Goal: Task Accomplishment & Management: Manage account settings

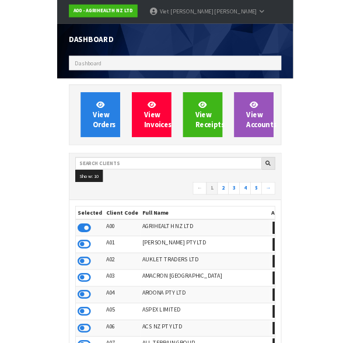
scroll to position [29, 0]
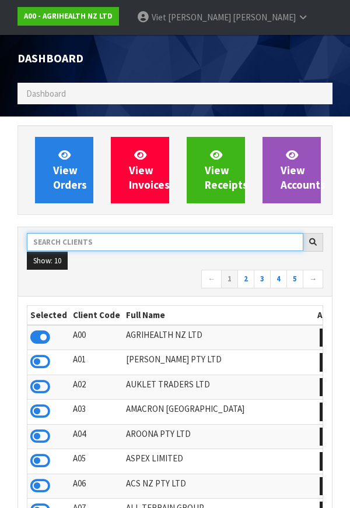
click at [206, 240] on input "text" at bounding box center [165, 242] width 276 height 18
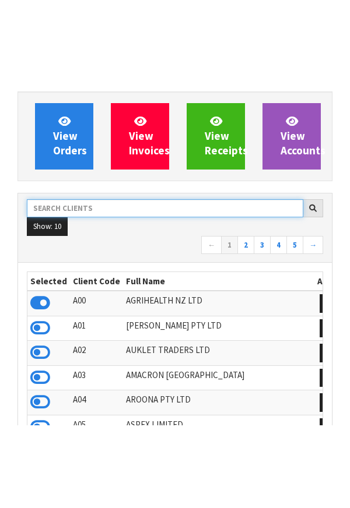
scroll to position [151, 0]
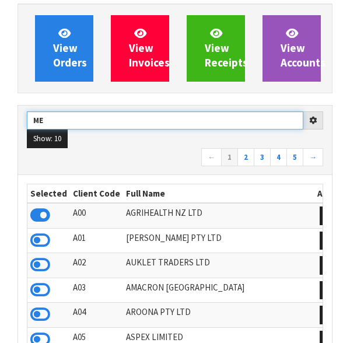
type input "M"
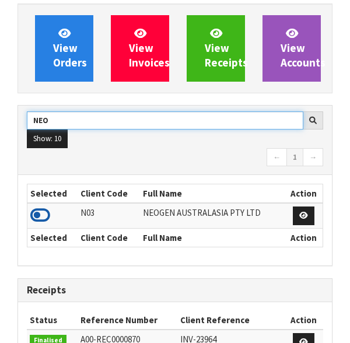
type input "NEO"
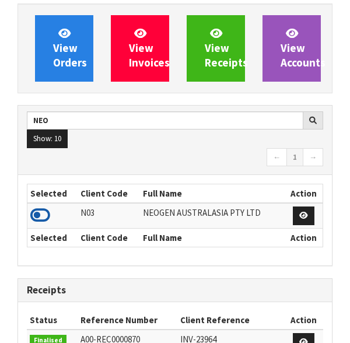
click at [37, 212] on icon at bounding box center [40, 214] width 20 height 17
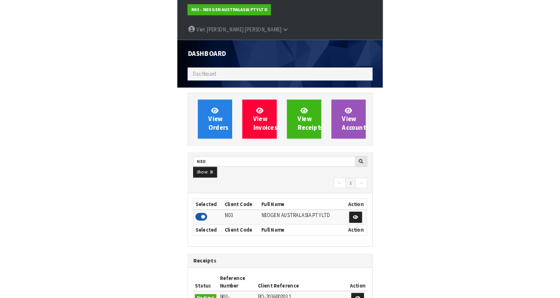
scroll to position [0, 0]
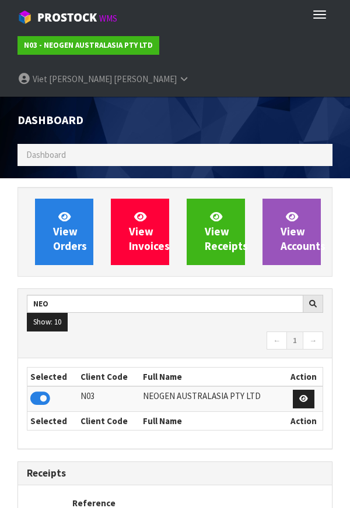
click at [50, 332] on nav "← 1 →" at bounding box center [175, 342] width 296 height 20
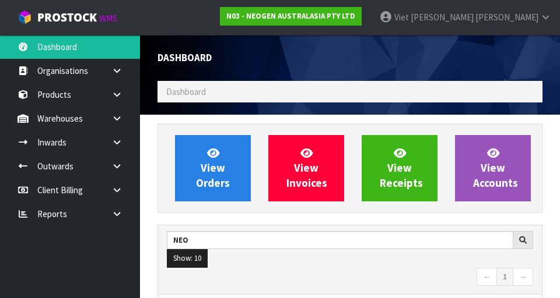
scroll to position [1000, 402]
click at [103, 112] on link at bounding box center [121, 119] width 37 height 24
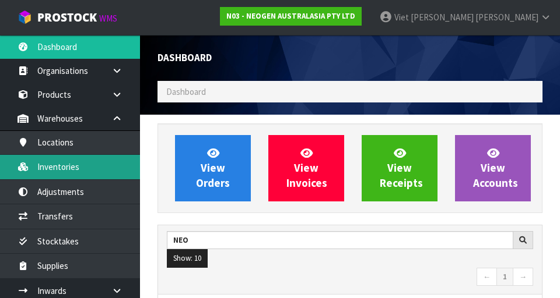
click at [72, 177] on link "Inventories" at bounding box center [70, 167] width 140 height 24
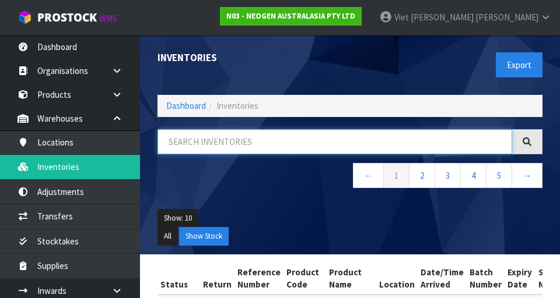
click at [349, 129] on input "text" at bounding box center [334, 141] width 354 height 25
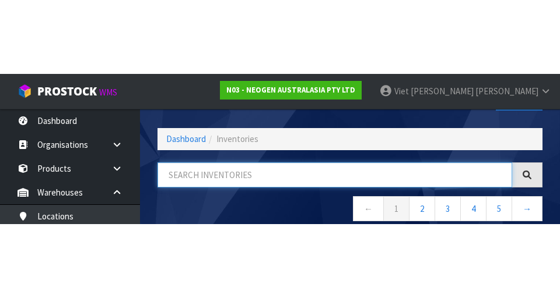
scroll to position [66, 0]
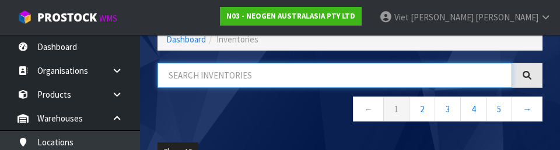
type input "7"
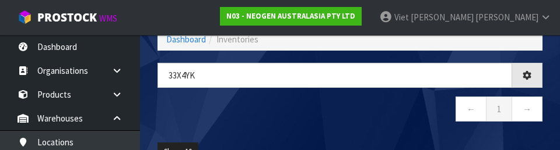
click at [349, 130] on div "33X4Yk ← 1 →" at bounding box center [350, 98] width 402 height 71
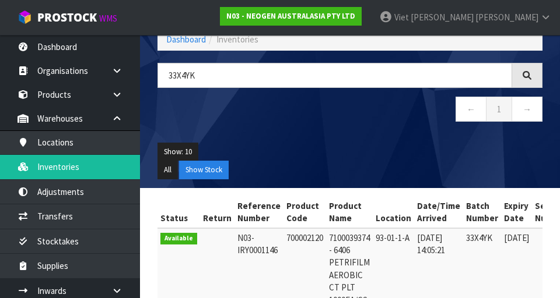
click at [349, 71] on div at bounding box center [527, 75] width 30 height 25
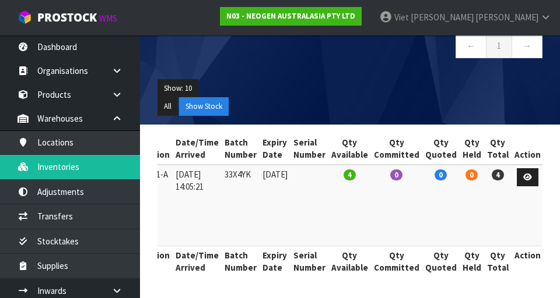
scroll to position [0, 0]
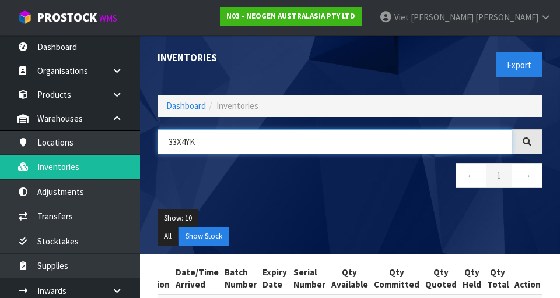
click at [215, 146] on input "33X4YK" at bounding box center [334, 141] width 354 height 25
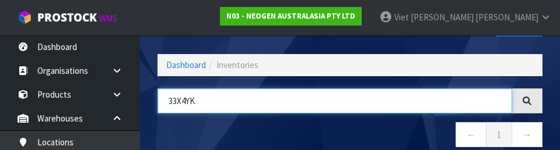
scroll to position [66, 0]
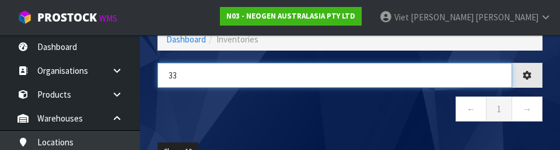
type input "3"
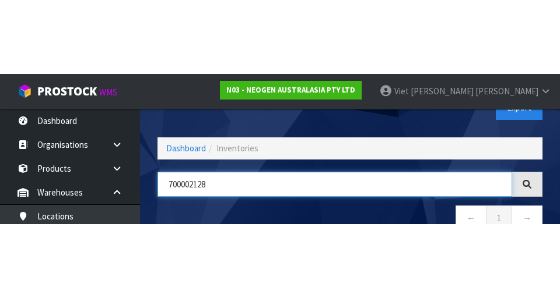
scroll to position [31, 0]
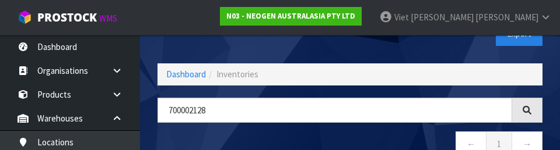
click at [349, 115] on div at bounding box center [527, 110] width 30 height 25
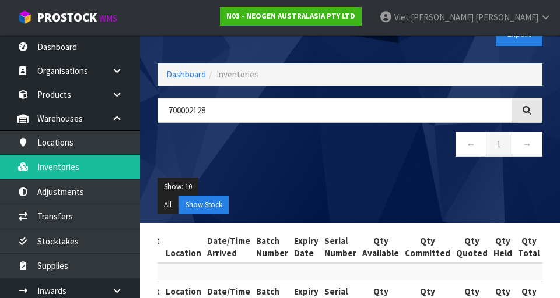
click at [349, 113] on icon at bounding box center [526, 110] width 9 height 9
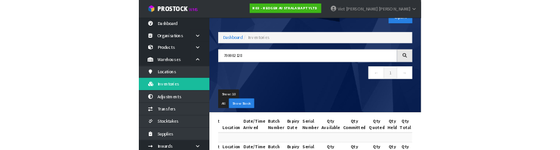
scroll to position [68, 0]
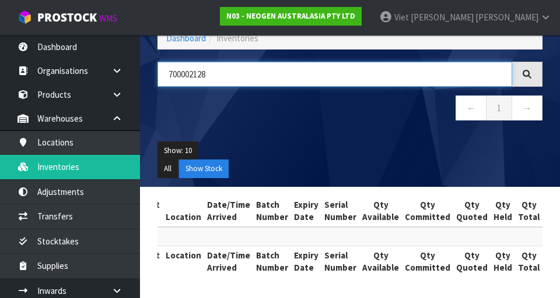
click at [210, 78] on input "700002128" at bounding box center [334, 74] width 354 height 25
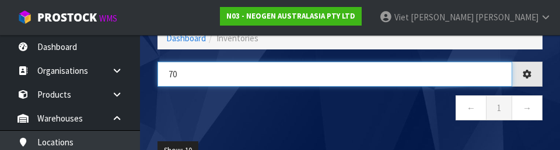
type input "7"
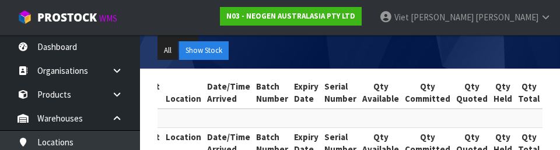
scroll to position [216, 0]
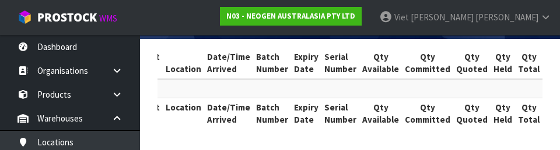
click at [182, 101] on th "Location" at bounding box center [183, 113] width 41 height 31
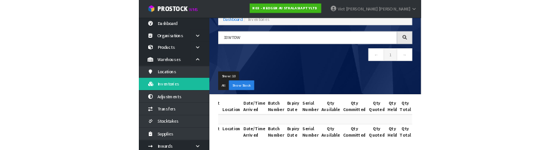
scroll to position [0, 0]
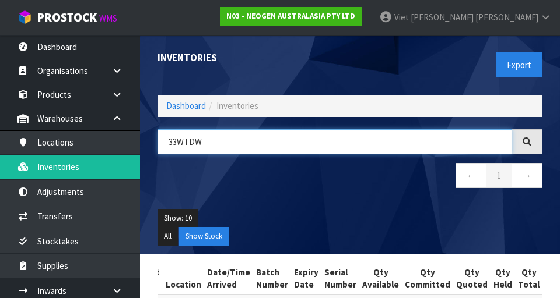
click at [227, 139] on input "33WTDW" at bounding box center [334, 141] width 354 height 25
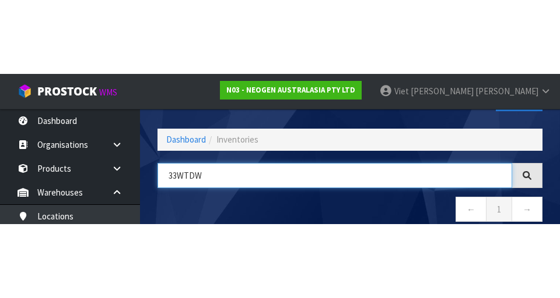
scroll to position [66, 0]
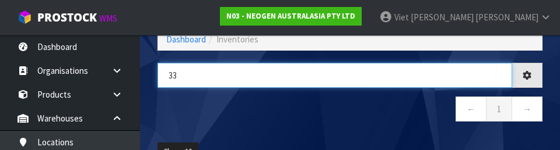
type input "3"
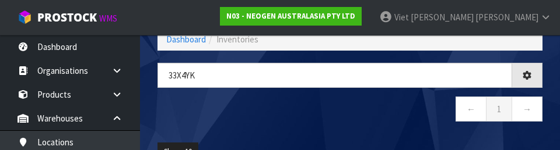
click at [349, 114] on nav "← 1 →" at bounding box center [349, 111] width 385 height 29
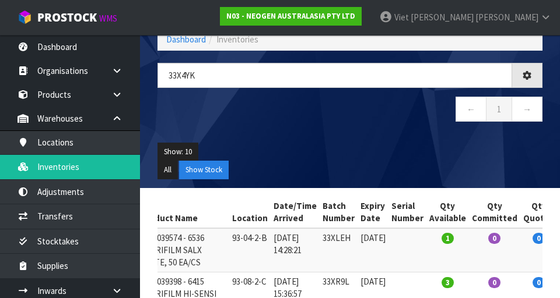
type input "33X4YK"
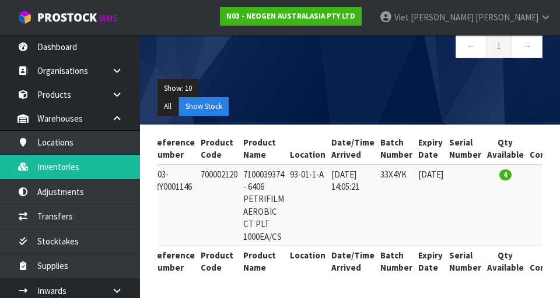
scroll to position [0, 87]
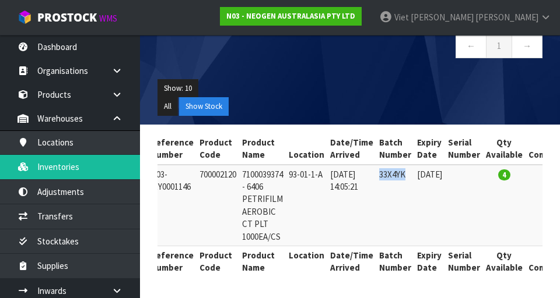
click at [349, 213] on td "[DATE]" at bounding box center [429, 206] width 31 height 82
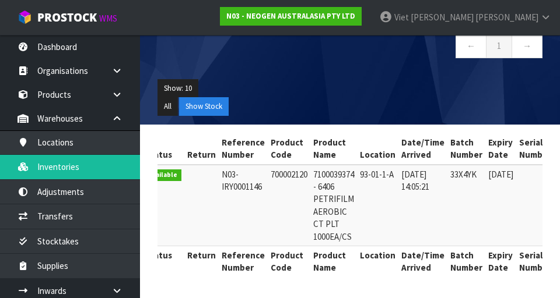
scroll to position [0, 14]
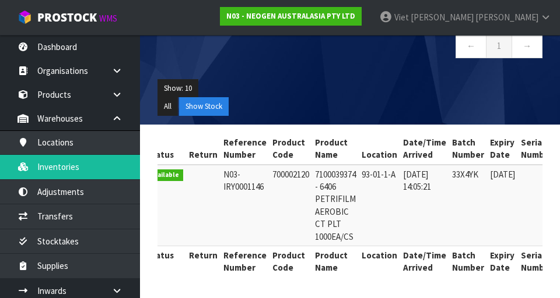
copy td "700002120"
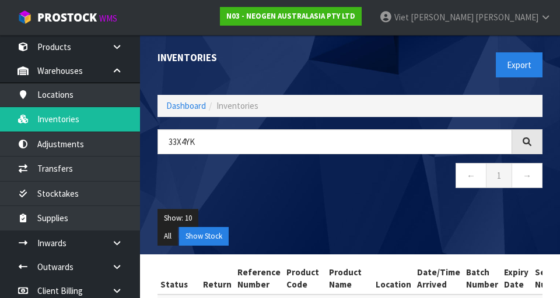
scroll to position [55, 0]
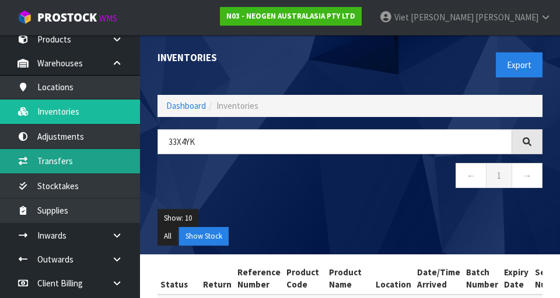
click at [30, 159] on link "Transfers" at bounding box center [70, 161] width 140 height 24
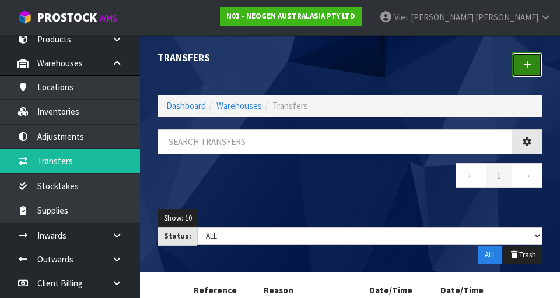
click at [349, 69] on link at bounding box center [527, 64] width 30 height 25
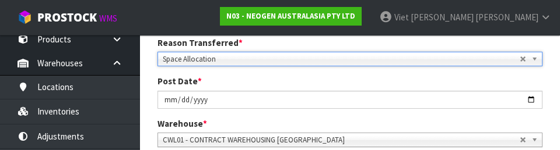
scroll to position [174, 0]
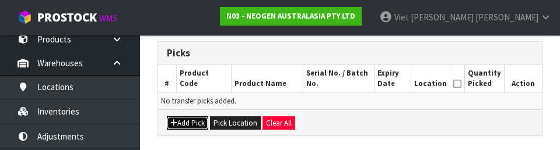
click at [177, 124] on button "Add Pick" at bounding box center [187, 124] width 41 height 14
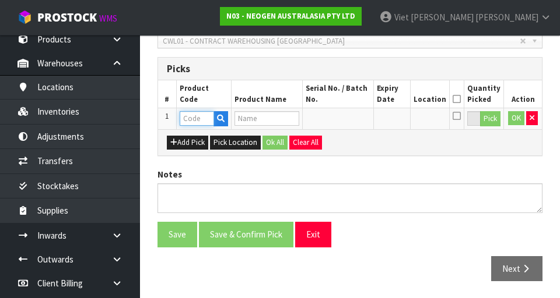
click at [200, 114] on input "text" at bounding box center [197, 118] width 34 height 15
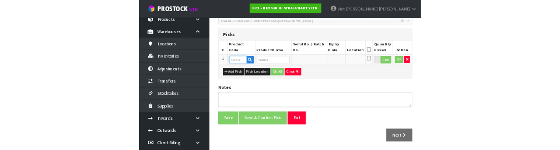
scroll to position [261, 0]
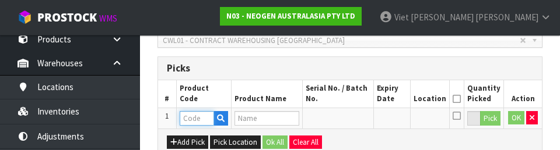
type input "700002120"
type input "7100039374 - 6406 PETRIFILM AEROBIC CT PLT 1000EA/CS"
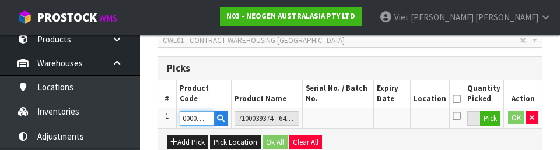
type input "700002120"
click at [349, 121] on td at bounding box center [391, 118] width 37 height 21
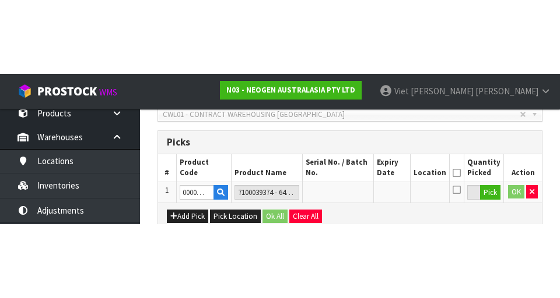
scroll to position [0, 0]
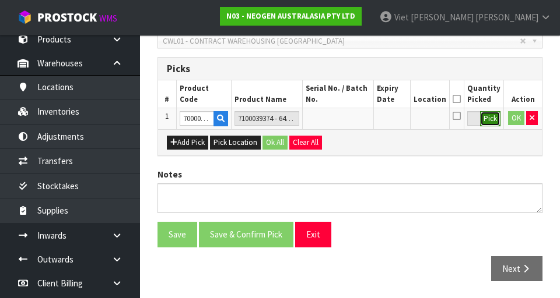
click at [349, 121] on button "Pick" at bounding box center [490, 118] width 20 height 15
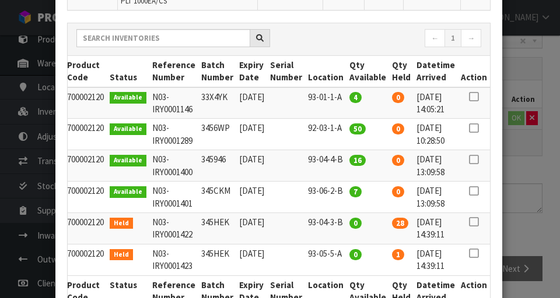
scroll to position [139, 0]
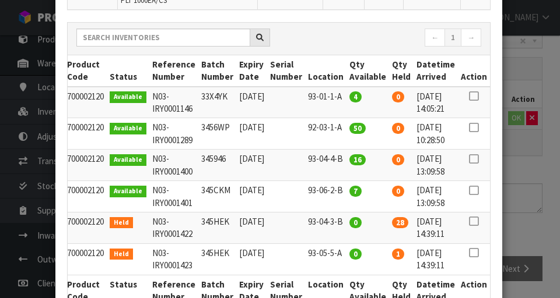
click at [349, 97] on icon at bounding box center [473, 96] width 9 height 1
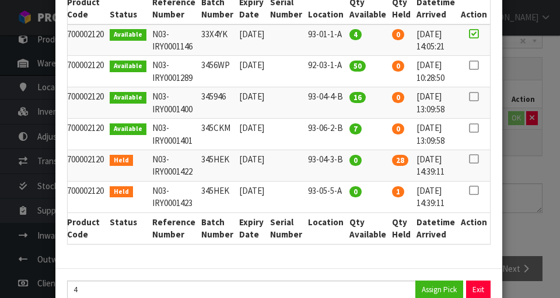
scroll to position [203, 0]
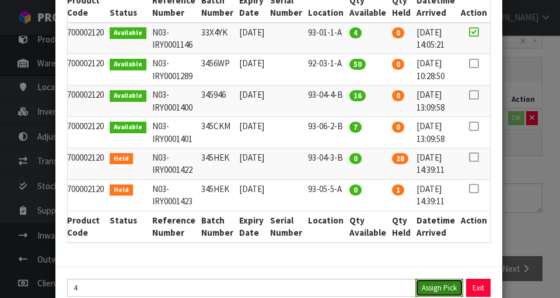
click at [349, 290] on button "Assign Pick" at bounding box center [439, 288] width 48 height 18
type input "4"
click at [349, 189] on div "Pick Line Picks Product Code Product Name Serial No. / Batch No. Expiry Date Lo…" at bounding box center [280, 149] width 560 height 298
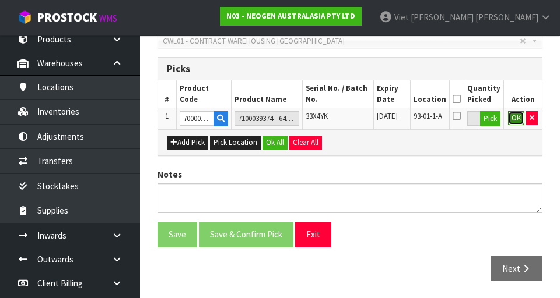
click at [349, 121] on button "OK" at bounding box center [516, 118] width 16 height 14
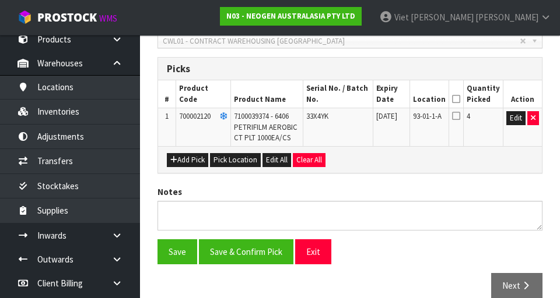
click at [349, 120] on icon at bounding box center [456, 115] width 8 height 9
click at [0, 0] on input "checkbox" at bounding box center [0, 0] width 0 height 0
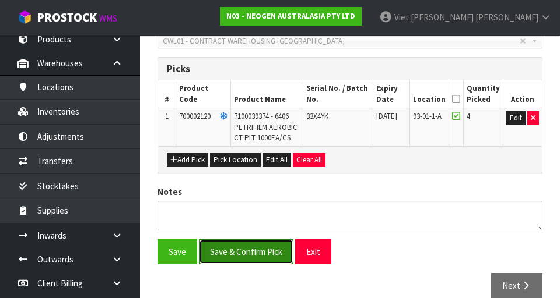
click at [220, 253] on button "Save & Confirm Pick" at bounding box center [246, 252] width 94 height 25
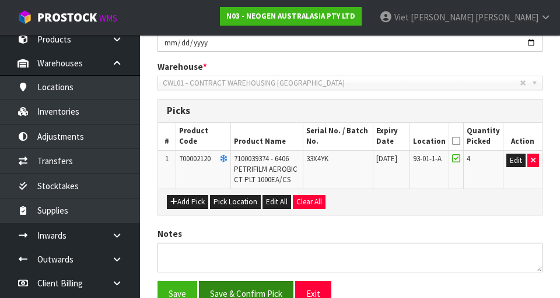
scroll to position [0, 0]
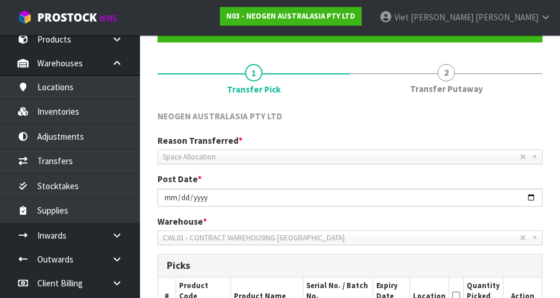
scroll to position [108, 0]
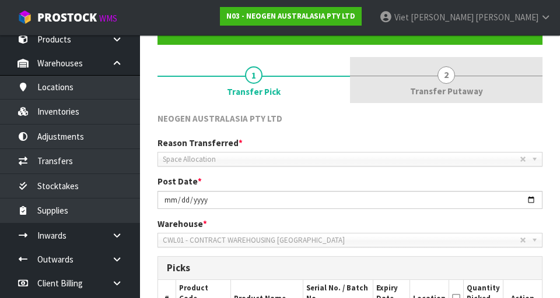
click at [349, 83] on link "2 Transfer Putaway" at bounding box center [446, 80] width 192 height 46
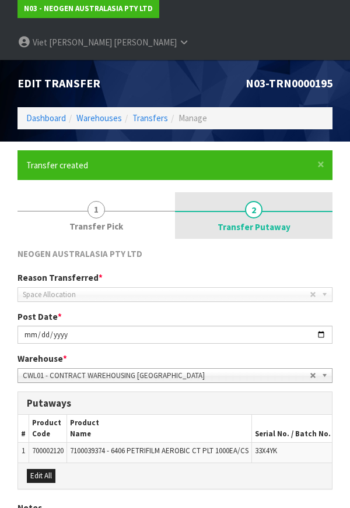
scroll to position [128, 0]
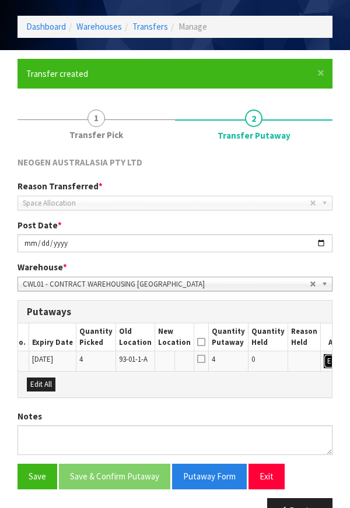
click at [324, 354] on button "Edit" at bounding box center [333, 361] width 19 height 14
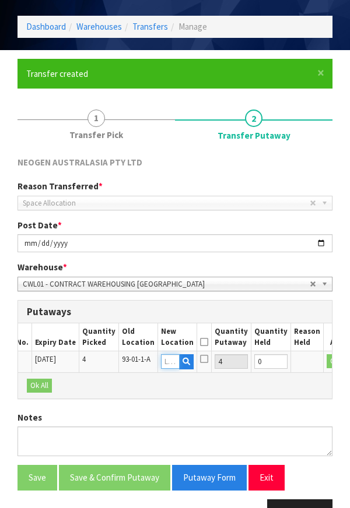
click at [161, 354] on input "text" at bounding box center [170, 361] width 19 height 15
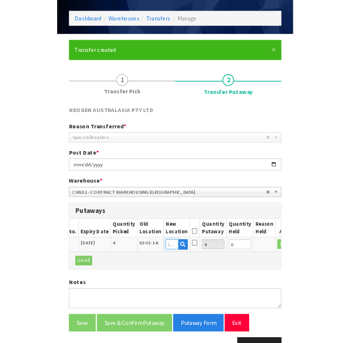
scroll to position [128, 0]
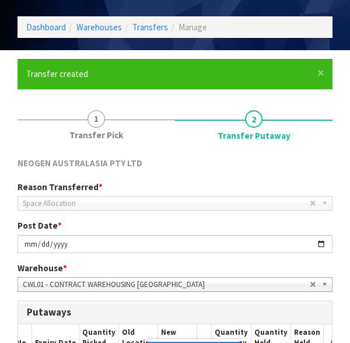
type input "93-07-2-C"
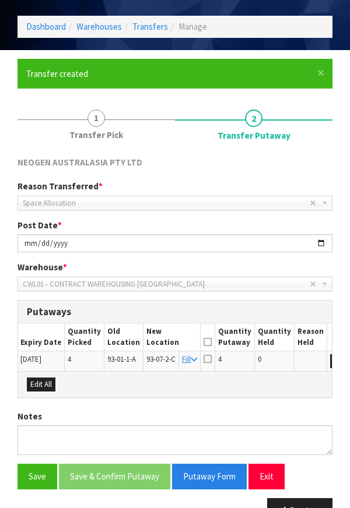
scroll to position [0, 331]
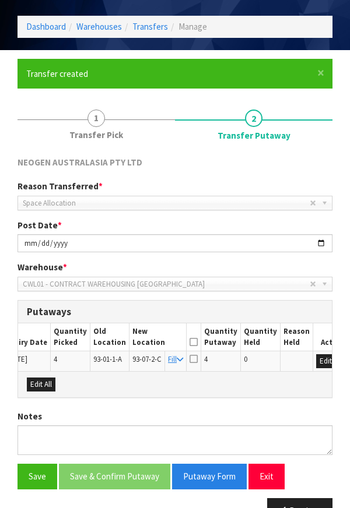
click at [189, 354] on icon at bounding box center [193, 358] width 8 height 9
click at [0, 0] on input "checkbox" at bounding box center [0, 0] width 0 height 0
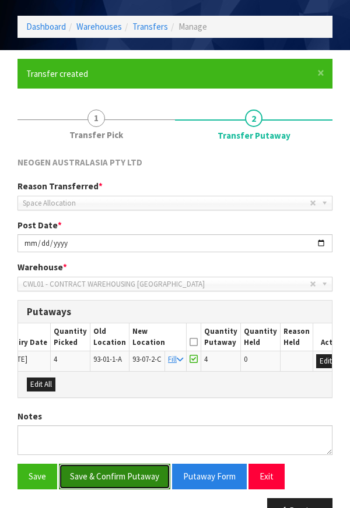
click at [102, 464] on button "Save & Confirm Putaway" at bounding box center [114, 476] width 111 height 25
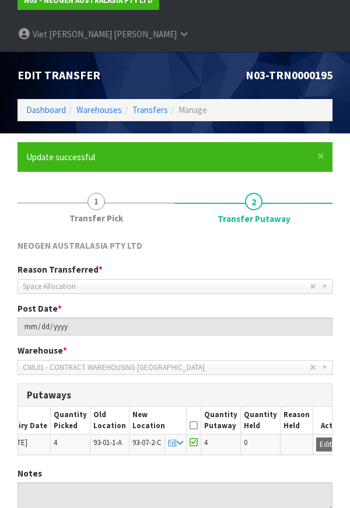
scroll to position [0, 0]
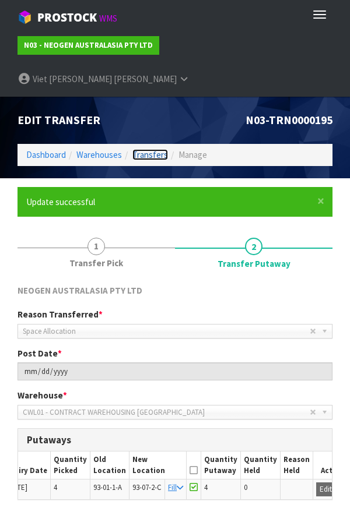
click at [149, 149] on link "Transfers" at bounding box center [150, 154] width 36 height 11
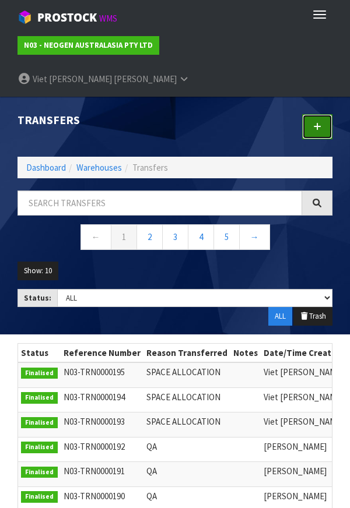
click at [311, 114] on link at bounding box center [317, 126] width 30 height 25
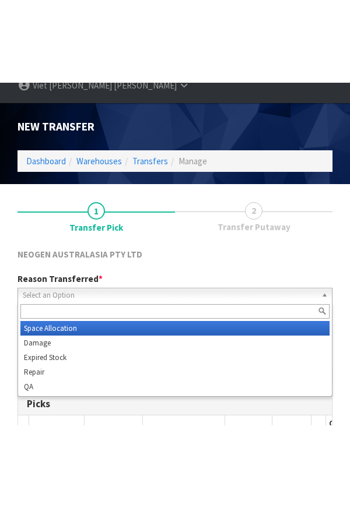
scroll to position [79, 0]
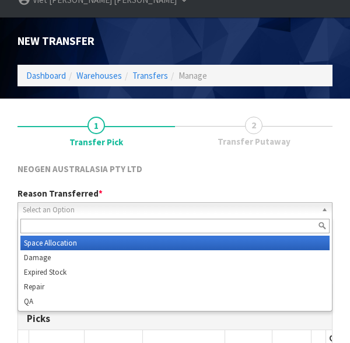
click at [44, 163] on div "NEOGEN AUSTRALASIA PTY LTD" at bounding box center [175, 170] width 332 height 15
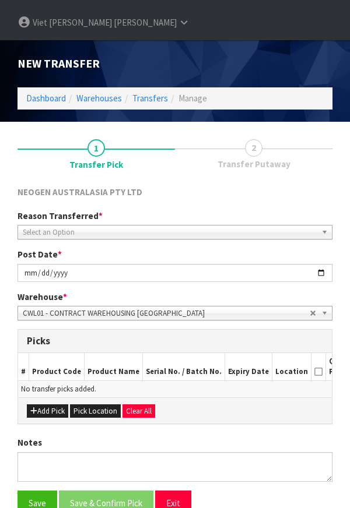
scroll to position [0, 0]
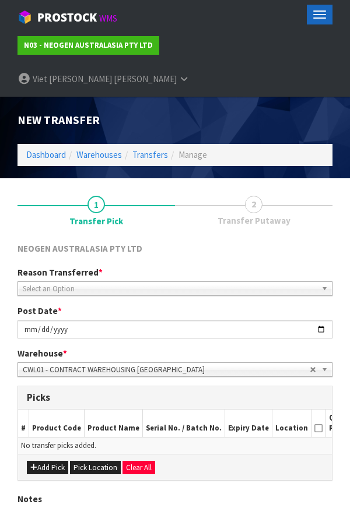
click at [317, 8] on button "Toggle navigation" at bounding box center [320, 15] width 26 height 20
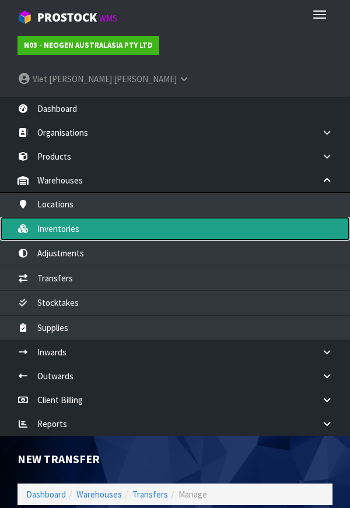
click at [38, 217] on link "Inventories" at bounding box center [175, 229] width 350 height 24
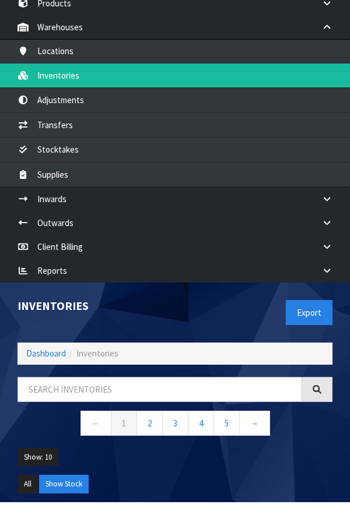
click at [232, 283] on div "Export" at bounding box center [258, 313] width 166 height 60
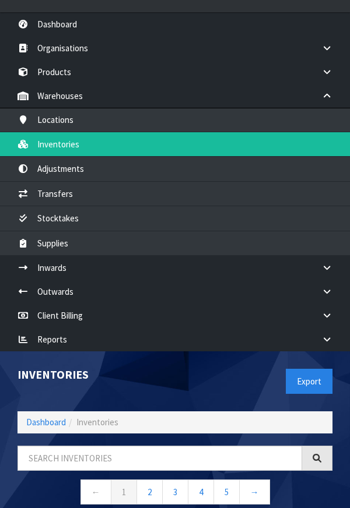
scroll to position [87, 0]
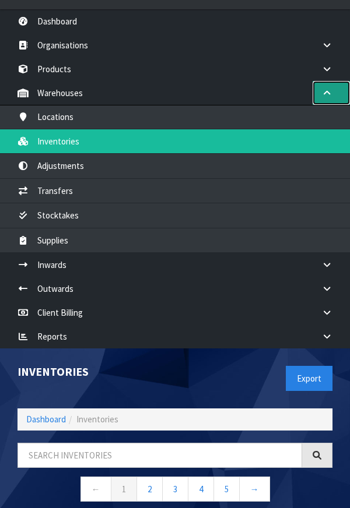
click at [330, 89] on icon at bounding box center [326, 93] width 11 height 9
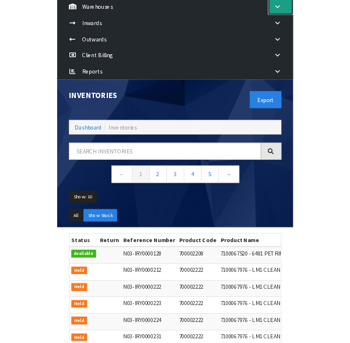
scroll to position [174, 0]
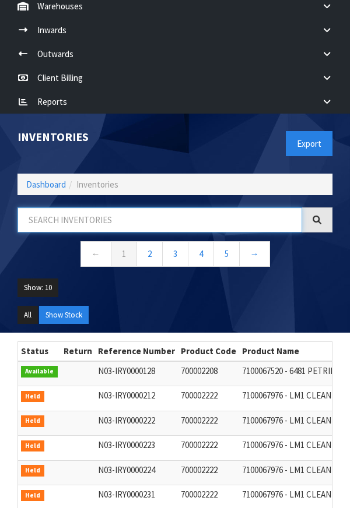
click at [39, 208] on input "text" at bounding box center [159, 220] width 284 height 25
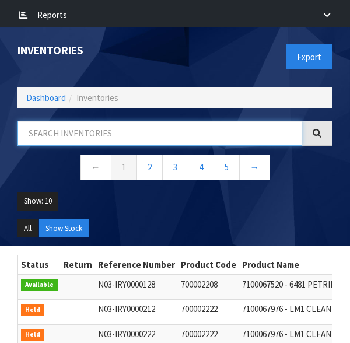
scroll to position [258, 0]
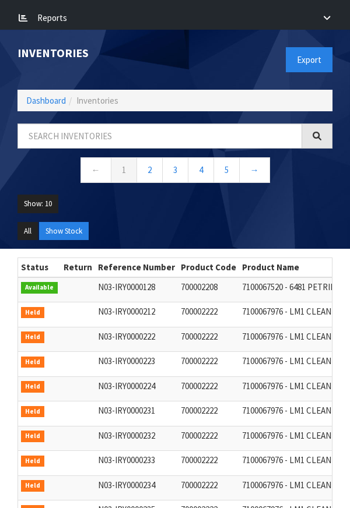
copy td "700002208"
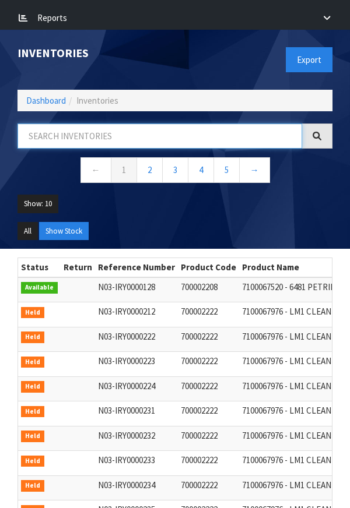
click at [52, 124] on input "text" at bounding box center [159, 136] width 284 height 25
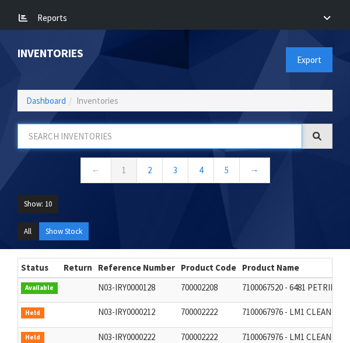
click at [38, 124] on input "text" at bounding box center [159, 136] width 284 height 25
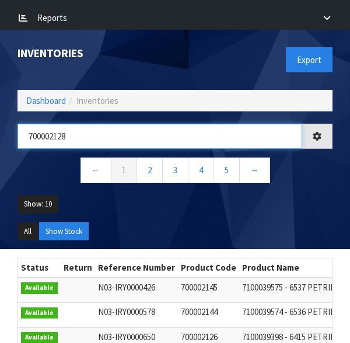
scroll to position [255, 0]
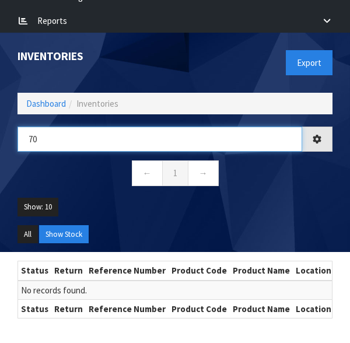
type input "7"
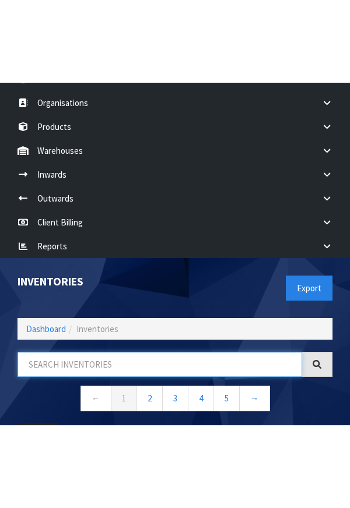
scroll to position [113, 0]
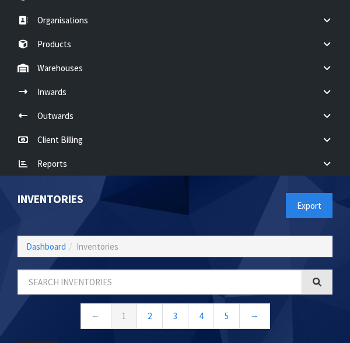
click at [154, 175] on div "Inventories" at bounding box center [92, 198] width 166 height 47
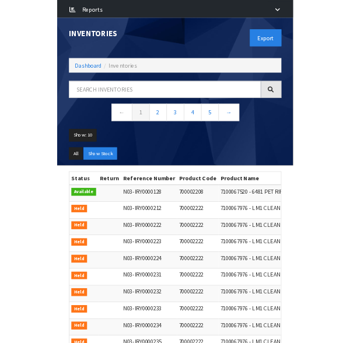
scroll to position [263, 0]
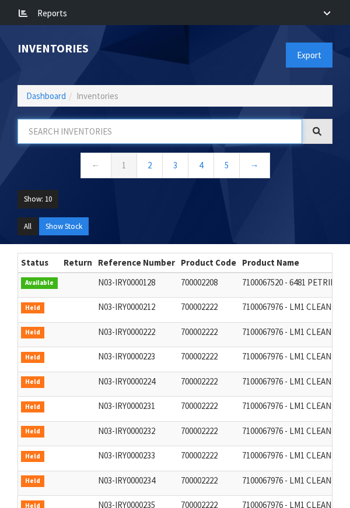
click at [58, 119] on input "text" at bounding box center [159, 131] width 284 height 25
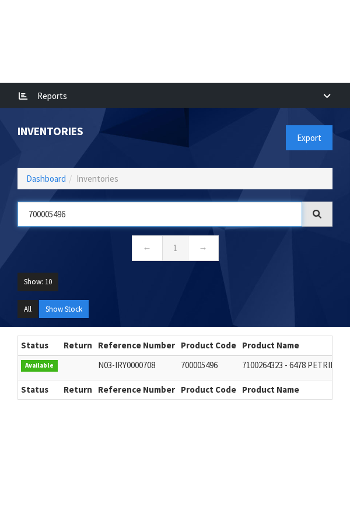
scroll to position [255, 0]
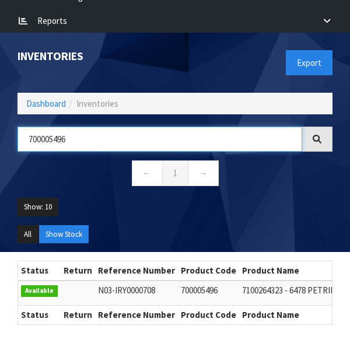
type input "700005496"
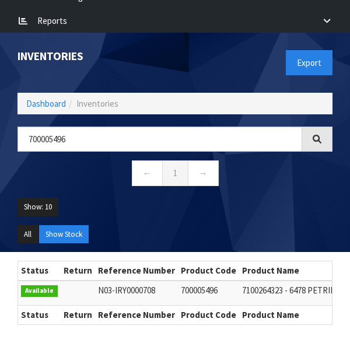
click at [234, 198] on ul "Show: 10 5 10 25 50" at bounding box center [174, 211] width 315 height 27
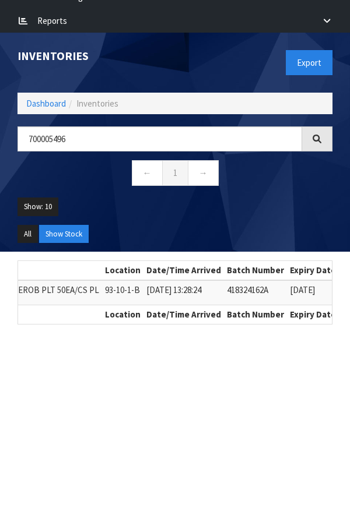
scroll to position [0, 0]
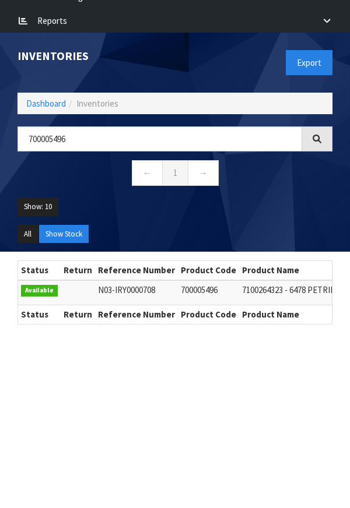
copy td "700005496"
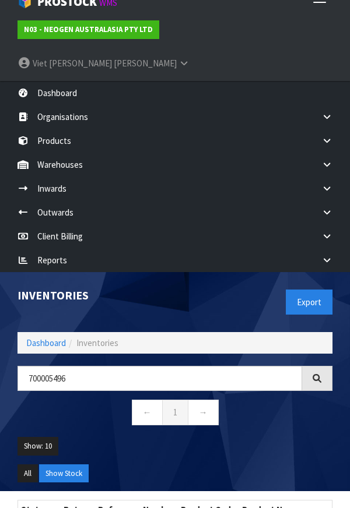
scroll to position [9, 0]
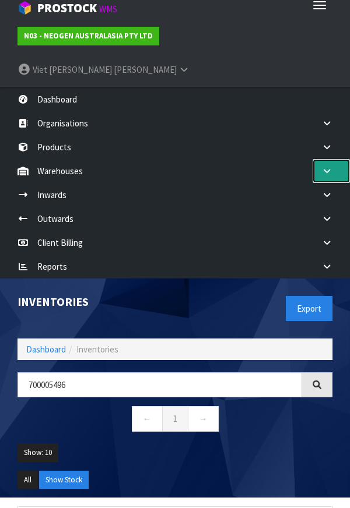
click at [326, 159] on link at bounding box center [330, 171] width 37 height 24
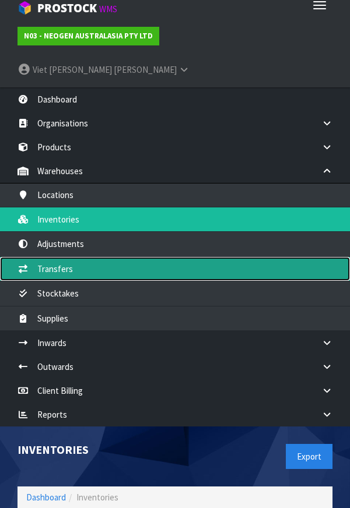
click at [247, 257] on link "Transfers" at bounding box center [175, 269] width 350 height 24
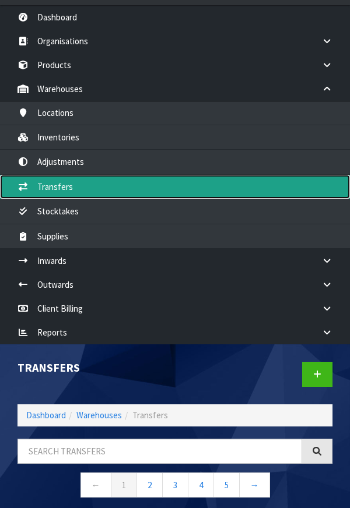
scroll to position [96, 0]
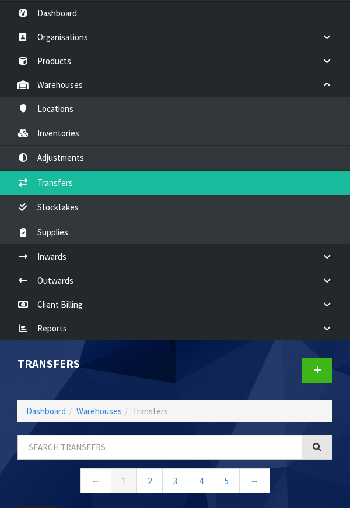
click at [205, 340] on div at bounding box center [258, 370] width 166 height 60
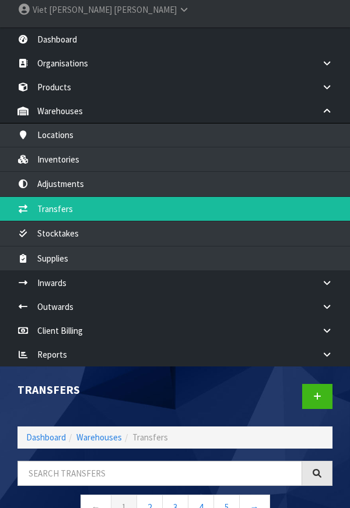
scroll to position [0, 0]
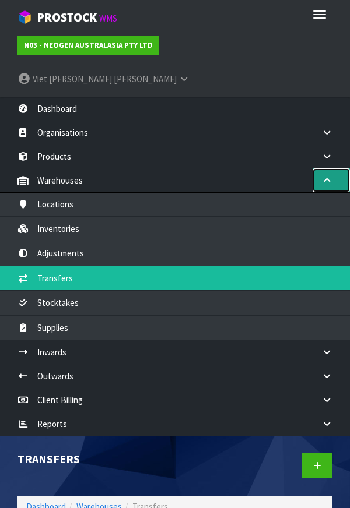
click at [330, 176] on icon at bounding box center [326, 180] width 11 height 9
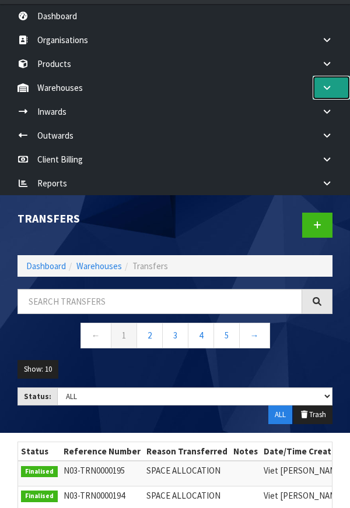
scroll to position [96, 0]
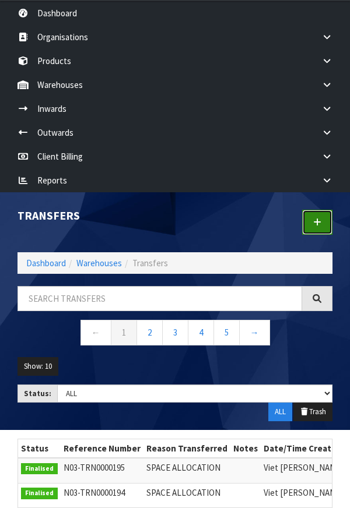
click at [314, 218] on icon at bounding box center [317, 222] width 8 height 9
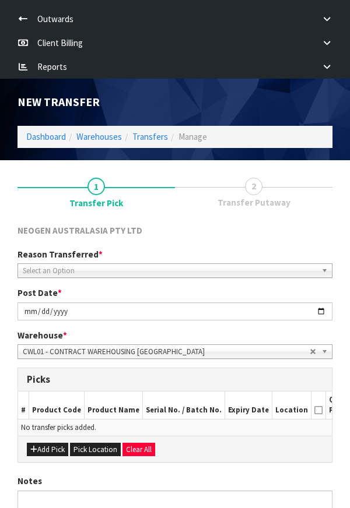
scroll to position [210, 0]
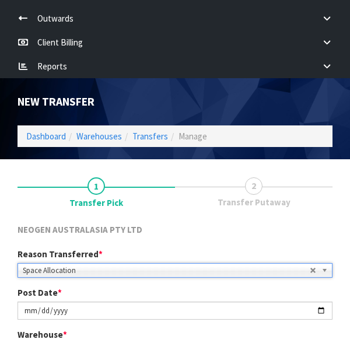
click at [273, 223] on div "NEOGEN AUSTRALASIA PTY LTD" at bounding box center [175, 230] width 332 height 15
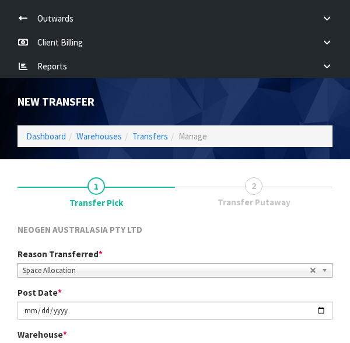
click at [301, 223] on div "NEOGEN AUSTRALASIA PTY LTD" at bounding box center [175, 235] width 332 height 24
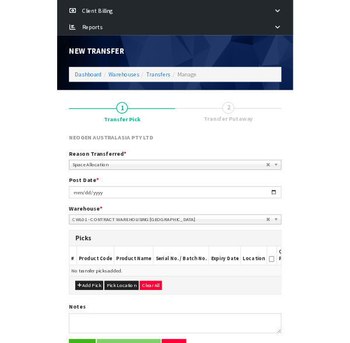
scroll to position [274, 0]
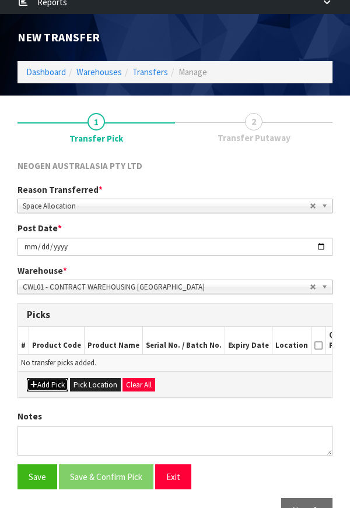
click at [32, 381] on icon "button" at bounding box center [33, 385] width 7 height 8
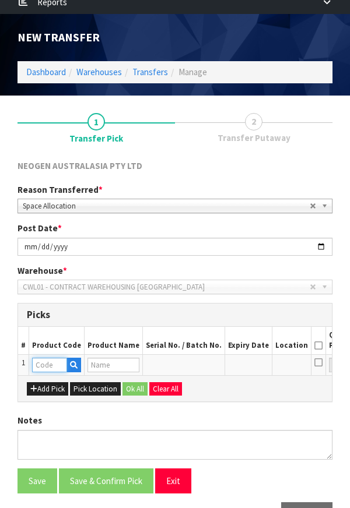
click at [39, 358] on input "text" at bounding box center [49, 365] width 35 height 15
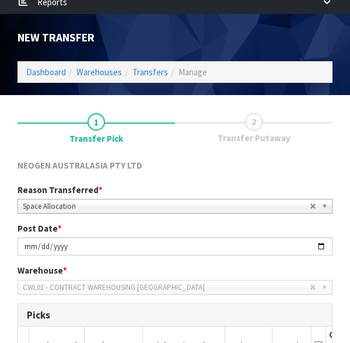
type input "700005496"
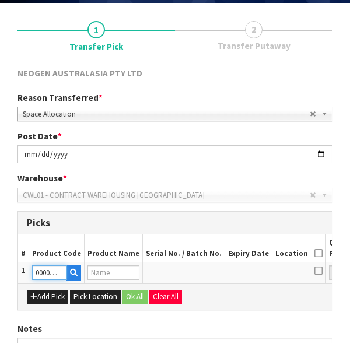
scroll to position [369, 0]
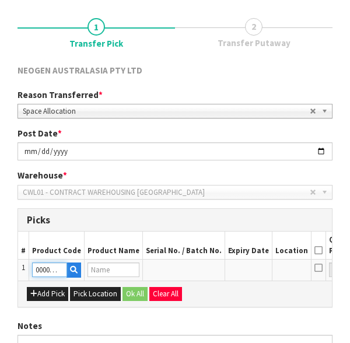
type input "7100264323 - 6478 PETRIFILM RAP AEROB PLT 50EA/CS PL"
type input "700005496"
click at [342, 262] on button "Pick" at bounding box center [352, 269] width 20 height 15
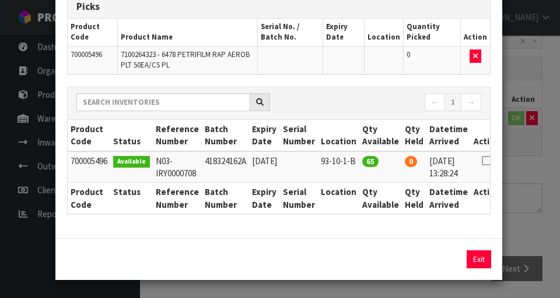
scroll to position [0, 26]
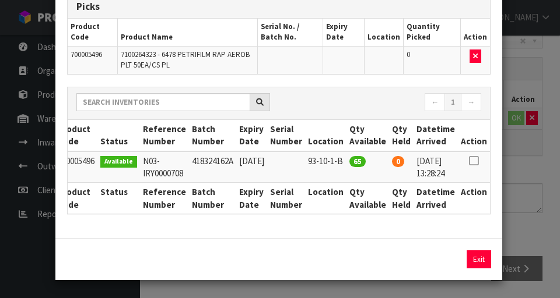
click at [349, 161] on icon at bounding box center [473, 161] width 9 height 1
click at [349, 266] on button "Assign Pick" at bounding box center [439, 260] width 48 height 18
type input "65"
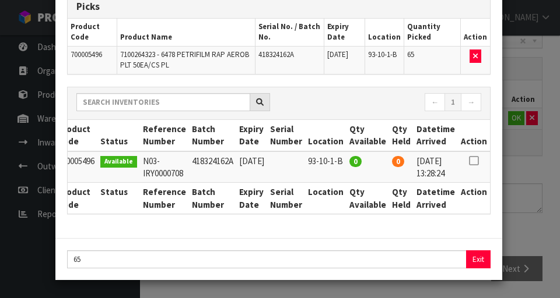
click at [349, 185] on div "Pick Line Picks Product Code Product Name Serial No. / Batch No. Expiry Date Lo…" at bounding box center [280, 149] width 560 height 298
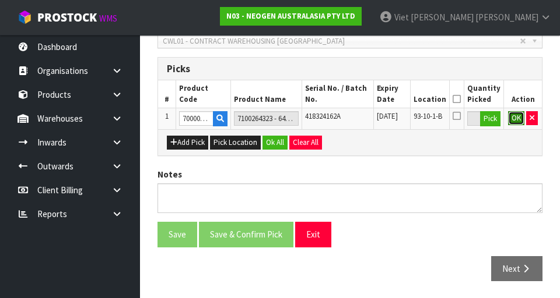
click at [349, 123] on button "OK" at bounding box center [516, 118] width 16 height 14
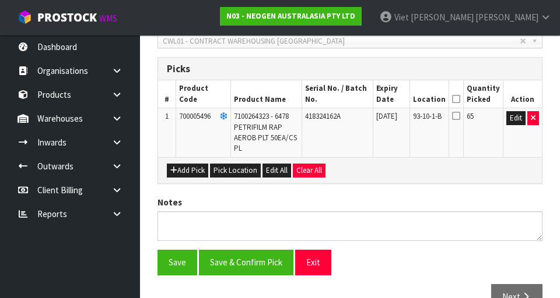
click at [349, 120] on icon at bounding box center [456, 115] width 8 height 9
click at [0, 0] on input "checkbox" at bounding box center [0, 0] width 0 height 0
click at [349, 99] on icon at bounding box center [456, 99] width 8 height 1
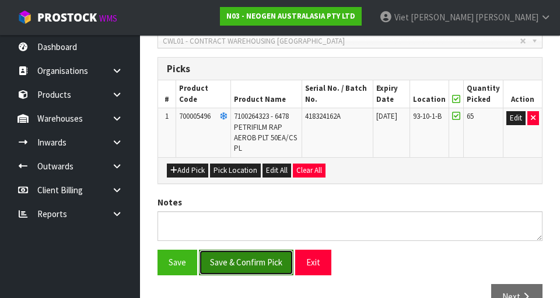
click at [227, 262] on button "Save & Confirm Pick" at bounding box center [246, 262] width 94 height 25
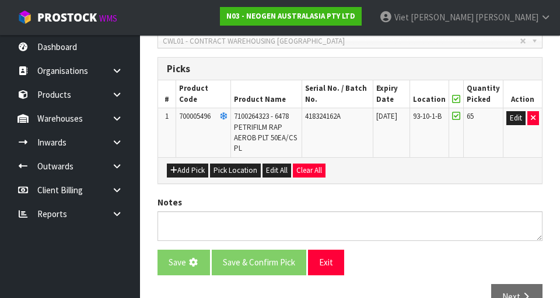
scroll to position [0, 0]
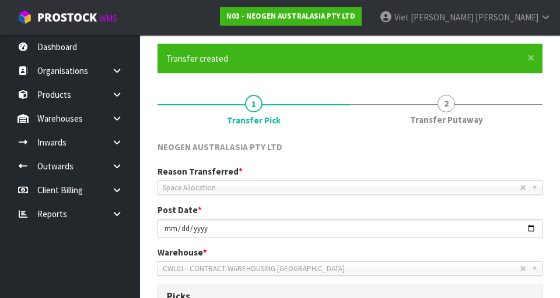
scroll to position [76, 0]
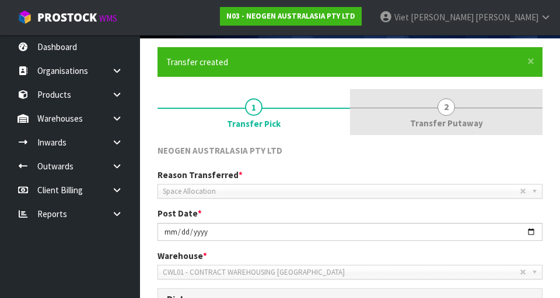
click at [349, 109] on span "2" at bounding box center [445, 107] width 17 height 17
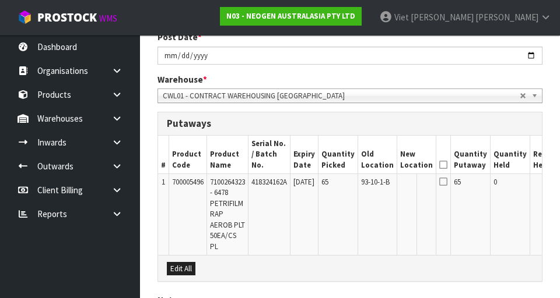
scroll to position [256, 0]
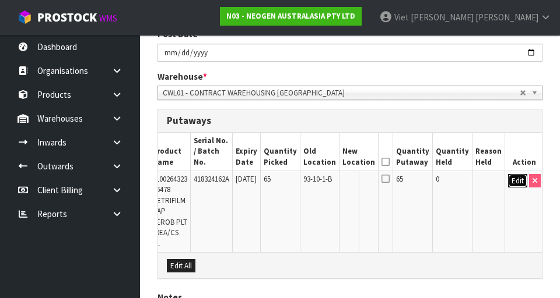
click at [349, 175] on button "Edit" at bounding box center [517, 181] width 19 height 14
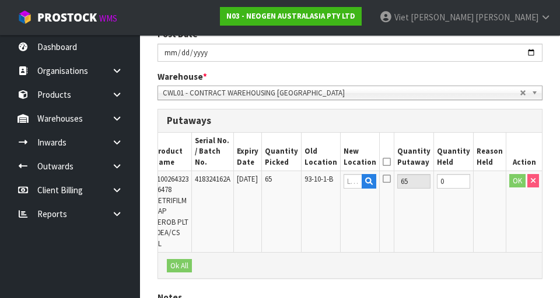
scroll to position [0, 55]
click at [349, 174] on input "text" at bounding box center [354, 181] width 19 height 15
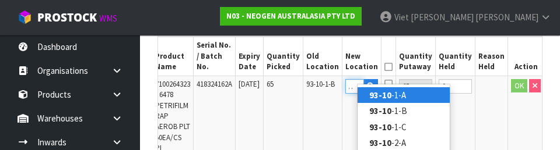
scroll to position [0, 12]
type input "93-10-2-C"
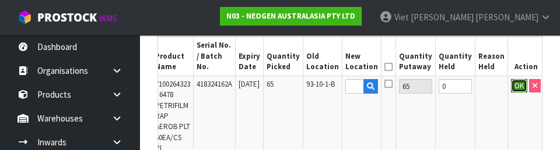
click at [349, 79] on button "OK" at bounding box center [519, 86] width 16 height 14
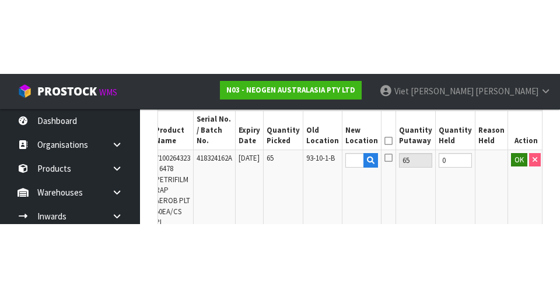
scroll to position [0, 0]
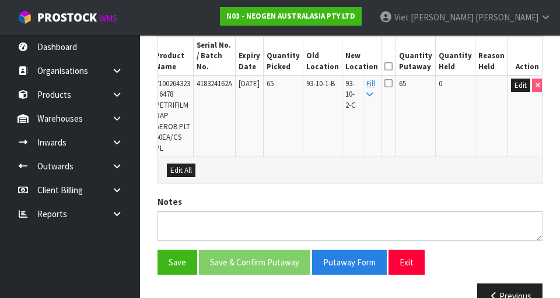
click at [349, 79] on icon at bounding box center [388, 83] width 8 height 9
click at [0, 0] on input "checkbox" at bounding box center [0, 0] width 0 height 0
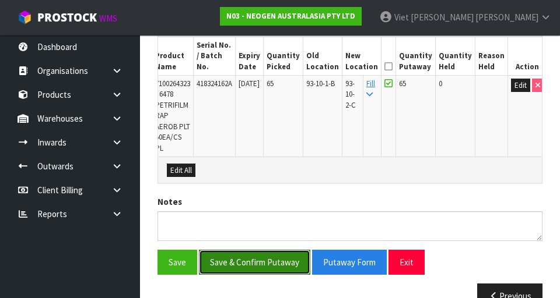
click at [226, 250] on button "Save & Confirm Putaway" at bounding box center [254, 262] width 111 height 25
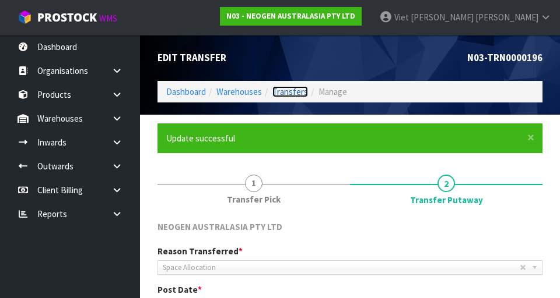
click at [289, 94] on link "Transfers" at bounding box center [290, 91] width 36 height 11
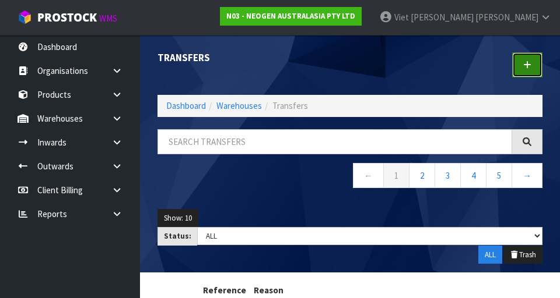
click at [349, 76] on link at bounding box center [527, 64] width 30 height 25
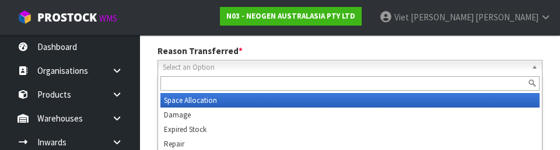
scroll to position [161, 0]
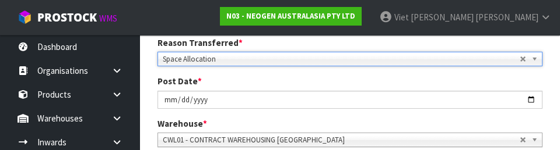
click at [149, 80] on div "Post Date * [DATE]" at bounding box center [350, 91] width 402 height 33
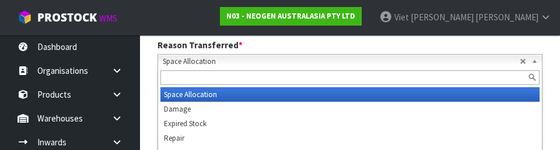
scroll to position [179, 0]
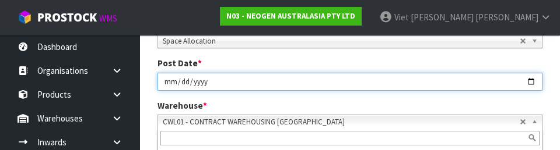
click at [159, 90] on input "[DATE]" at bounding box center [349, 82] width 385 height 18
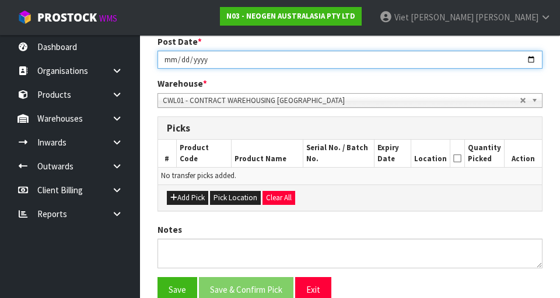
scroll to position [210, 0]
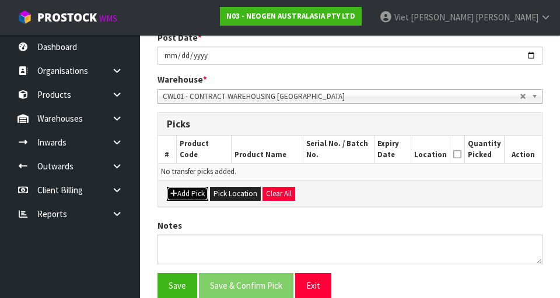
click at [177, 199] on button "Add Pick" at bounding box center [187, 194] width 41 height 14
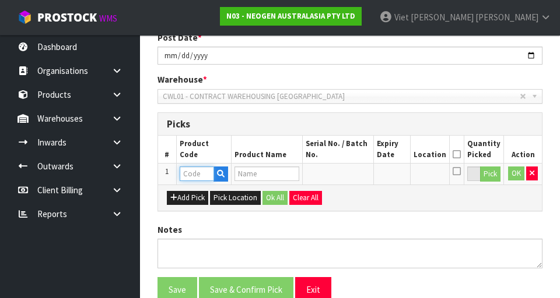
click at [194, 175] on input "text" at bounding box center [197, 174] width 34 height 15
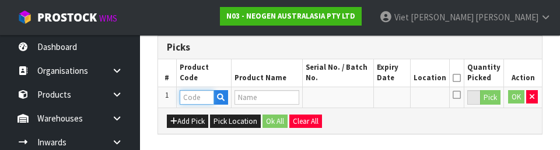
scroll to position [282, 0]
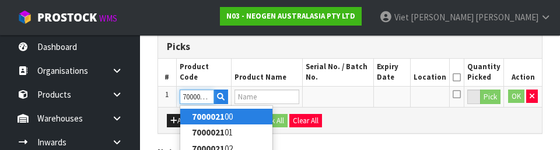
type input "700002157"
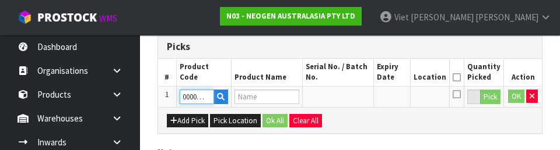
type input "7100062349 - MDA2SAL96, MDA2 [MEDICAL_DATA], 96 TESTS/KIT"
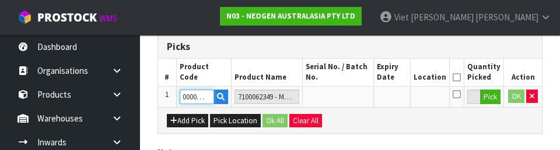
type input "700002157"
click at [349, 122] on div "Add Pick Pick Location Ok All Clear All" at bounding box center [350, 120] width 384 height 26
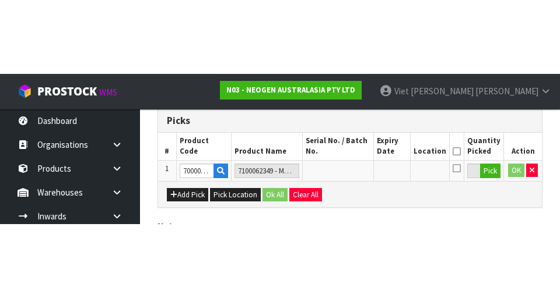
scroll to position [266, 0]
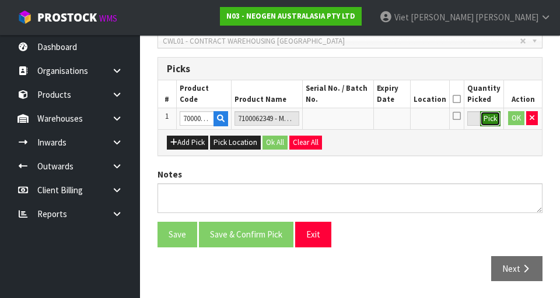
click at [349, 117] on button "Pick" at bounding box center [490, 118] width 20 height 15
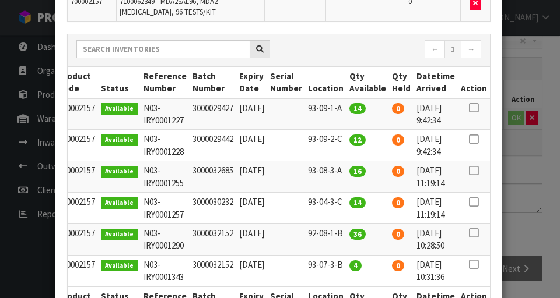
scroll to position [0, 25]
click at [349, 108] on icon at bounding box center [473, 108] width 9 height 1
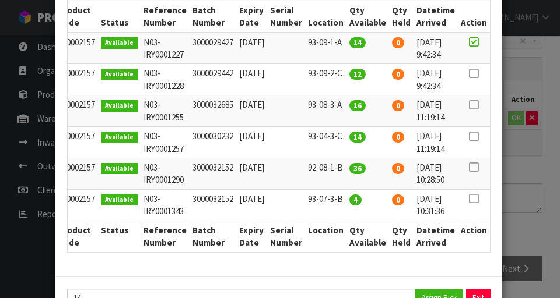
scroll to position [232, 0]
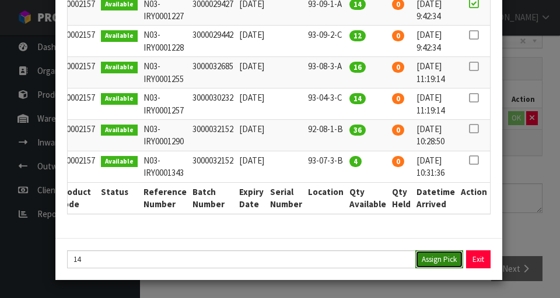
click at [349, 265] on button "Assign Pick" at bounding box center [439, 260] width 48 height 18
type input "14"
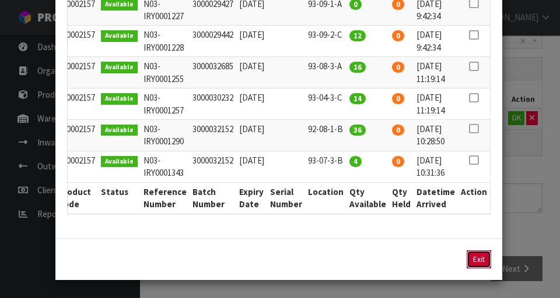
click at [349, 261] on button "Exit" at bounding box center [478, 260] width 24 height 18
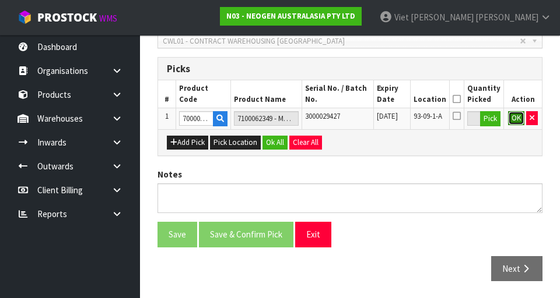
click at [349, 123] on button "OK" at bounding box center [516, 118] width 16 height 14
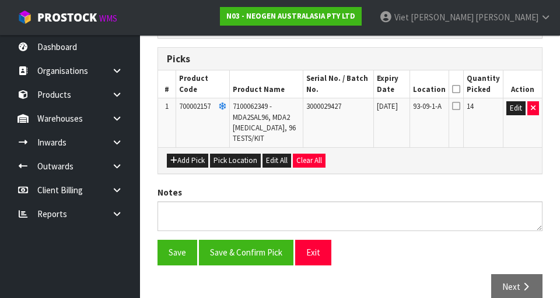
scroll to position [274, 0]
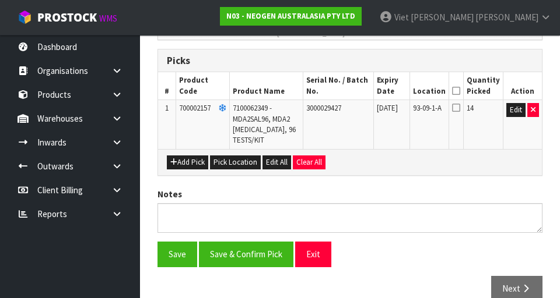
click at [349, 110] on icon at bounding box center [456, 107] width 8 height 9
click at [0, 0] on input "checkbox" at bounding box center [0, 0] width 0 height 0
click at [349, 92] on icon at bounding box center [456, 91] width 8 height 1
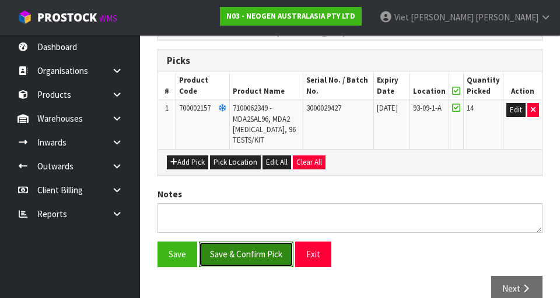
click at [222, 260] on button "Save & Confirm Pick" at bounding box center [246, 254] width 94 height 25
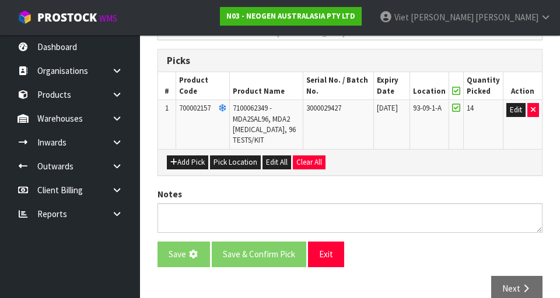
scroll to position [0, 0]
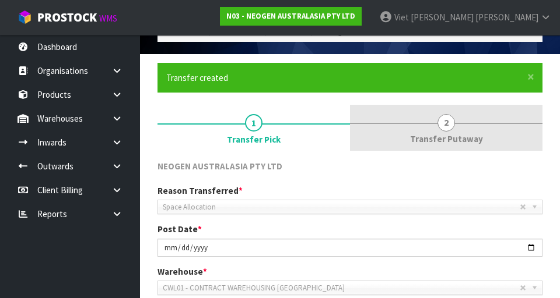
click at [349, 126] on link "2 Transfer Putaway" at bounding box center [446, 128] width 192 height 46
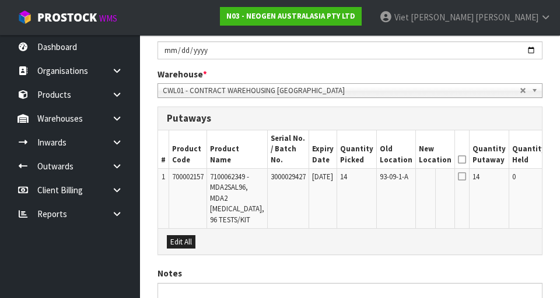
scroll to position [257, 0]
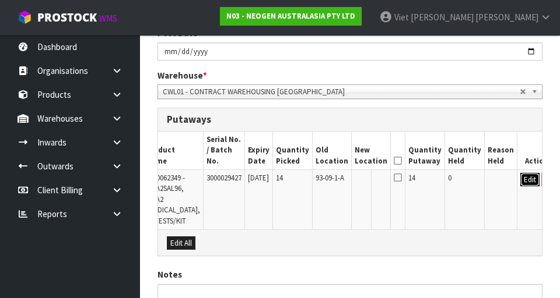
click at [349, 173] on button "Edit" at bounding box center [529, 180] width 19 height 14
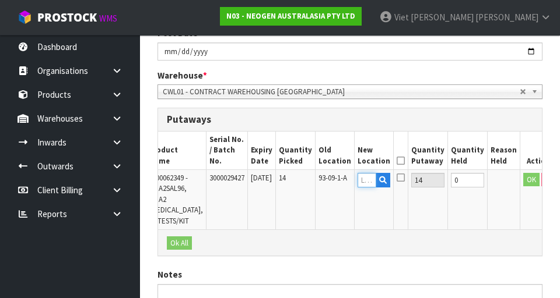
click at [349, 173] on input "text" at bounding box center [366, 180] width 19 height 15
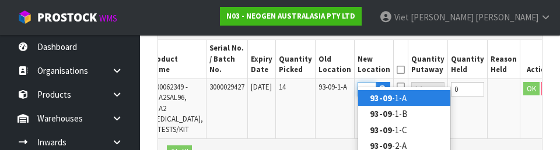
scroll to position [0, 12]
type input "93-09-2-A"
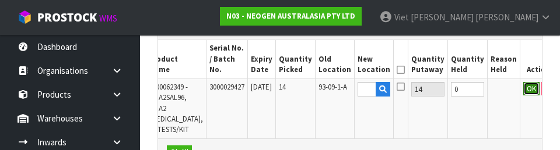
click at [349, 82] on button "OK" at bounding box center [531, 89] width 16 height 14
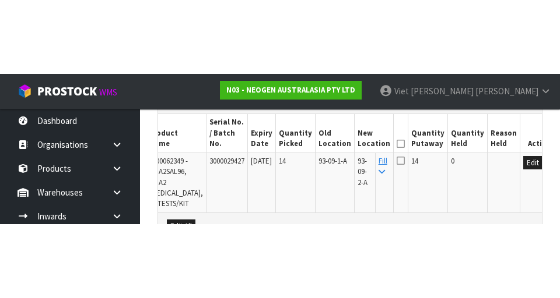
scroll to position [347, 0]
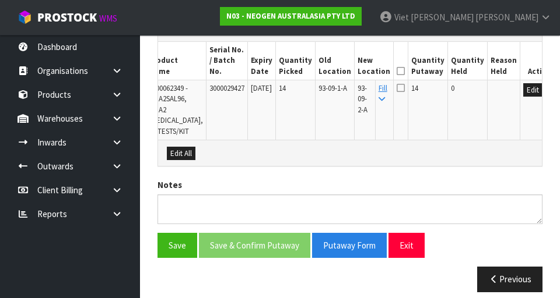
click at [349, 83] on icon at bounding box center [400, 87] width 8 height 9
click at [0, 0] on input "checkbox" at bounding box center [0, 0] width 0 height 0
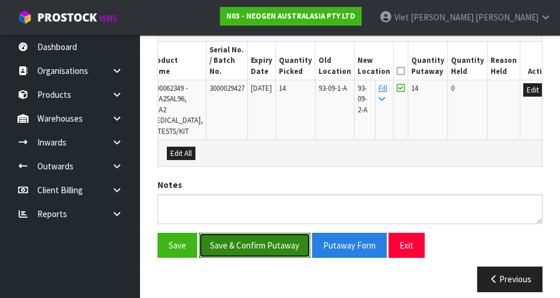
click at [276, 236] on button "Save & Confirm Putaway" at bounding box center [254, 245] width 111 height 25
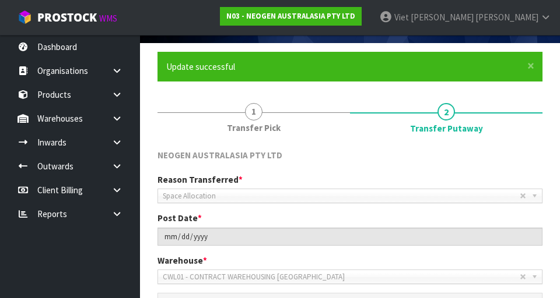
scroll to position [0, 64]
click at [124, 120] on link at bounding box center [121, 119] width 37 height 24
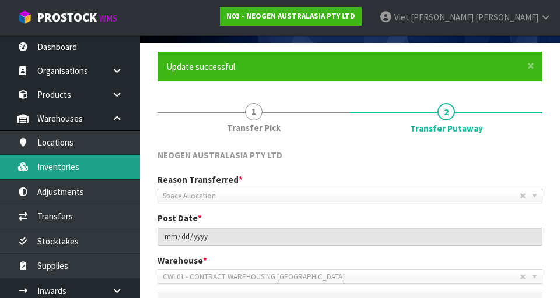
click at [38, 168] on link "Inventories" at bounding box center [70, 167] width 140 height 24
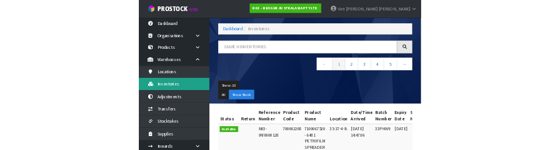
scroll to position [72, 0]
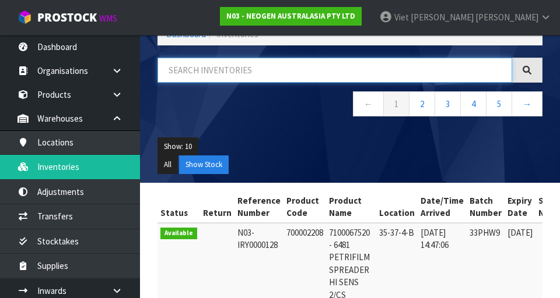
click at [180, 81] on input "text" at bounding box center [334, 70] width 354 height 25
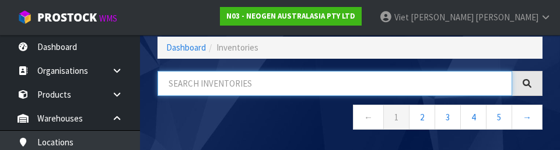
scroll to position [57, 0]
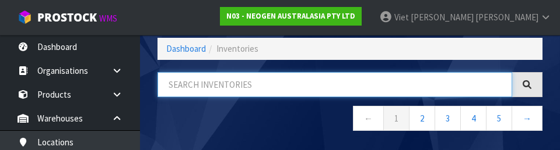
click at [179, 88] on input "text" at bounding box center [334, 84] width 354 height 25
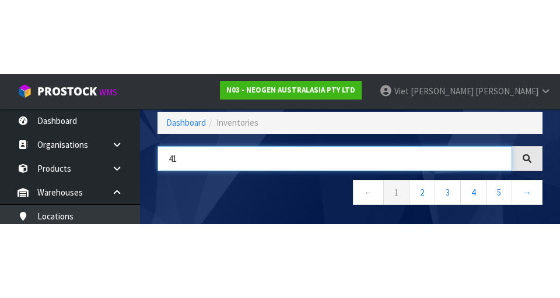
scroll to position [0, 0]
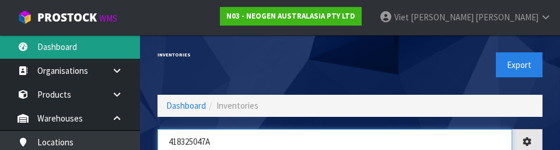
type input "418325047A"
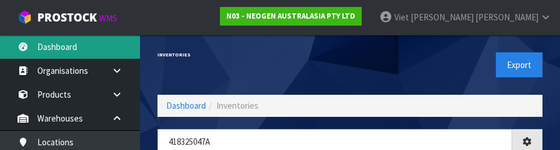
click at [139, 51] on link "Dashboard" at bounding box center [70, 47] width 140 height 24
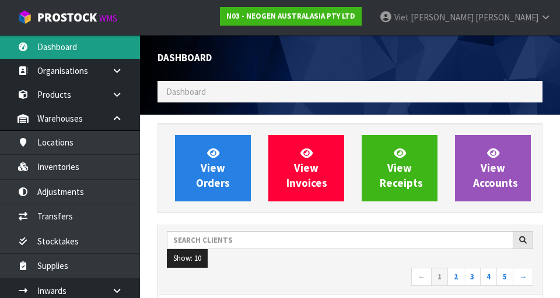
scroll to position [1000, 402]
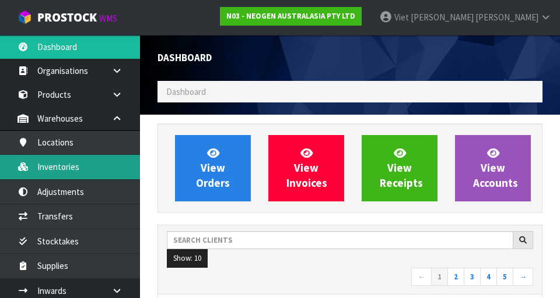
click at [36, 174] on link "Inventories" at bounding box center [70, 167] width 140 height 24
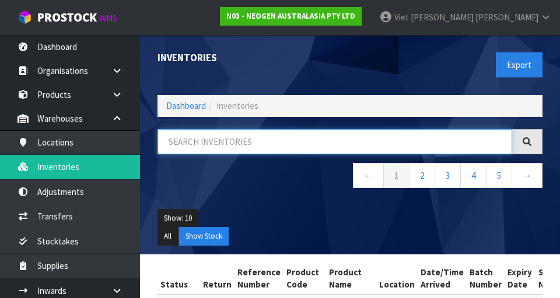
click at [349, 132] on input "text" at bounding box center [334, 141] width 354 height 25
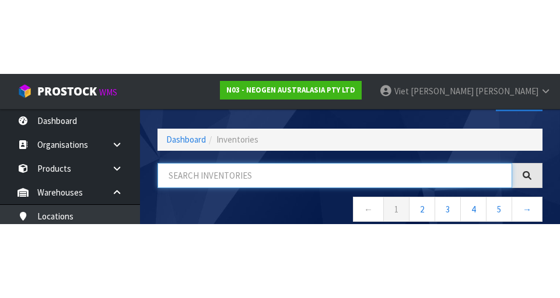
scroll to position [66, 0]
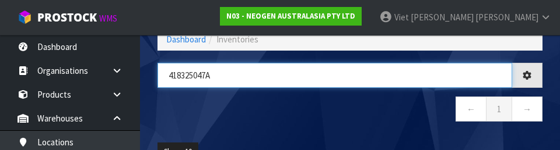
type input "418325047A"
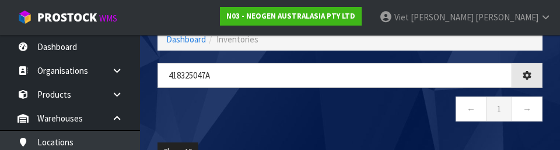
click at [349, 117] on nav "← 1 →" at bounding box center [349, 111] width 385 height 29
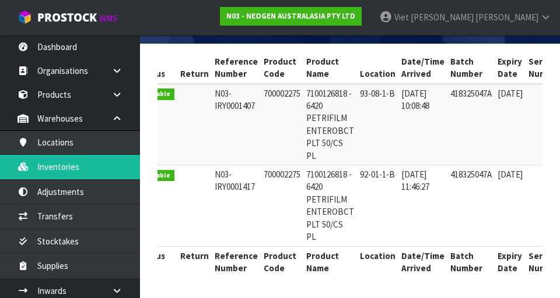
scroll to position [0, 0]
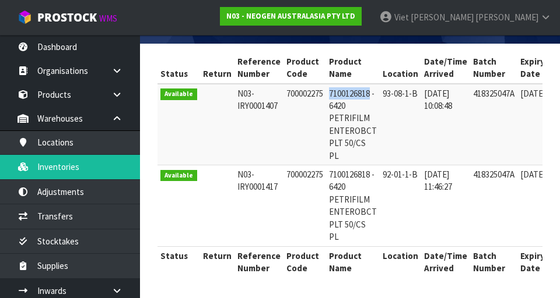
click at [273, 137] on td "N03-IRY0001407" at bounding box center [258, 125] width 49 height 82
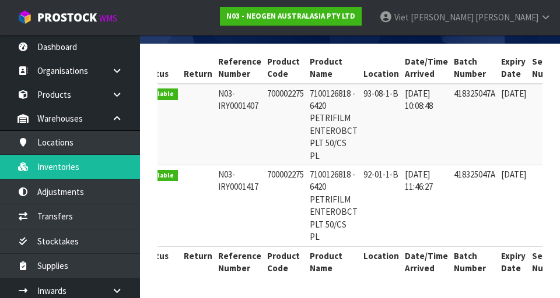
scroll to position [0, 23]
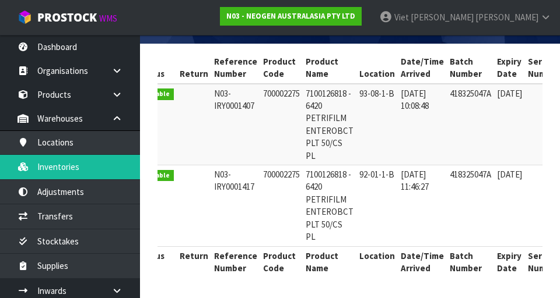
click at [277, 133] on td "700002275" at bounding box center [281, 125] width 43 height 82
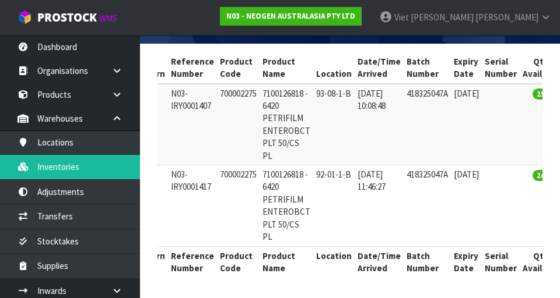
scroll to position [0, 67]
click at [267, 92] on td "7100126818 - 6420 PETRIFILM ENTEROBCT PLT 50/CS PL" at bounding box center [286, 125] width 54 height 82
copy td "700002275"
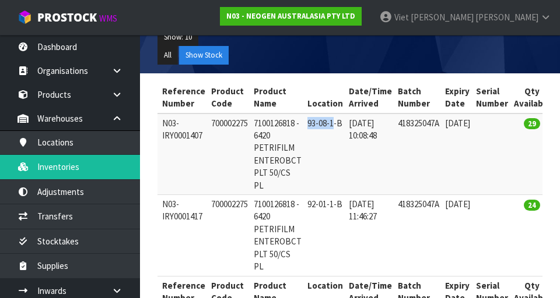
scroll to position [0, 75]
copy td "93-08-1-B"
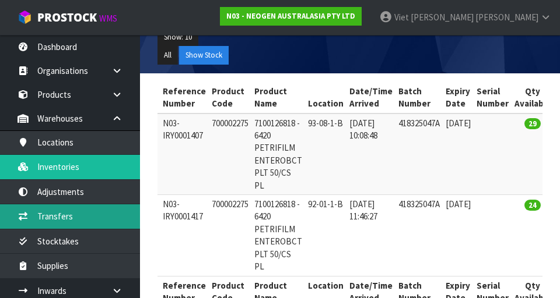
click at [37, 213] on link "Transfers" at bounding box center [70, 217] width 140 height 24
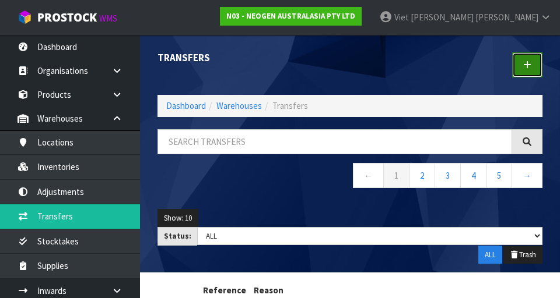
click at [349, 68] on icon at bounding box center [527, 65] width 8 height 9
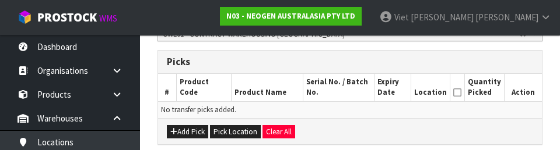
scroll to position [272, 0]
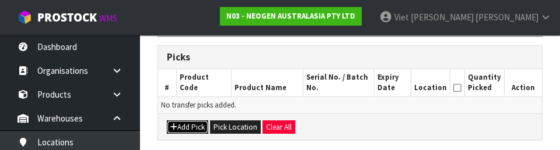
click at [178, 128] on button "Add Pick" at bounding box center [187, 128] width 41 height 14
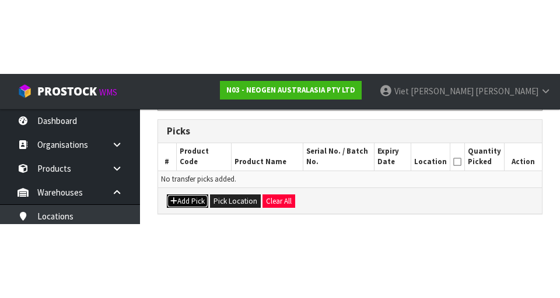
scroll to position [266, 0]
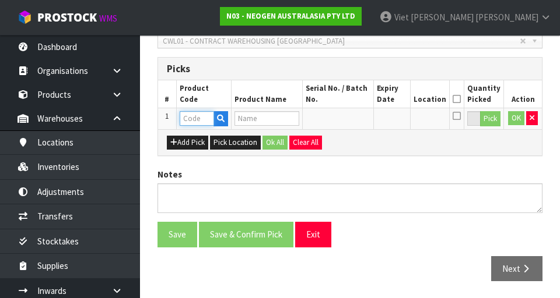
click at [197, 118] on input "text" at bounding box center [197, 118] width 34 height 15
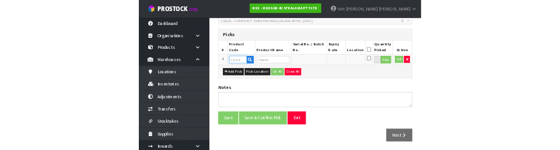
scroll to position [261, 0]
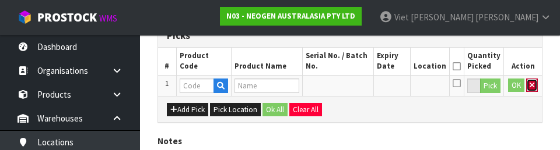
click at [349, 82] on button "button" at bounding box center [532, 86] width 12 height 14
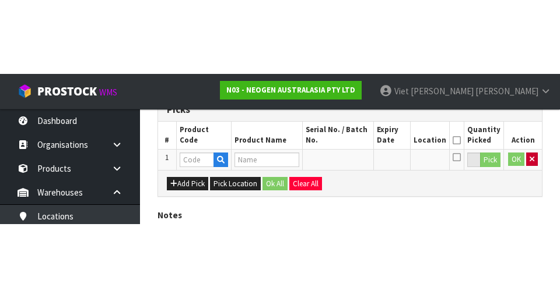
scroll to position [262, 0]
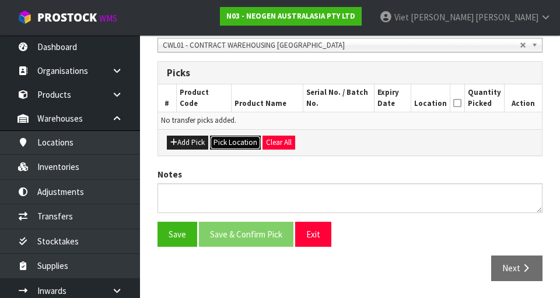
click at [234, 144] on button "Pick Location" at bounding box center [235, 143] width 51 height 14
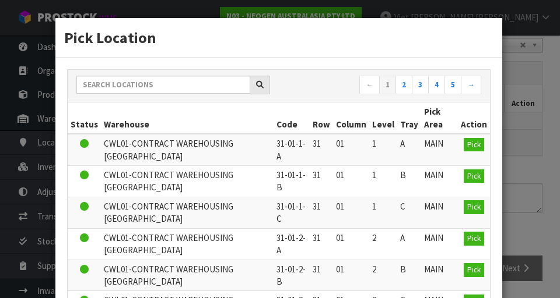
click at [138, 124] on th "Warehouse" at bounding box center [187, 118] width 173 height 31
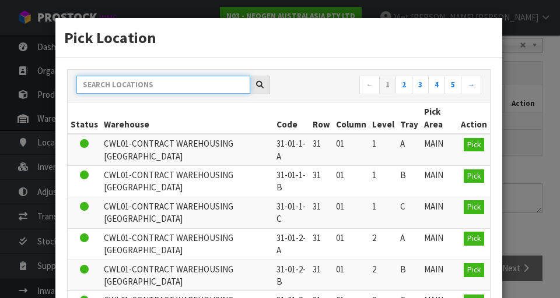
click at [106, 83] on input "text" at bounding box center [163, 85] width 174 height 18
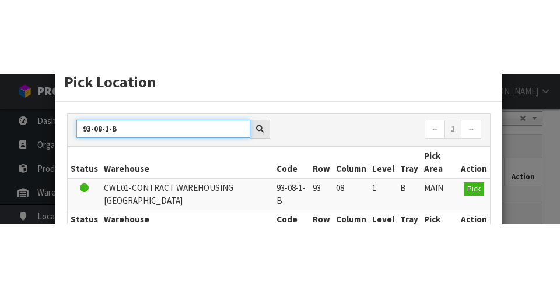
scroll to position [30, 0]
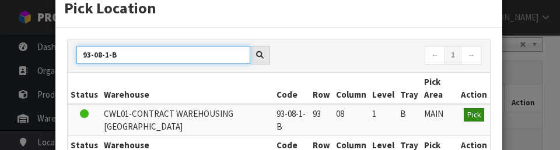
type input "93-08-1-B"
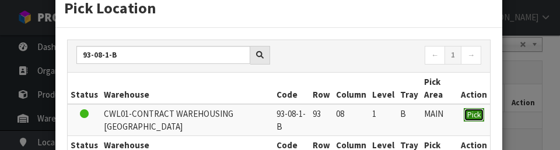
click at [349, 111] on span "Pick" at bounding box center [473, 115] width 13 height 10
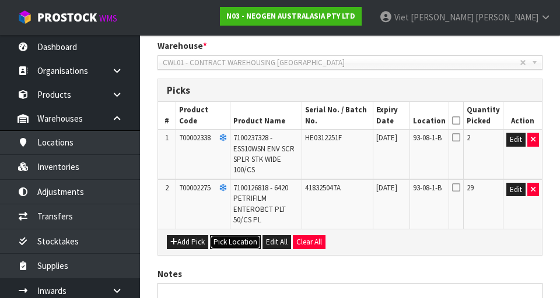
scroll to position [244, 0]
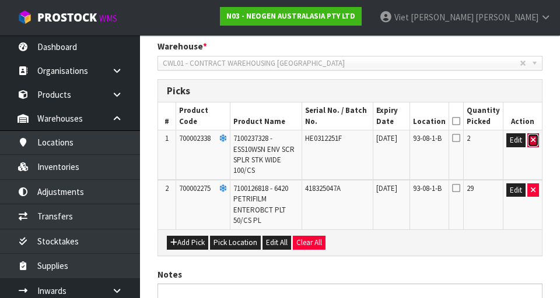
click at [349, 140] on icon "button" at bounding box center [532, 140] width 5 height 8
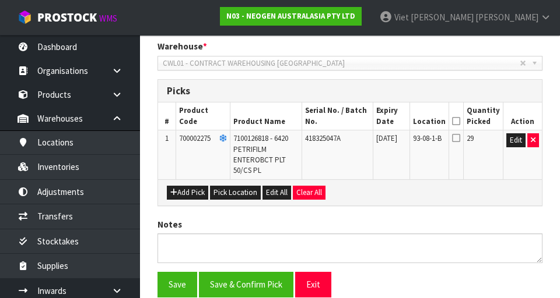
click at [349, 140] on icon at bounding box center [456, 137] width 8 height 9
click at [0, 0] on input "checkbox" at bounding box center [0, 0] width 0 height 0
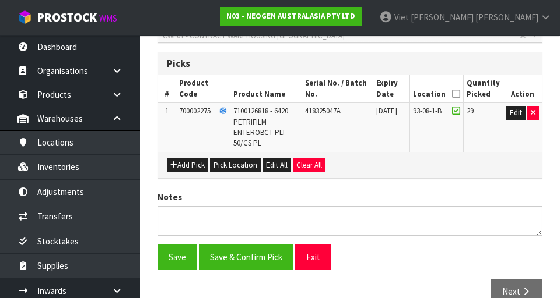
scroll to position [277, 0]
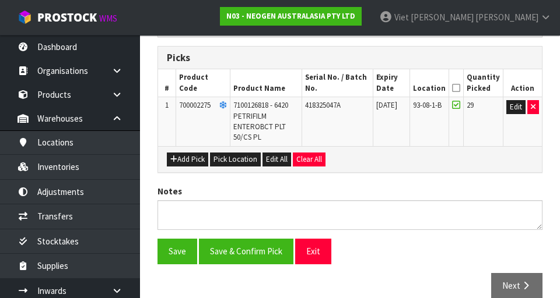
click at [349, 88] on icon at bounding box center [456, 88] width 8 height 1
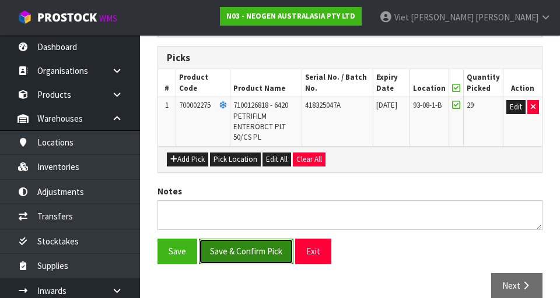
click at [215, 241] on button "Save & Confirm Pick" at bounding box center [246, 251] width 94 height 25
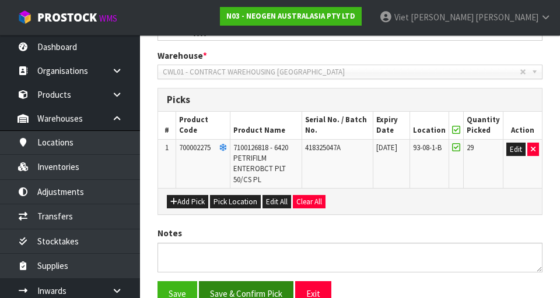
scroll to position [0, 0]
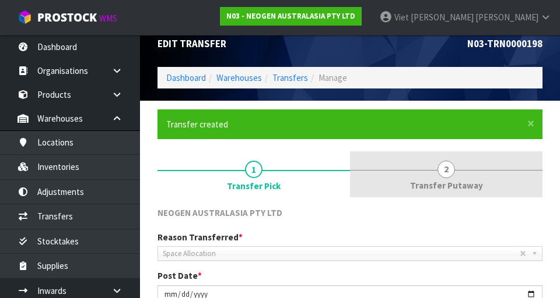
click at [349, 167] on span "2" at bounding box center [445, 169] width 17 height 17
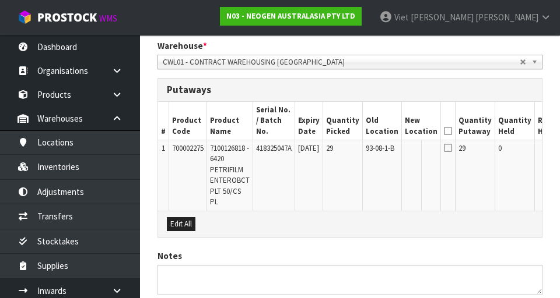
scroll to position [285, 0]
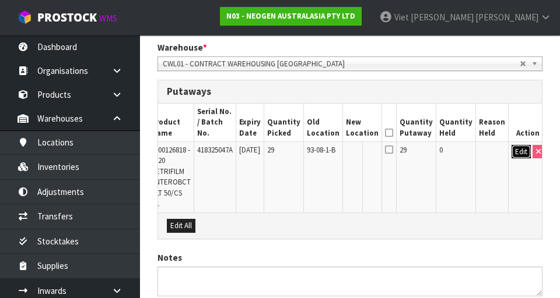
click at [349, 145] on button "Edit" at bounding box center [520, 152] width 19 height 14
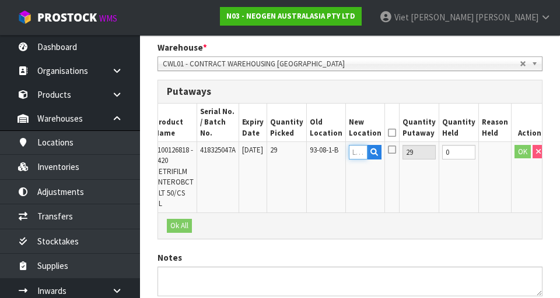
click at [349, 146] on input "text" at bounding box center [358, 152] width 19 height 15
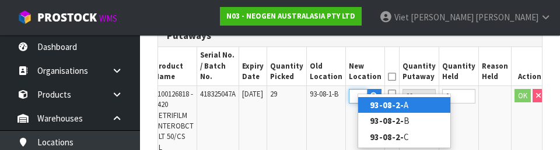
scroll to position [337, 0]
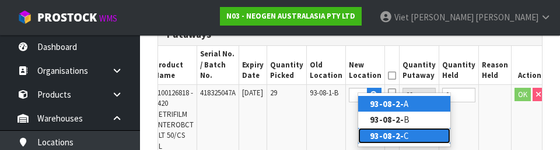
click at [349, 139] on link "93-08-2- C" at bounding box center [404, 136] width 92 height 16
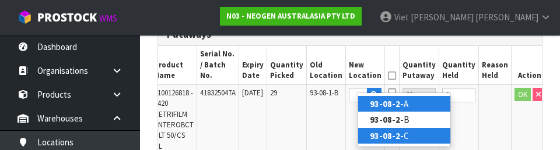
type input "93-08-2-C"
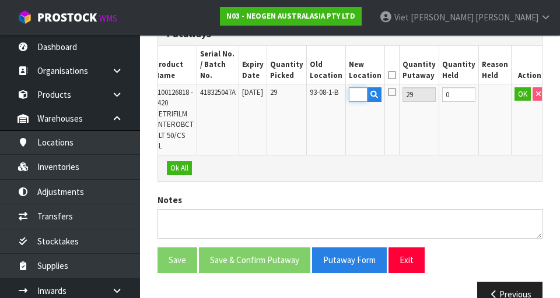
scroll to position [0, 0]
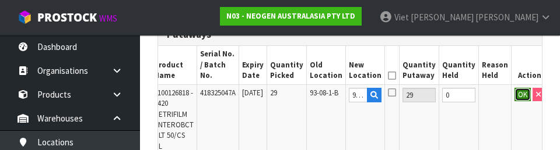
click at [349, 88] on button "OK" at bounding box center [522, 95] width 16 height 14
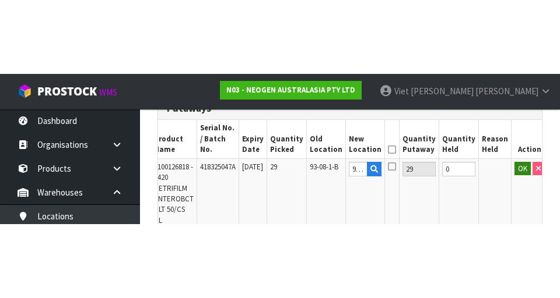
scroll to position [343, 0]
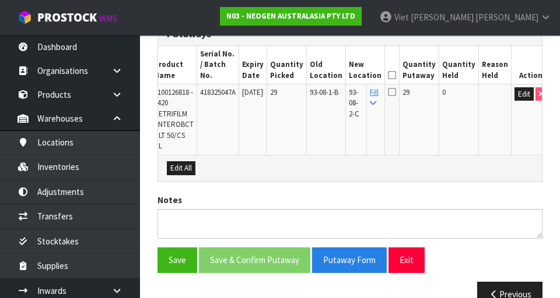
click at [349, 87] on icon at bounding box center [392, 91] width 8 height 9
click at [0, 0] on input "checkbox" at bounding box center [0, 0] width 0 height 0
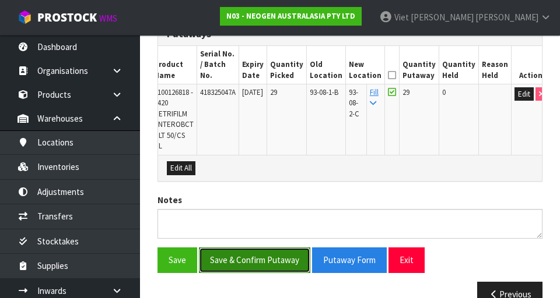
click at [234, 251] on button "Save & Confirm Putaway" at bounding box center [254, 260] width 111 height 25
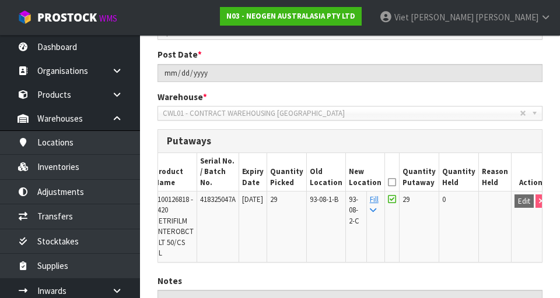
scroll to position [205, 0]
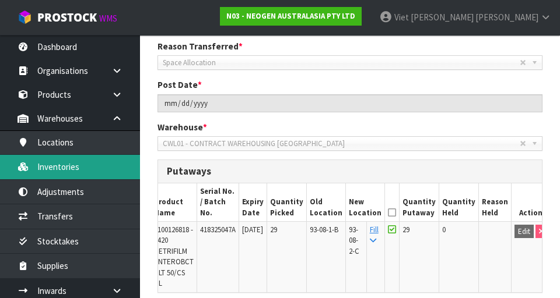
click at [40, 168] on link "Inventories" at bounding box center [70, 167] width 140 height 24
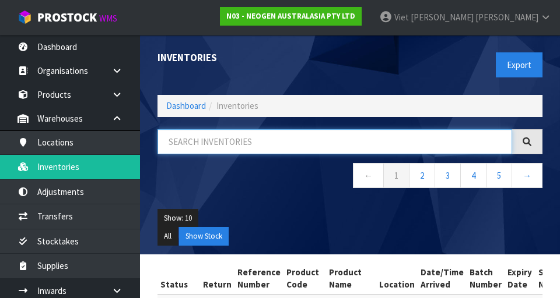
click at [197, 139] on input "text" at bounding box center [334, 141] width 354 height 25
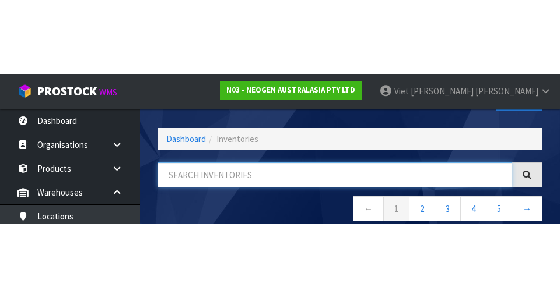
scroll to position [66, 0]
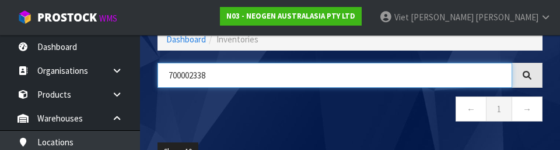
type input "700002338"
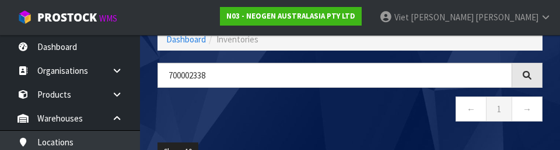
click at [303, 111] on nav "← 1 →" at bounding box center [349, 111] width 385 height 29
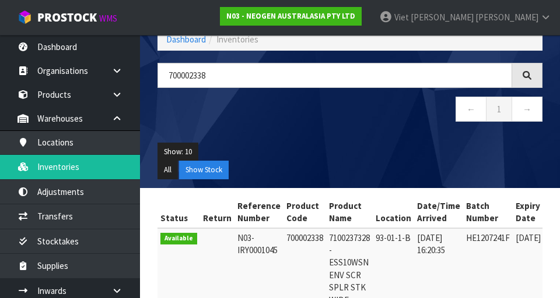
click at [349, 70] on div at bounding box center [527, 75] width 30 height 25
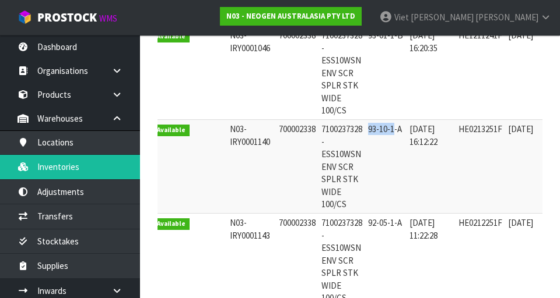
scroll to position [0, 7]
copy td "93-10-1-A"
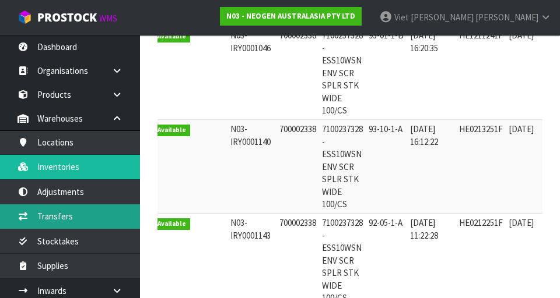
click at [37, 213] on link "Transfers" at bounding box center [70, 217] width 140 height 24
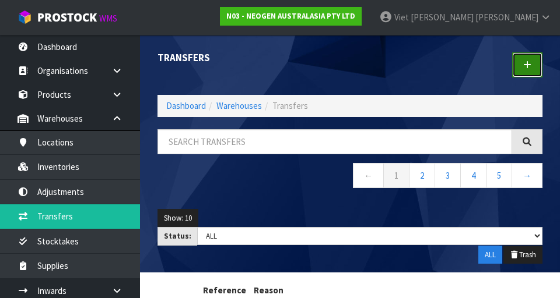
click at [349, 62] on icon at bounding box center [527, 65] width 8 height 9
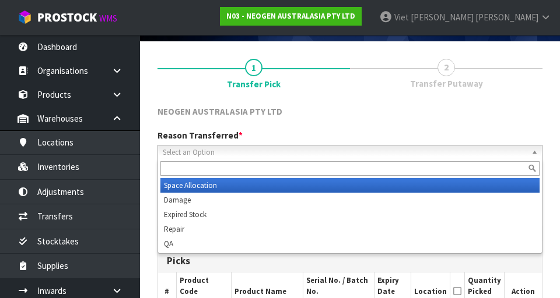
click at [185, 147] on span "Select an Option" at bounding box center [345, 153] width 364 height 14
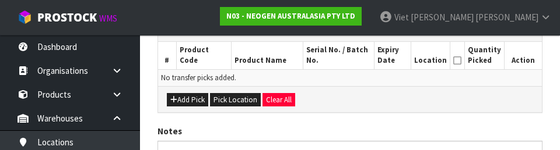
scroll to position [297, 0]
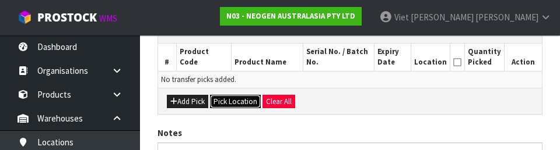
click at [224, 105] on button "Pick Location" at bounding box center [235, 102] width 51 height 14
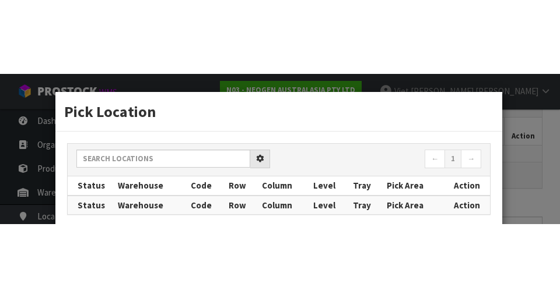
scroll to position [262, 0]
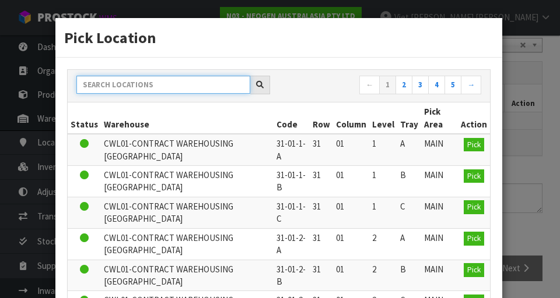
click at [110, 87] on input "text" at bounding box center [163, 85] width 174 height 18
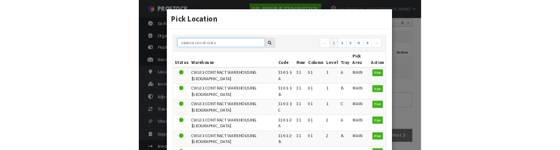
scroll to position [256, 0]
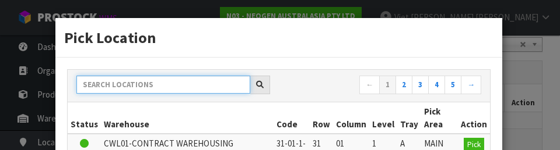
click at [101, 85] on input "text" at bounding box center [163, 85] width 174 height 18
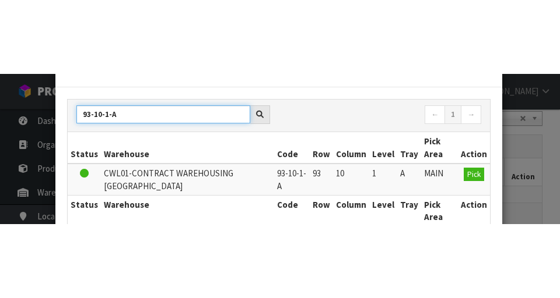
scroll to position [45, 0]
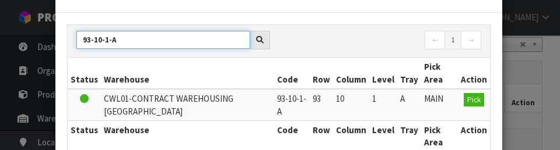
type input "93-10-1-A"
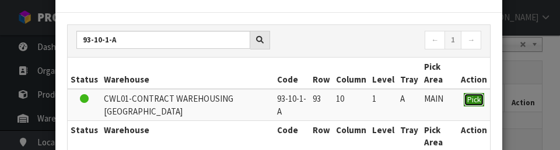
click at [349, 99] on span "Pick" at bounding box center [473, 100] width 13 height 10
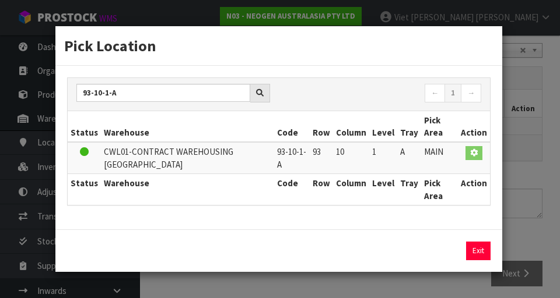
scroll to position [0, 0]
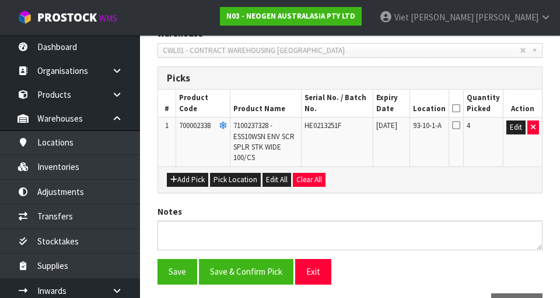
click at [349, 125] on icon at bounding box center [456, 125] width 8 height 9
click at [0, 0] on input "checkbox" at bounding box center [0, 0] width 0 height 0
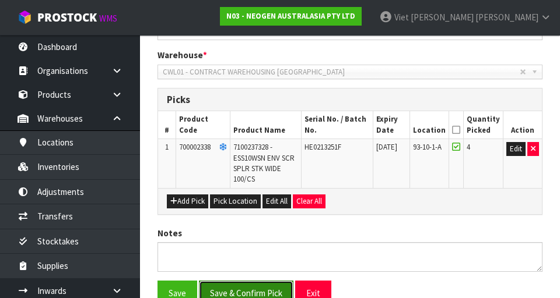
click at [230, 288] on button "Save & Confirm Pick" at bounding box center [246, 293] width 94 height 25
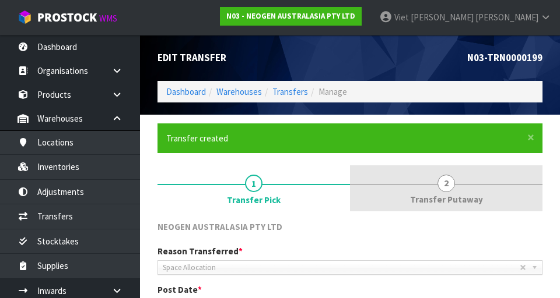
click at [349, 197] on span "Transfer Putaway" at bounding box center [446, 200] width 73 height 12
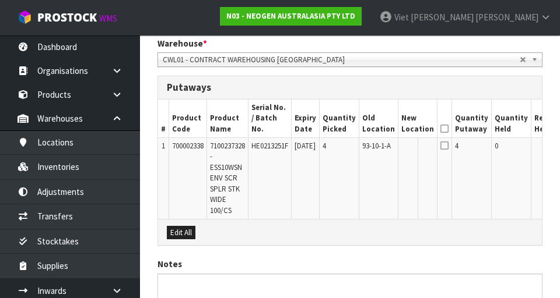
scroll to position [293, 0]
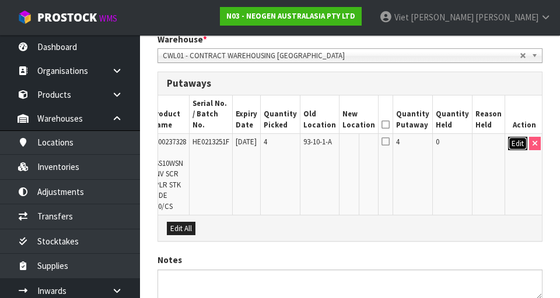
click at [349, 137] on button "Edit" at bounding box center [517, 144] width 19 height 14
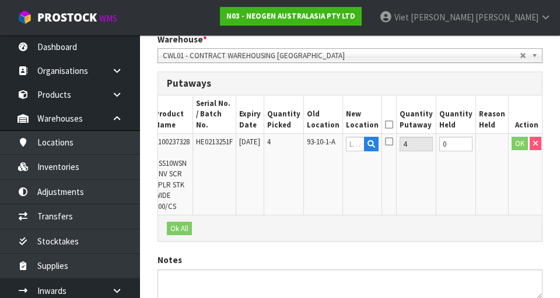
scroll to position [0, 0]
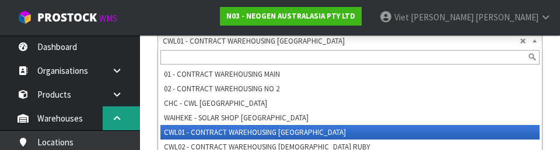
click at [139, 115] on link at bounding box center [121, 119] width 37 height 24
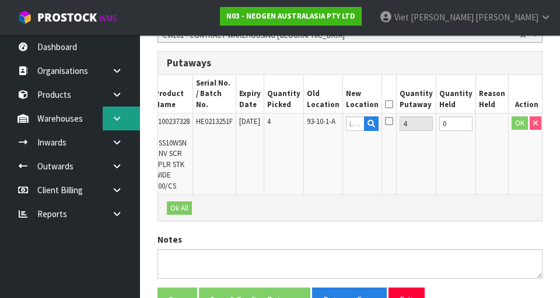
scroll to position [313, 0]
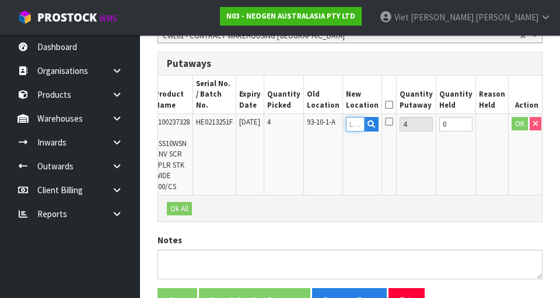
click at [349, 117] on input "text" at bounding box center [355, 124] width 19 height 15
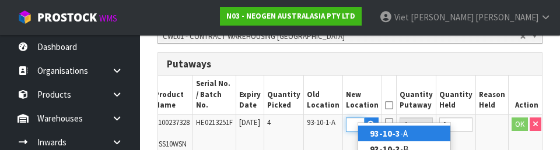
scroll to position [0, 18]
type input "93-10-3-C"
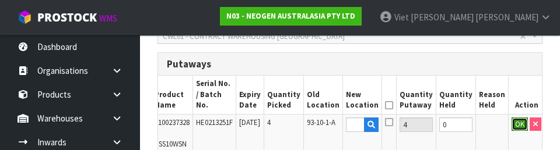
click at [349, 118] on button "OK" at bounding box center [519, 125] width 16 height 14
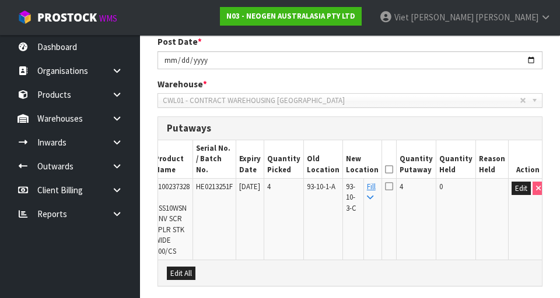
scroll to position [252, 0]
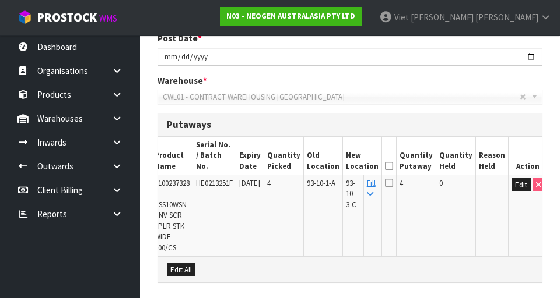
click at [349, 178] on icon at bounding box center [389, 182] width 8 height 9
click at [0, 0] on input "checkbox" at bounding box center [0, 0] width 0 height 0
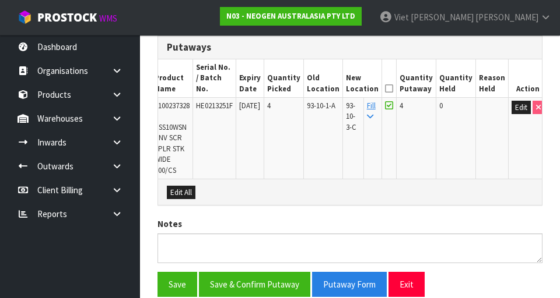
scroll to position [331, 0]
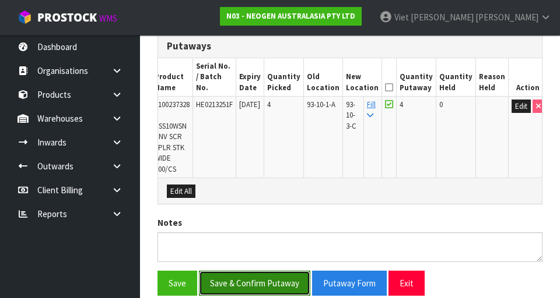
click at [241, 277] on button "Save & Confirm Putaway" at bounding box center [254, 283] width 111 height 25
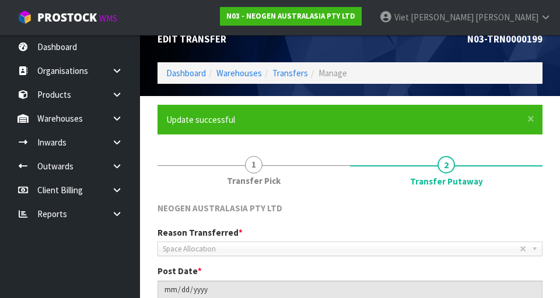
scroll to position [21, 0]
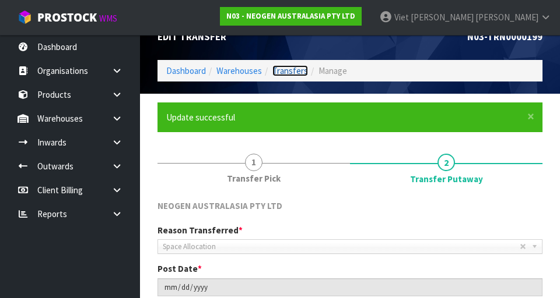
click at [285, 67] on link "Transfers" at bounding box center [290, 70] width 36 height 11
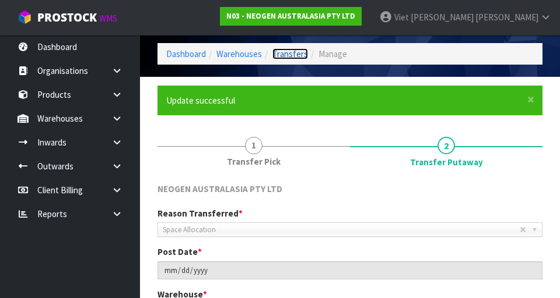
scroll to position [33, 0]
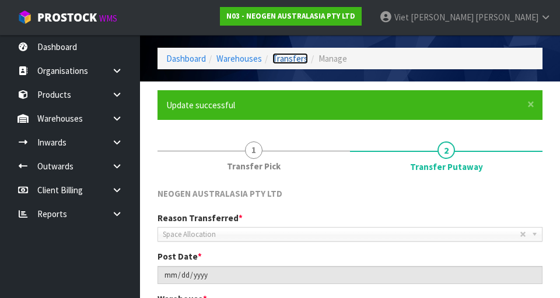
click at [294, 62] on link "Transfers" at bounding box center [290, 58] width 36 height 11
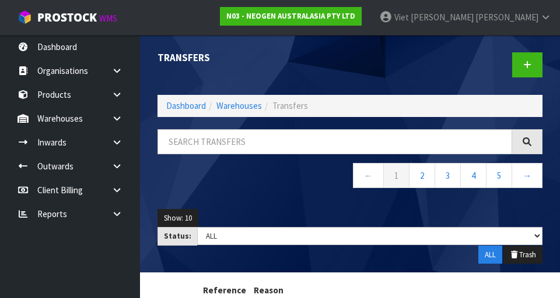
scroll to position [0, 0]
click at [349, 69] on icon at bounding box center [527, 65] width 8 height 9
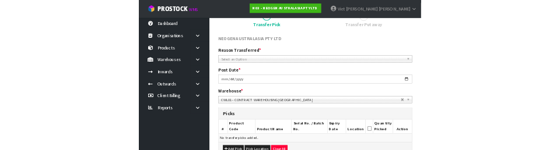
scroll to position [114, 0]
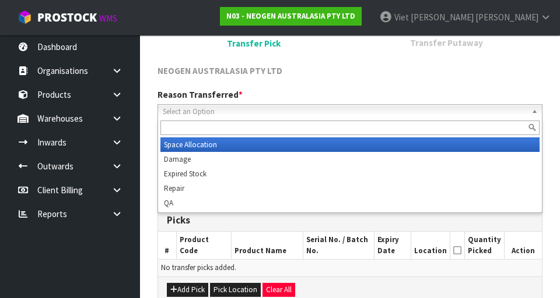
click at [190, 118] on div at bounding box center [350, 127] width 384 height 19
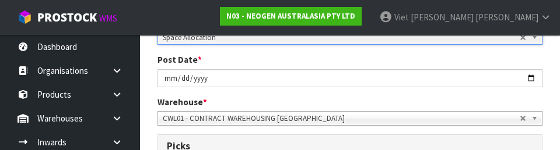
click at [146, 102] on section "1 Transfer Pick 2 Transfer Putaway NEOGEN AUSTRALASIA PTY LTD Reason Transferre…" at bounding box center [350, 150] width 420 height 446
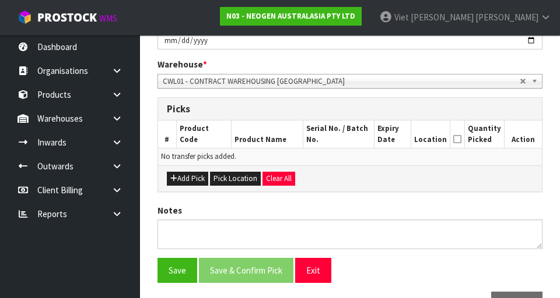
scroll to position [232, 0]
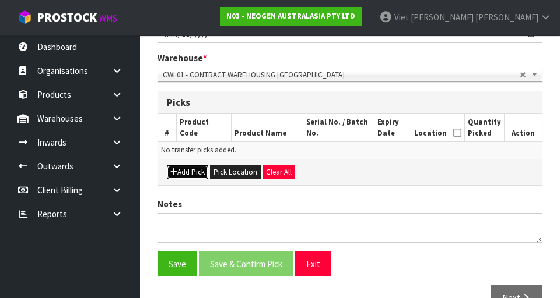
click at [175, 176] on button "Add Pick" at bounding box center [187, 173] width 41 height 14
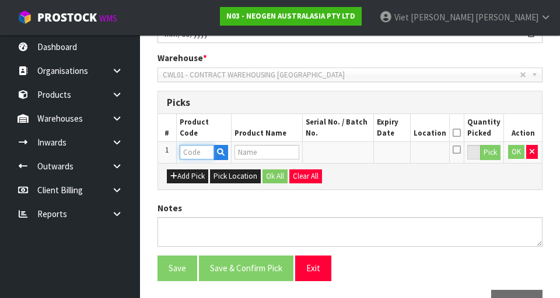
click at [196, 152] on input "text" at bounding box center [197, 152] width 34 height 15
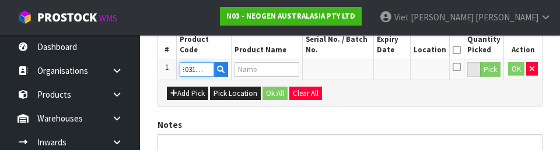
scroll to position [0, 10]
type input "HE0312251F"
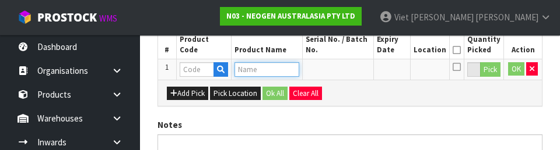
scroll to position [0, 0]
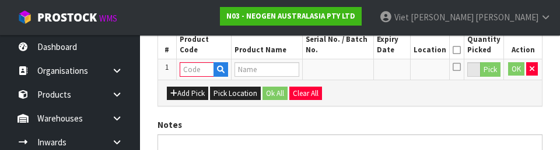
click at [349, 110] on div "NEOGEN AUSTRALASIA PTY LTD Reason Transferred * Space Allocation Damage Expired…" at bounding box center [349, 52] width 385 height 377
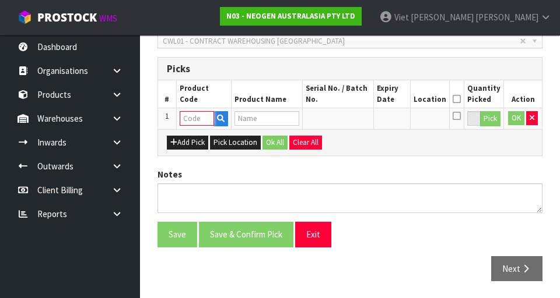
click at [189, 119] on input "text" at bounding box center [197, 118] width 34 height 15
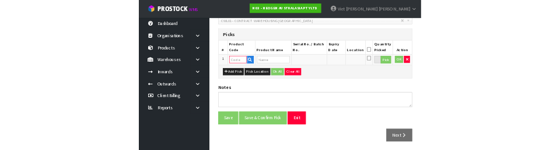
scroll to position [261, 0]
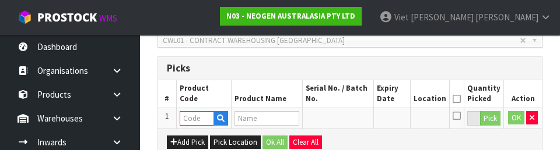
click at [349, 75] on div "Picks" at bounding box center [350, 68] width 384 height 23
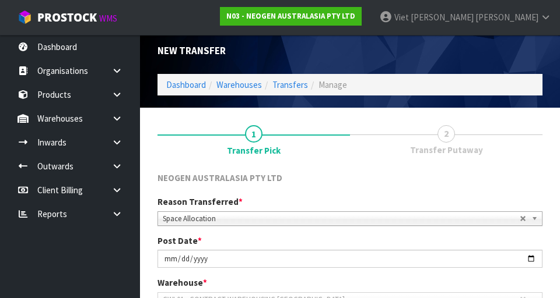
scroll to position [0, 0]
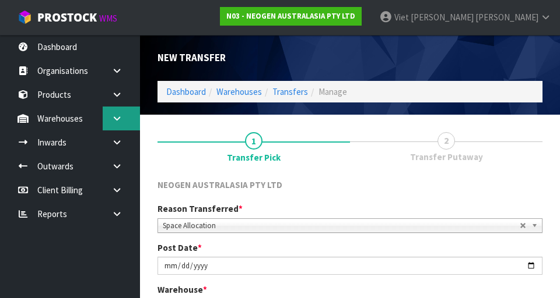
click at [122, 119] on icon at bounding box center [116, 118] width 11 height 9
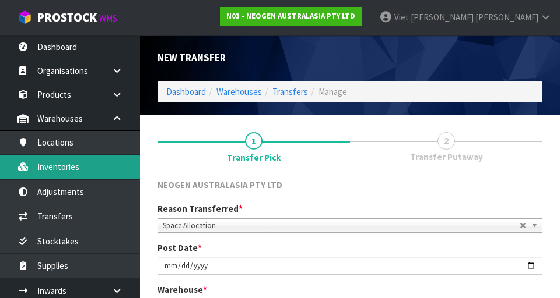
click at [50, 164] on link "Inventories" at bounding box center [70, 167] width 140 height 24
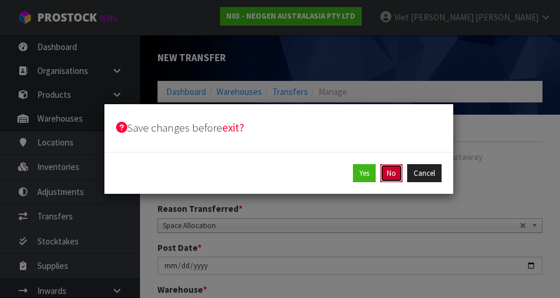
click at [349, 173] on button "No" at bounding box center [391, 173] width 22 height 19
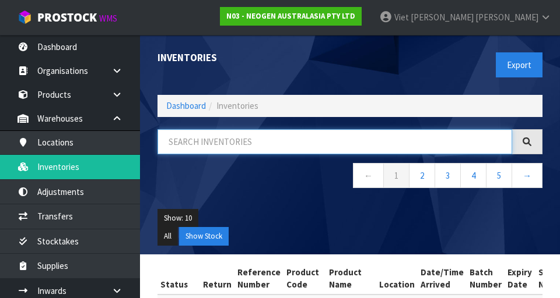
click at [202, 139] on input "text" at bounding box center [334, 141] width 354 height 25
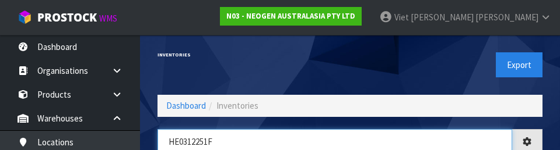
type input "HE0312251F"
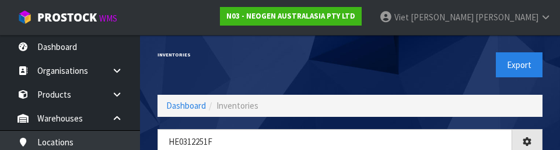
click at [173, 80] on div "Inventories Export" at bounding box center [350, 65] width 402 height 60
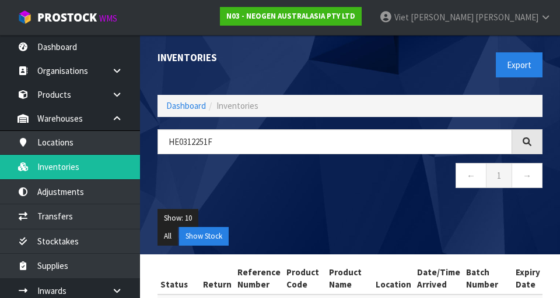
click at [349, 141] on icon at bounding box center [526, 141] width 11 height 11
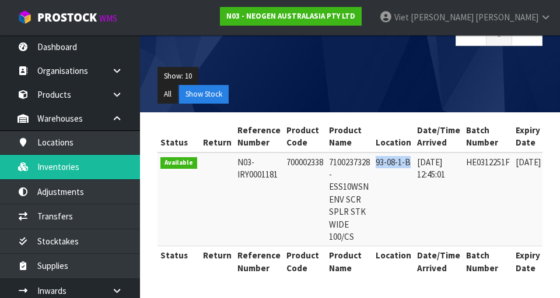
copy td "93-08-1-B"
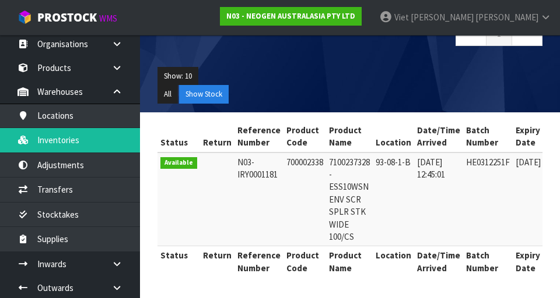
scroll to position [29, 0]
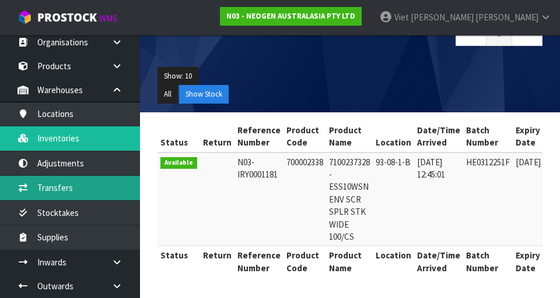
click at [101, 184] on link "Transfers" at bounding box center [70, 188] width 140 height 24
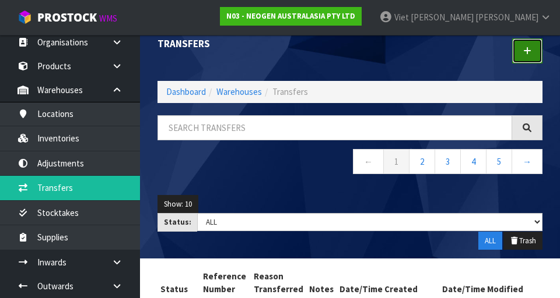
click at [349, 54] on link at bounding box center [527, 50] width 30 height 25
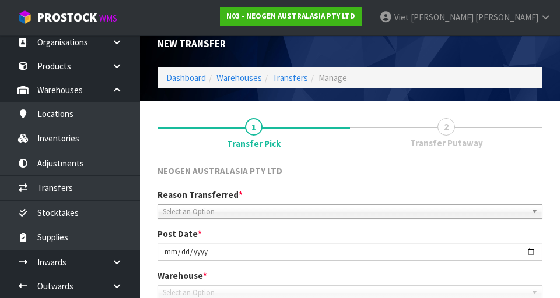
scroll to position [262, 0]
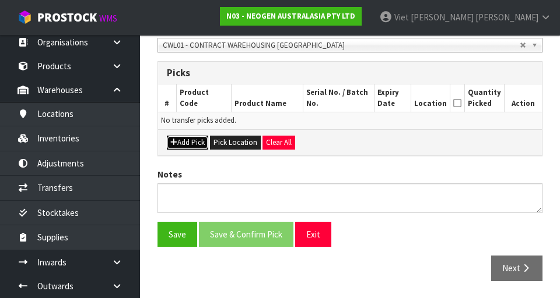
click at [189, 140] on button "Add Pick" at bounding box center [187, 143] width 41 height 14
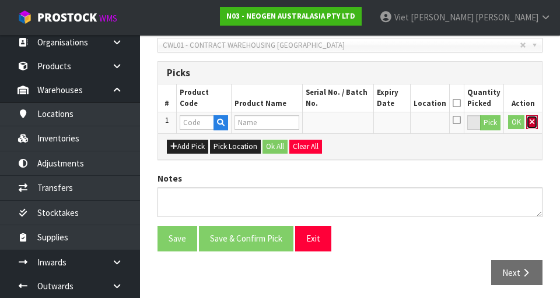
click at [349, 120] on icon "button" at bounding box center [531, 122] width 5 height 8
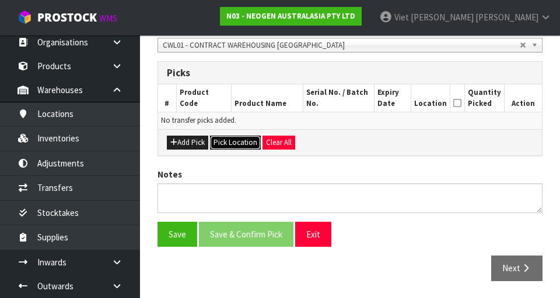
click at [237, 138] on button "Pick Location" at bounding box center [235, 143] width 51 height 14
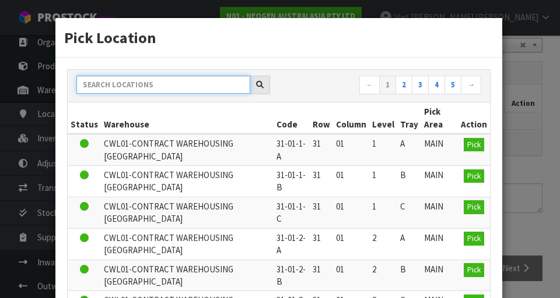
click at [199, 89] on input "text" at bounding box center [163, 85] width 174 height 18
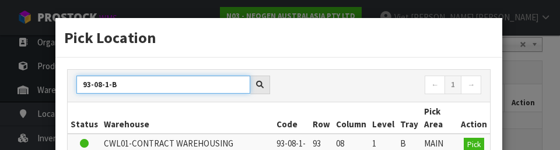
type input "93-08-1-B"
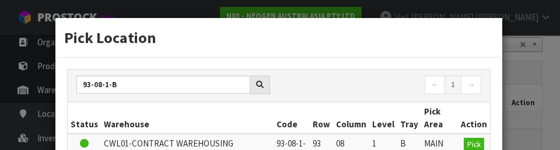
click at [349, 54] on div "Pick Location" at bounding box center [278, 38] width 447 height 40
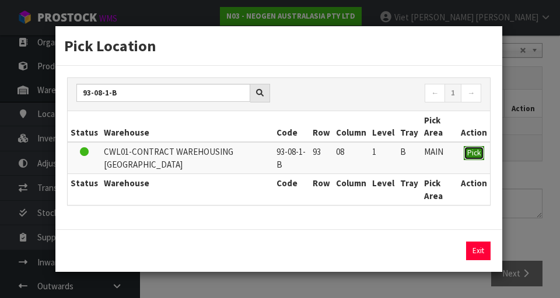
click at [349, 150] on span "Pick" at bounding box center [473, 153] width 13 height 10
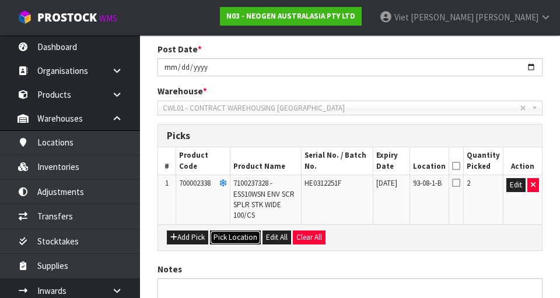
scroll to position [241, 0]
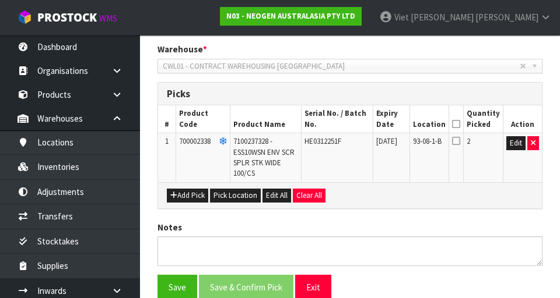
click at [349, 145] on icon at bounding box center [456, 140] width 8 height 9
click at [0, 0] on input "checkbox" at bounding box center [0, 0] width 0 height 0
click at [349, 124] on icon at bounding box center [456, 124] width 8 height 1
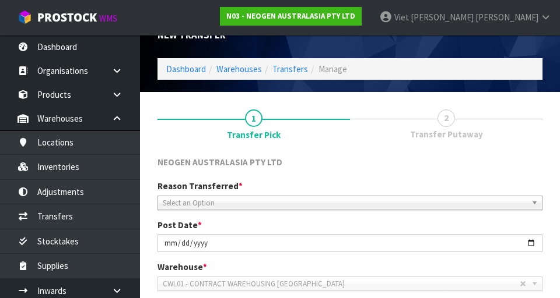
scroll to position [22, 0]
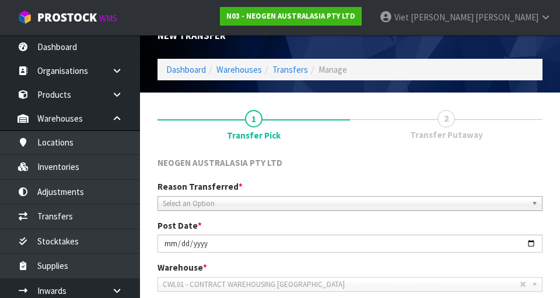
click at [349, 133] on span "Transfer Putaway" at bounding box center [446, 135] width 73 height 12
click at [349, 135] on span "Transfer Putaway" at bounding box center [446, 135] width 73 height 12
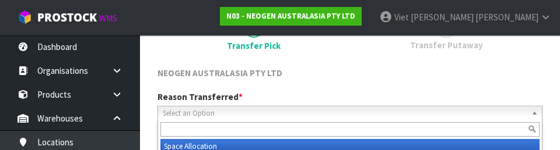
scroll to position [161, 0]
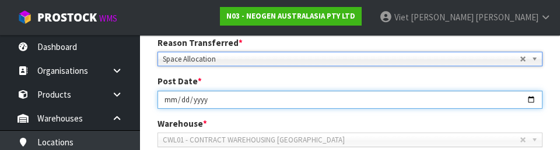
click at [159, 91] on input "[DATE]" at bounding box center [349, 100] width 385 height 18
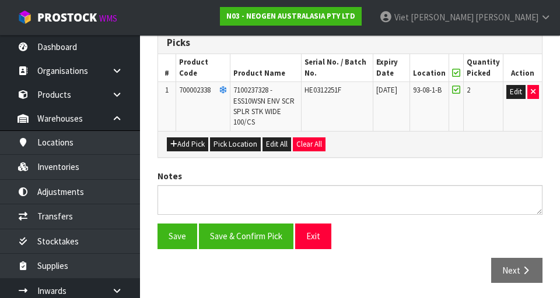
scroll to position [294, 0]
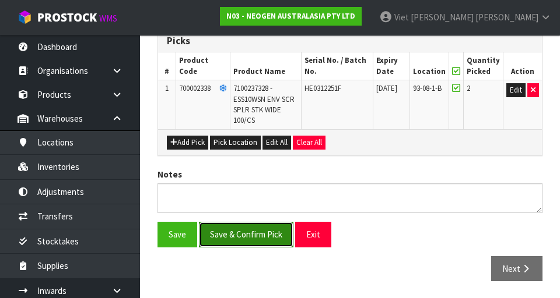
click at [227, 232] on button "Save & Confirm Pick" at bounding box center [246, 234] width 94 height 25
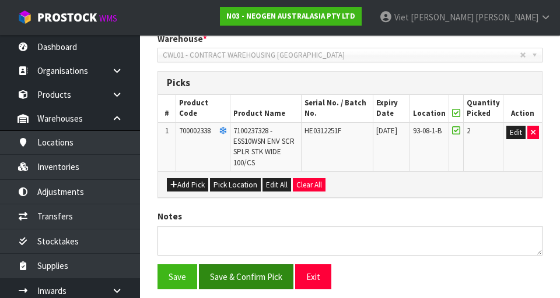
scroll to position [0, 0]
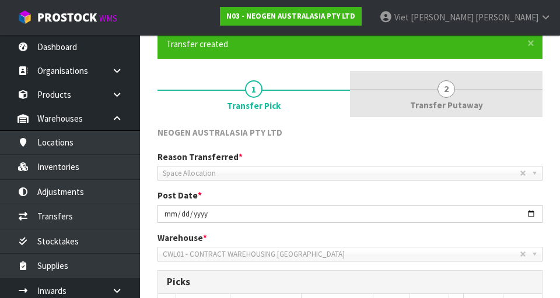
click at [349, 109] on span "Transfer Putaway" at bounding box center [446, 105] width 73 height 12
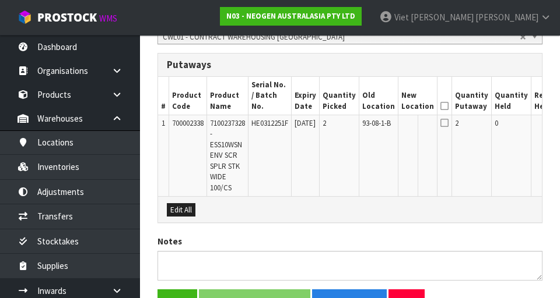
scroll to position [0, 59]
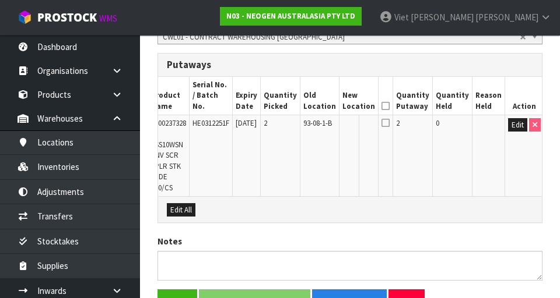
click at [349, 128] on td "Edit" at bounding box center [524, 156] width 39 height 82
click at [349, 120] on button "Edit" at bounding box center [517, 125] width 19 height 14
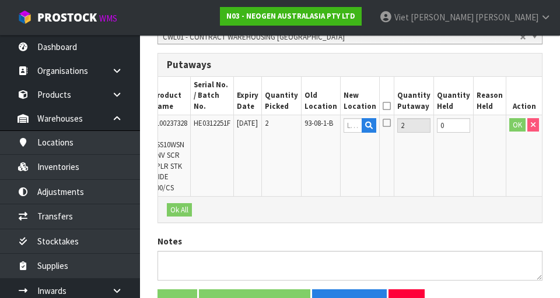
scroll to position [0, 55]
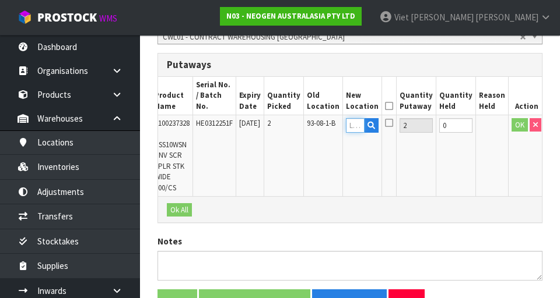
click at [349, 118] on input "text" at bounding box center [355, 125] width 19 height 15
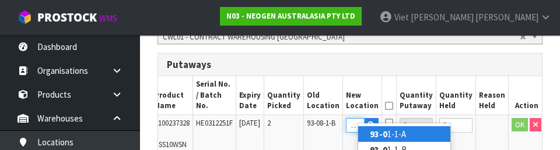
scroll to position [0, 10]
type input "93-08-2-B"
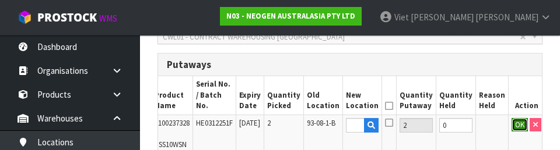
click at [349, 118] on button "OK" at bounding box center [519, 125] width 16 height 14
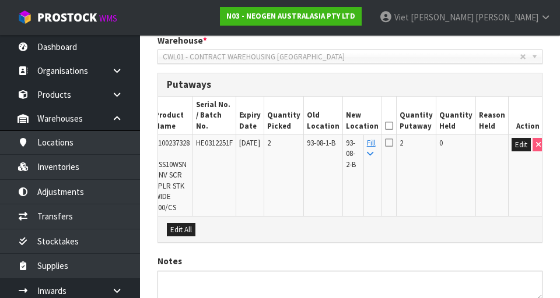
scroll to position [294, 0]
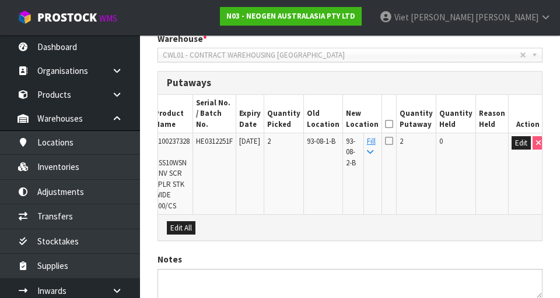
click at [349, 136] on icon at bounding box center [389, 140] width 8 height 9
click at [0, 0] on input "checkbox" at bounding box center [0, 0] width 0 height 0
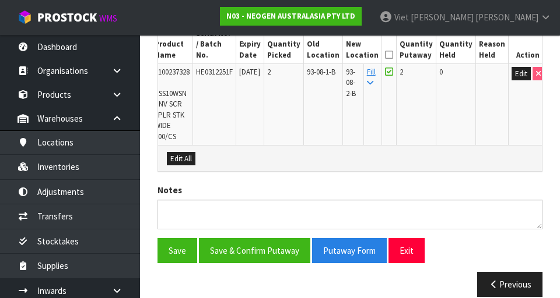
scroll to position [349, 0]
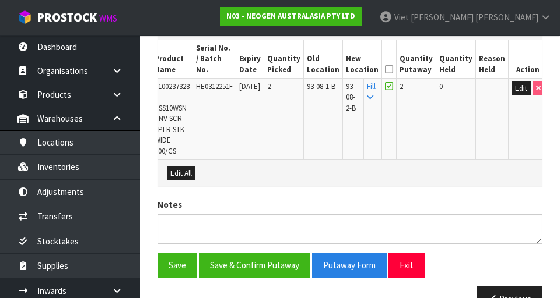
click at [349, 69] on icon at bounding box center [389, 69] width 8 height 1
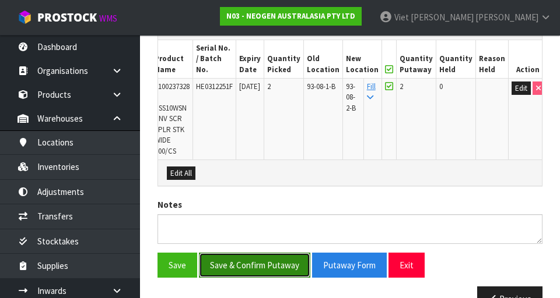
click at [228, 257] on button "Save & Confirm Putaway" at bounding box center [254, 265] width 111 height 25
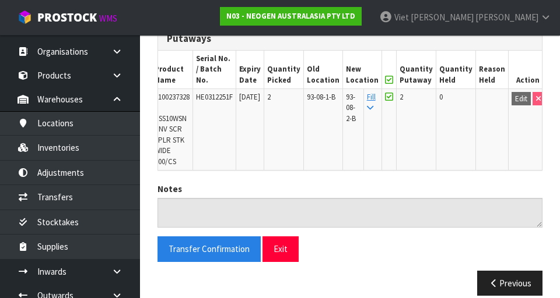
scroll to position [30, 0]
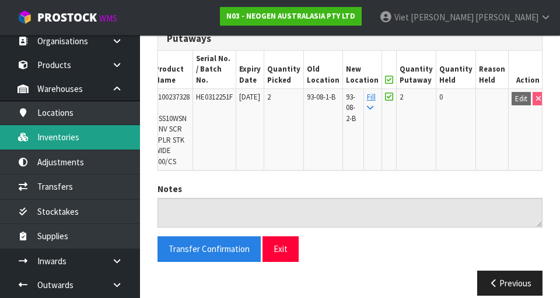
click at [40, 137] on link "Inventories" at bounding box center [70, 137] width 140 height 24
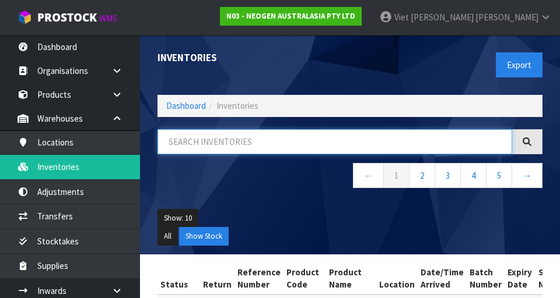
click at [349, 141] on input "text" at bounding box center [334, 141] width 354 height 25
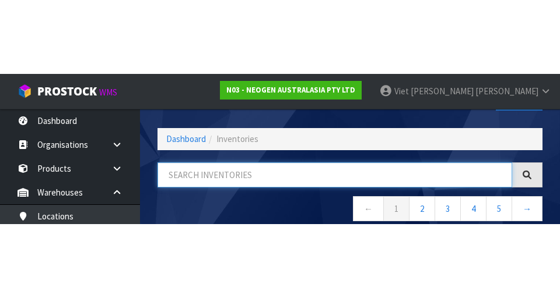
scroll to position [66, 0]
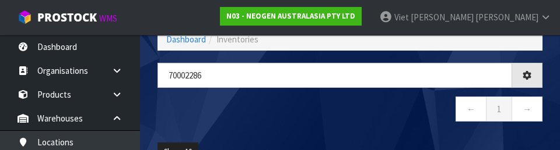
click at [339, 120] on nav "← 1 →" at bounding box center [349, 111] width 385 height 29
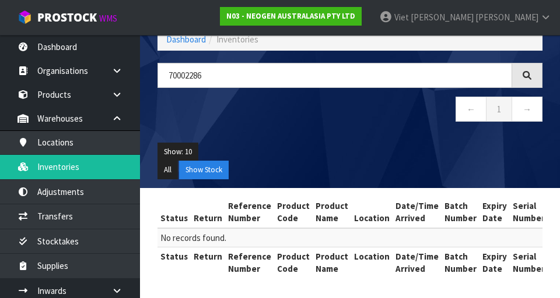
scroll to position [68, 0]
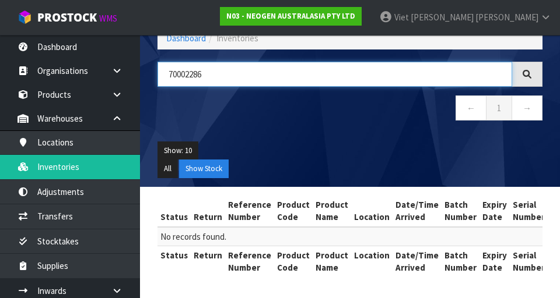
click at [349, 76] on input "70002286" at bounding box center [334, 74] width 354 height 25
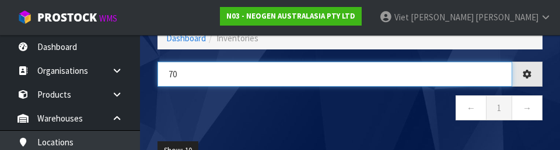
type input "7"
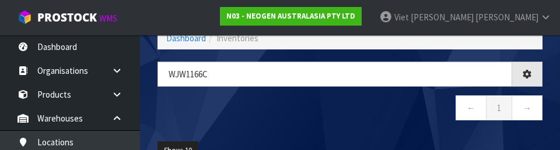
click at [349, 118] on nav "← 1 →" at bounding box center [349, 110] width 385 height 29
type input "WJW1166C"
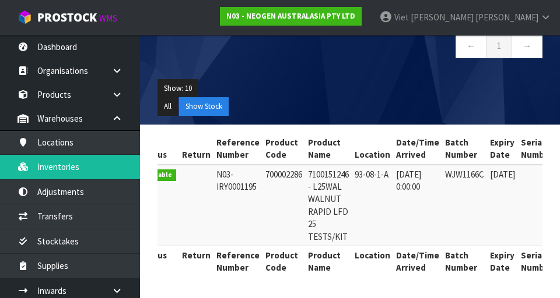
scroll to position [0, 0]
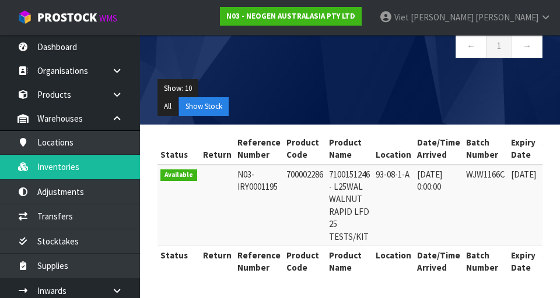
copy td "700002286"
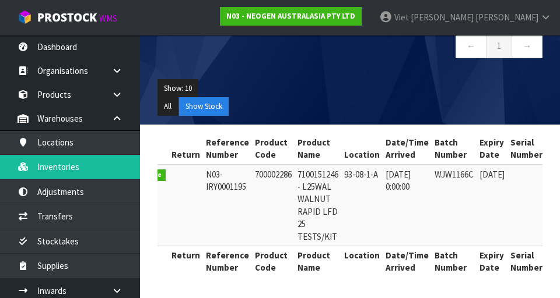
scroll to position [0, 22]
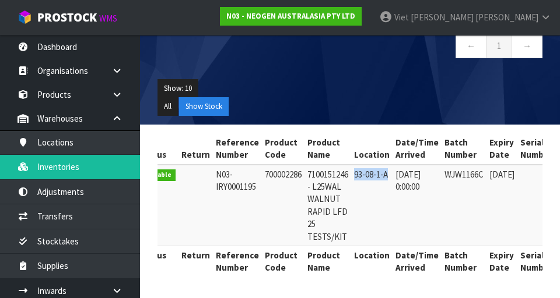
copy td "93-08-1-A"
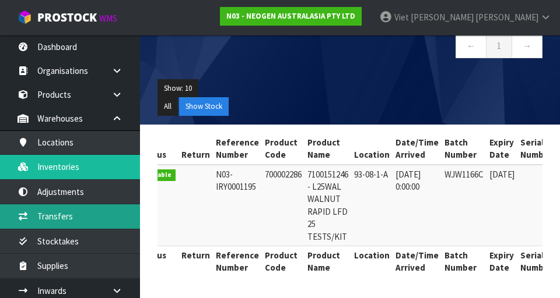
click at [83, 226] on link "Transfers" at bounding box center [70, 217] width 140 height 24
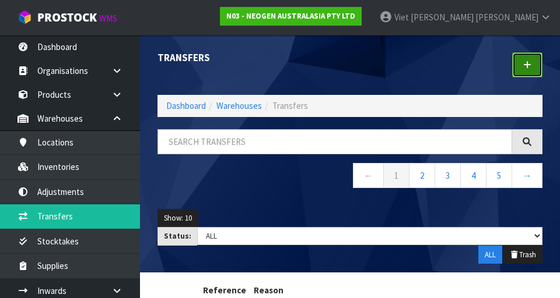
click at [349, 73] on link at bounding box center [527, 64] width 30 height 25
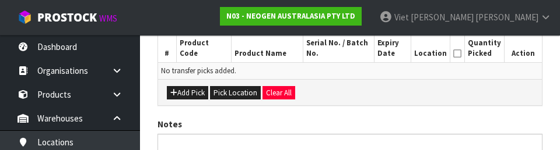
scroll to position [277, 0]
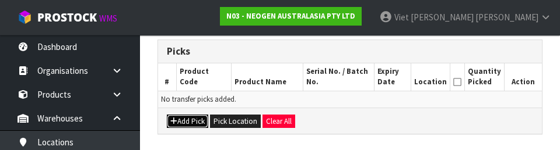
click at [192, 115] on button "Add Pick" at bounding box center [187, 122] width 41 height 14
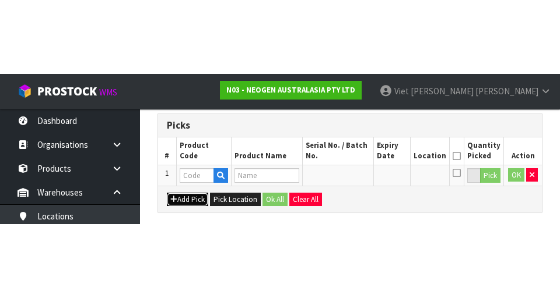
scroll to position [266, 0]
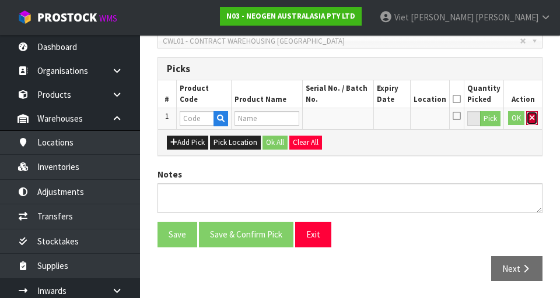
click at [349, 119] on icon "button" at bounding box center [531, 118] width 5 height 8
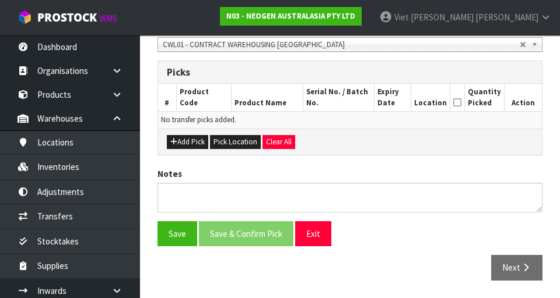
scroll to position [262, 0]
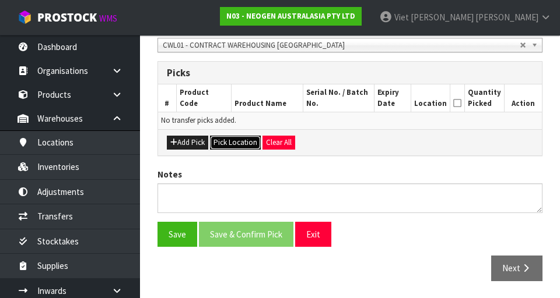
click at [248, 141] on button "Pick Location" at bounding box center [235, 143] width 51 height 14
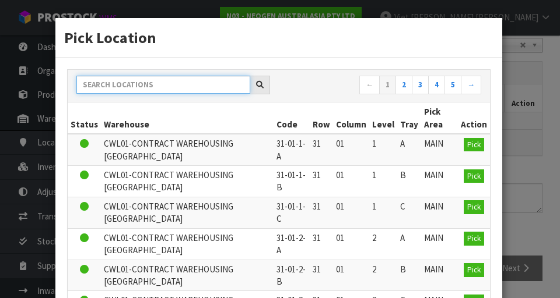
click at [208, 85] on input "text" at bounding box center [163, 85] width 174 height 18
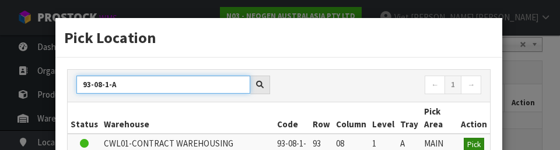
type input "93-08-1-A"
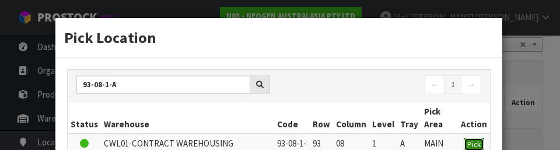
click at [349, 143] on span "Pick" at bounding box center [473, 145] width 13 height 10
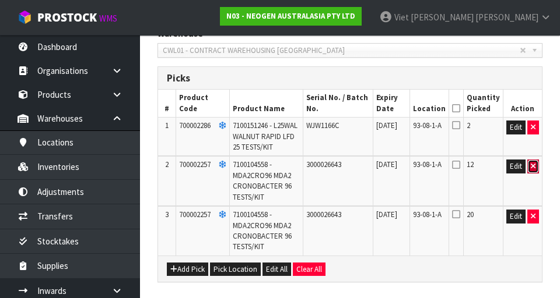
click at [349, 174] on button "button" at bounding box center [533, 167] width 12 height 14
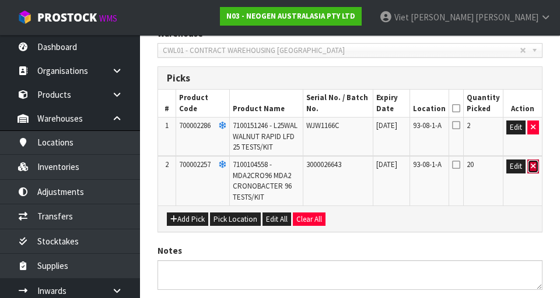
click at [349, 170] on icon "button" at bounding box center [532, 167] width 5 height 8
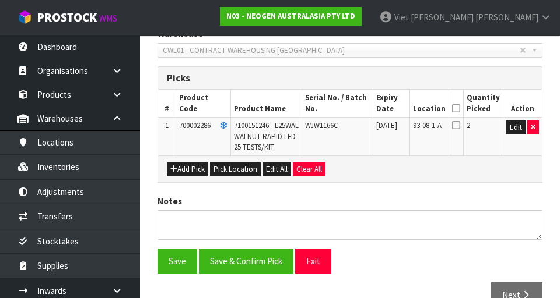
click at [349, 118] on td "2" at bounding box center [483, 137] width 40 height 38
click at [349, 127] on icon at bounding box center [456, 125] width 8 height 9
click at [0, 0] on input "checkbox" at bounding box center [0, 0] width 0 height 0
click at [349, 109] on icon at bounding box center [456, 108] width 8 height 1
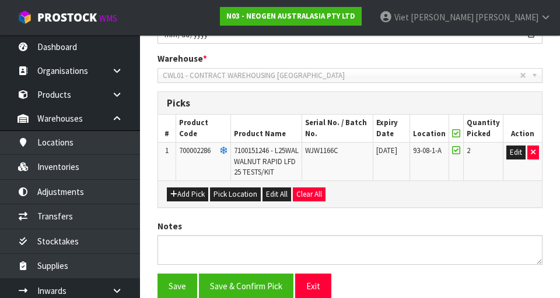
scroll to position [294, 0]
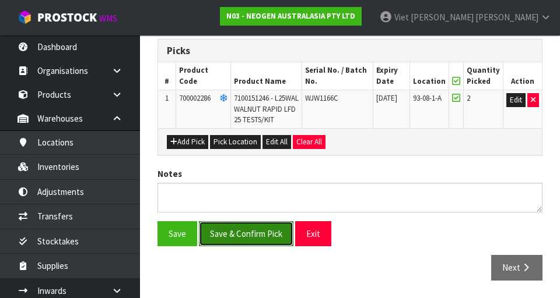
click at [222, 243] on button "Save & Confirm Pick" at bounding box center [246, 234] width 94 height 25
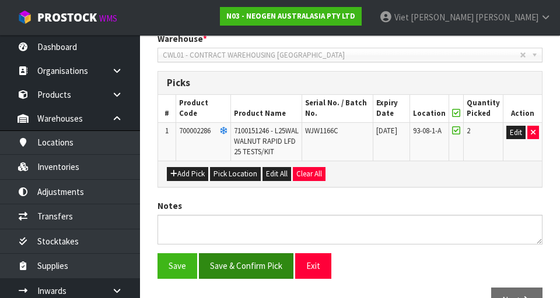
scroll to position [0, 0]
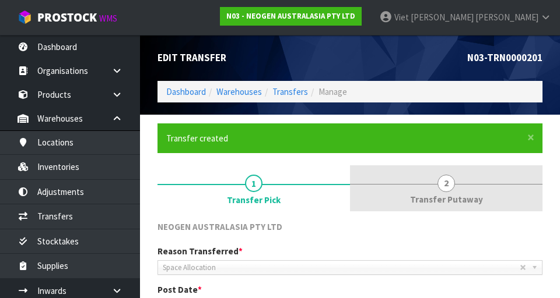
click at [349, 187] on link "2 Transfer Putaway" at bounding box center [446, 189] width 192 height 46
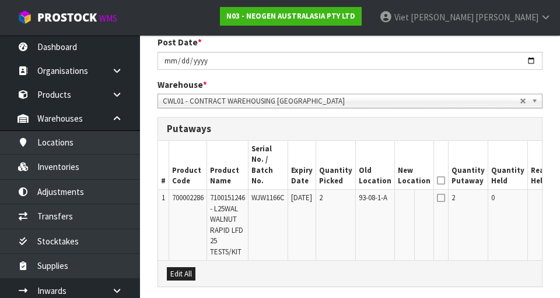
scroll to position [251, 0]
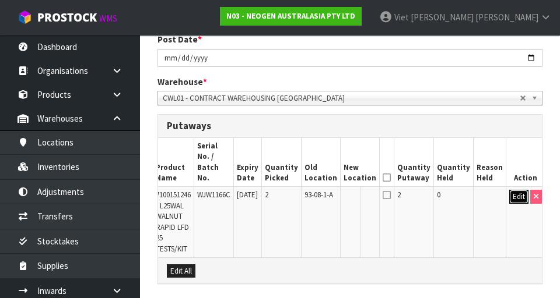
click at [349, 190] on button "Edit" at bounding box center [518, 197] width 19 height 14
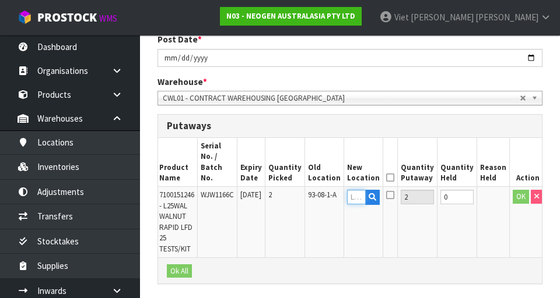
click at [349, 190] on input "text" at bounding box center [356, 197] width 19 height 15
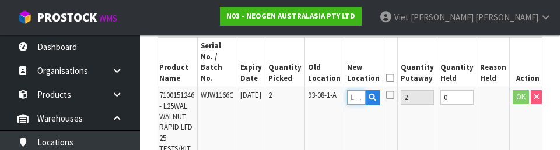
scroll to position [357, 0]
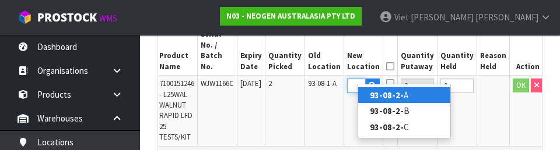
type input "93-08-2-A"
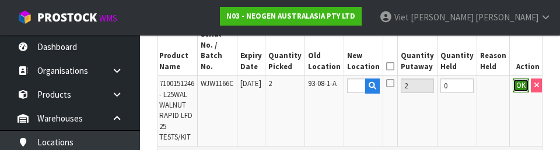
click at [349, 80] on button "OK" at bounding box center [520, 86] width 16 height 14
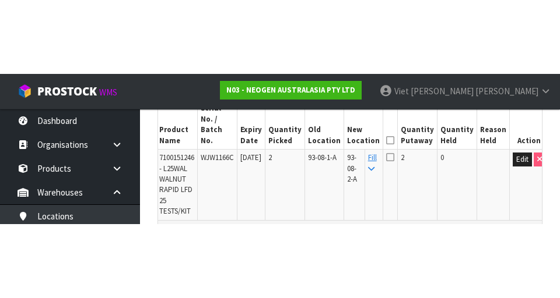
scroll to position [362, 0]
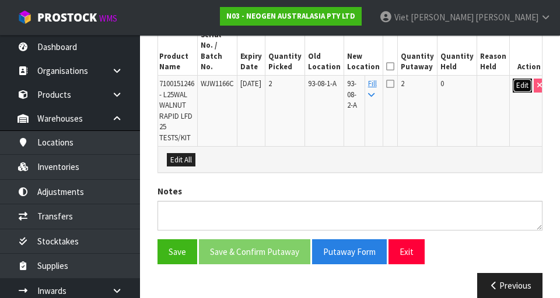
click at [349, 80] on button "Edit" at bounding box center [521, 86] width 19 height 14
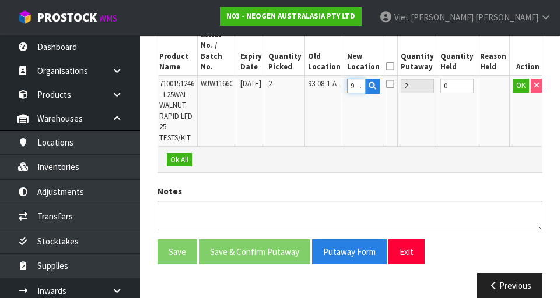
click at [349, 79] on input "93-08-2-A" at bounding box center [356, 86] width 19 height 15
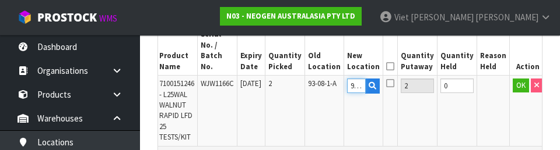
scroll to position [0, 22]
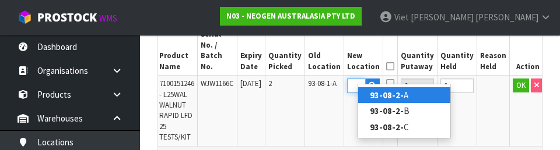
type input "93-08-2-B"
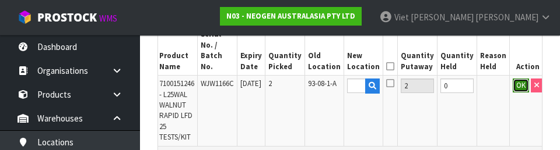
click at [349, 79] on button "OK" at bounding box center [520, 86] width 16 height 14
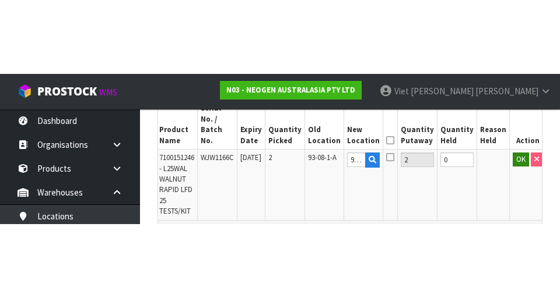
scroll to position [362, 0]
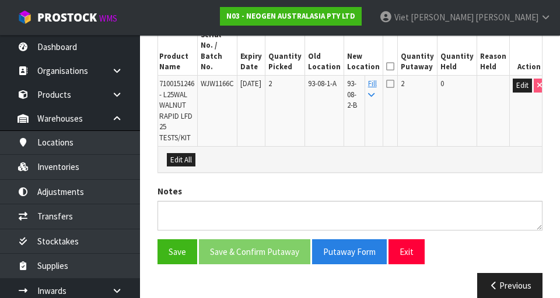
click at [349, 79] on icon at bounding box center [390, 83] width 8 height 9
click at [0, 0] on input "checkbox" at bounding box center [0, 0] width 0 height 0
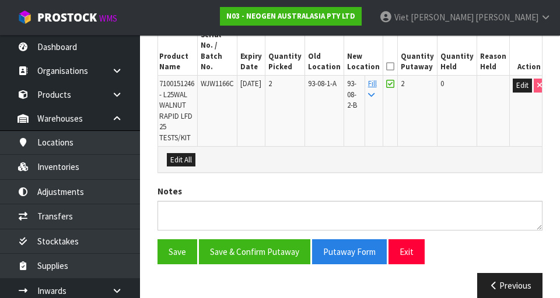
click at [349, 66] on icon at bounding box center [390, 66] width 8 height 1
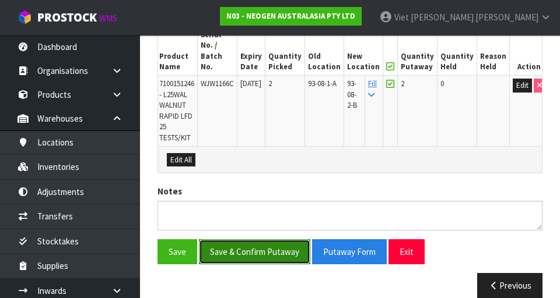
click at [235, 250] on button "Save & Confirm Putaway" at bounding box center [254, 252] width 111 height 25
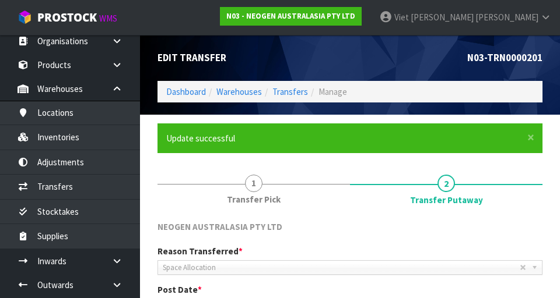
scroll to position [30, 0]
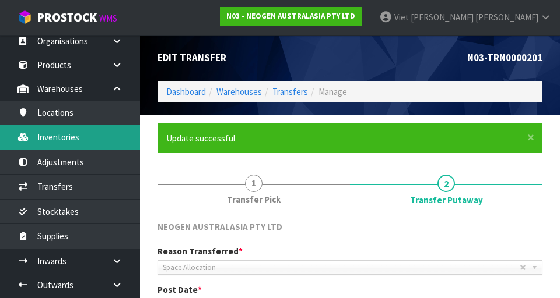
click at [45, 138] on link "Inventories" at bounding box center [70, 137] width 140 height 24
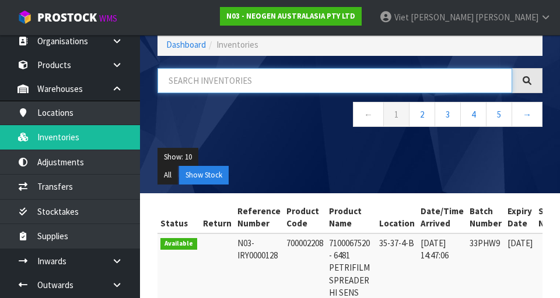
click at [198, 83] on input "text" at bounding box center [334, 80] width 354 height 25
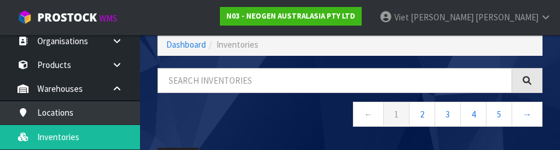
click at [177, 115] on nav "← 1 2 3 4 5 →" at bounding box center [349, 116] width 385 height 29
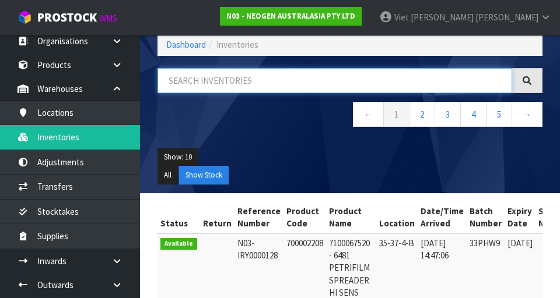
click at [175, 80] on input "text" at bounding box center [334, 80] width 354 height 25
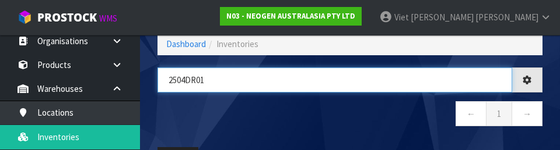
type input "2504DR01"
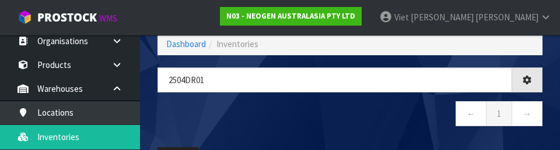
click at [349, 114] on nav "← 1 →" at bounding box center [349, 115] width 385 height 29
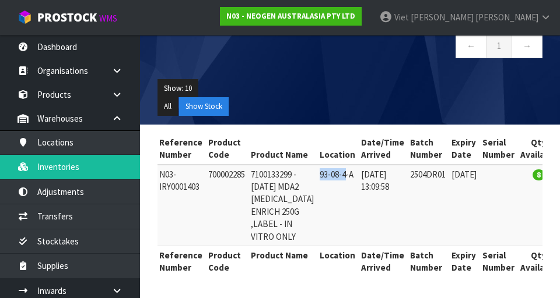
scroll to position [0, 73]
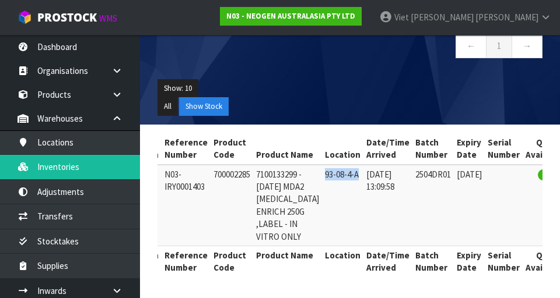
copy td "93-08-4-A"
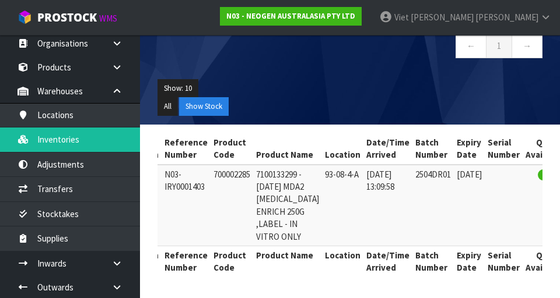
scroll to position [24, 0]
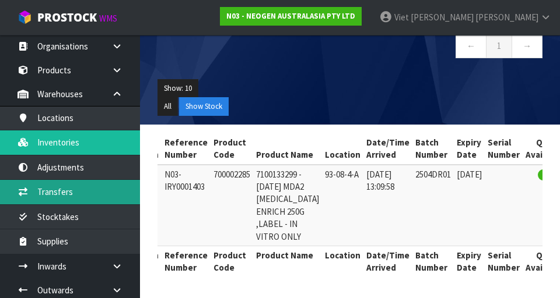
click at [43, 198] on link "Transfers" at bounding box center [70, 192] width 140 height 24
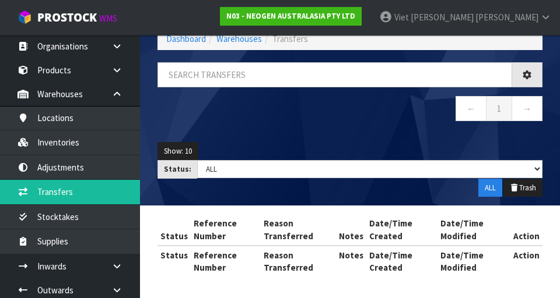
click at [44, 194] on div "Transfers Dashboard Warehouses Transfers ← 1 → Show: 10 5 10 25 50 Status: Draf…" at bounding box center [280, 116] width 560 height 366
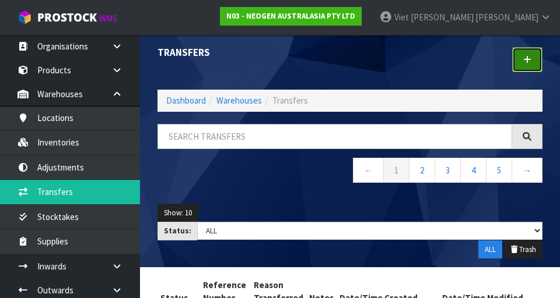
click at [349, 58] on icon at bounding box center [527, 59] width 8 height 9
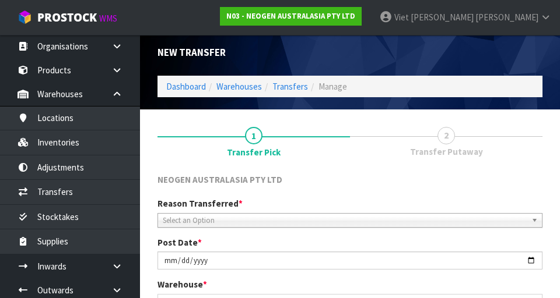
scroll to position [262, 0]
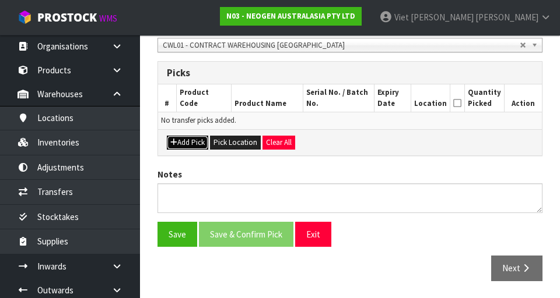
click at [177, 142] on button "Add Pick" at bounding box center [187, 143] width 41 height 14
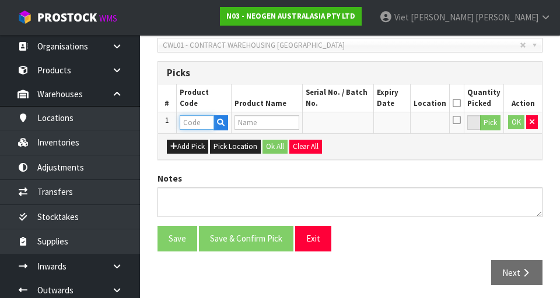
click at [192, 118] on input "text" at bounding box center [197, 122] width 34 height 15
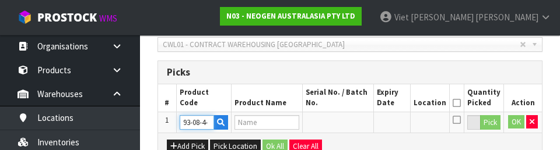
scroll to position [0, 0]
type input "9"
click at [192, 87] on th "Product Code" at bounding box center [203, 98] width 55 height 27
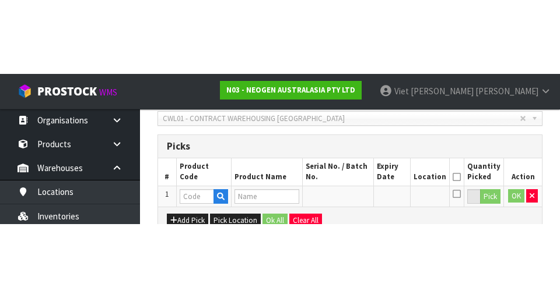
scroll to position [262, 0]
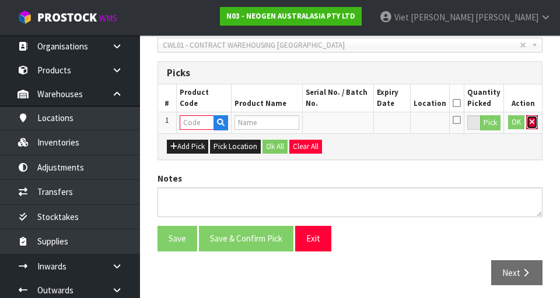
click at [349, 122] on icon "button" at bounding box center [531, 122] width 5 height 8
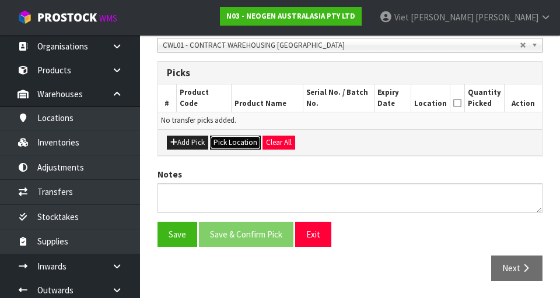
click at [227, 145] on button "Pick Location" at bounding box center [235, 143] width 51 height 14
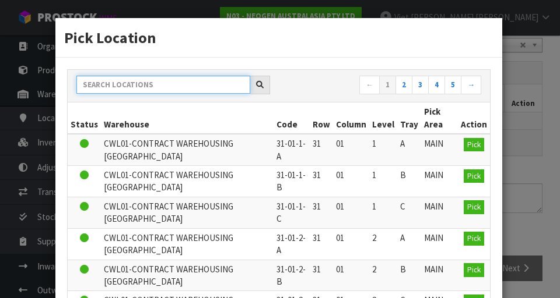
click at [129, 82] on input "text" at bounding box center [163, 85] width 174 height 18
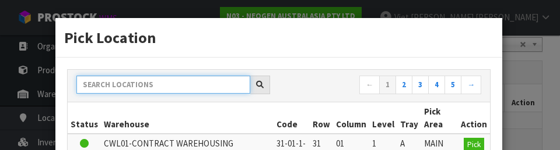
paste input "93-08-4-A"
click at [245, 77] on input "93-08-4-A" at bounding box center [163, 85] width 174 height 18
type input "93-08-4-A"
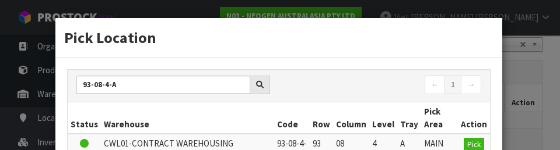
click at [191, 113] on th "Warehouse" at bounding box center [187, 118] width 173 height 31
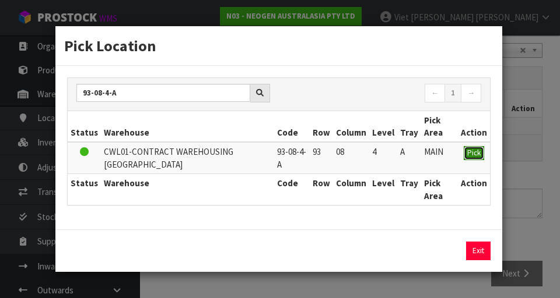
click at [349, 149] on span "Pick" at bounding box center [473, 153] width 13 height 10
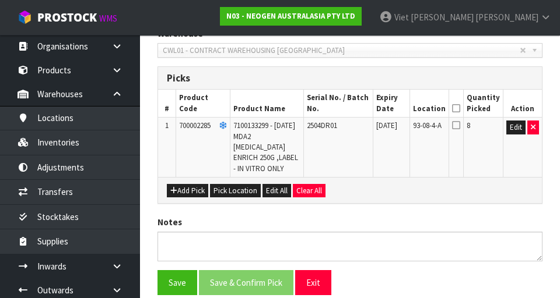
click at [349, 128] on icon at bounding box center [456, 125] width 8 height 9
click at [0, 0] on input "checkbox" at bounding box center [0, 0] width 0 height 0
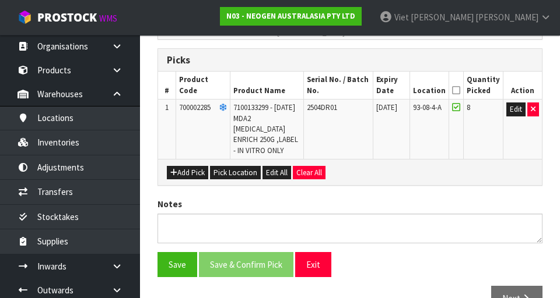
scroll to position [271, 0]
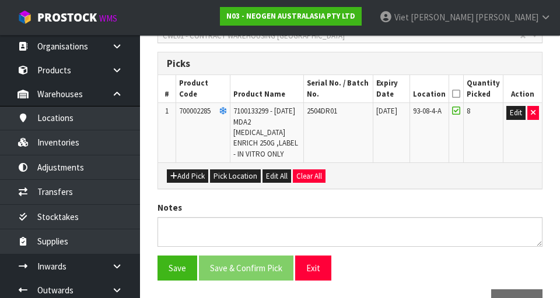
click at [349, 94] on icon at bounding box center [456, 94] width 8 height 1
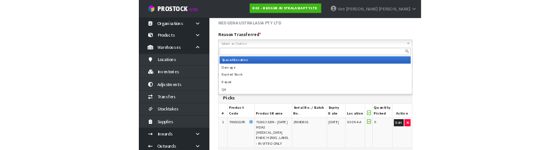
scroll to position [135, 0]
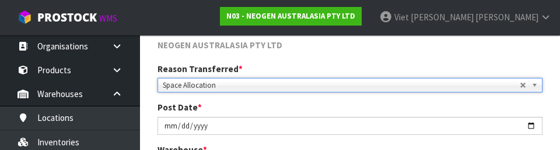
click at [158, 64] on label "Reason Transferred *" at bounding box center [199, 69] width 85 height 12
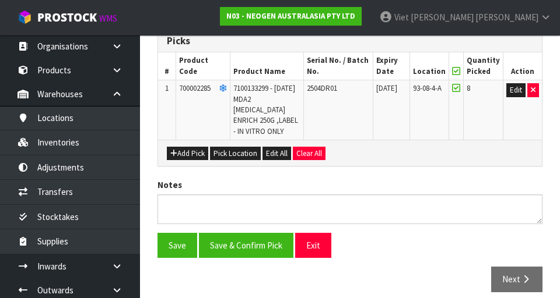
scroll to position [305, 0]
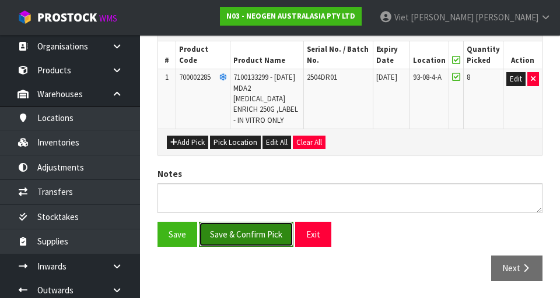
click at [229, 229] on button "Save & Confirm Pick" at bounding box center [246, 234] width 94 height 25
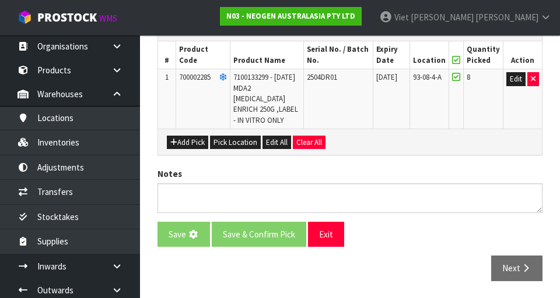
scroll to position [0, 0]
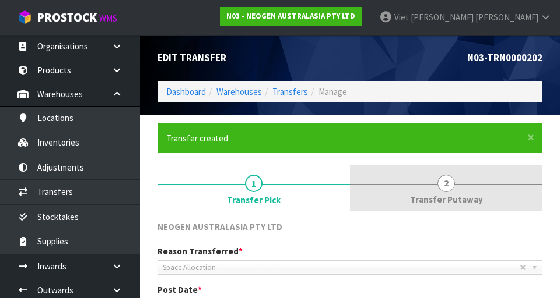
click at [349, 184] on link "2 Transfer Putaway" at bounding box center [446, 189] width 192 height 46
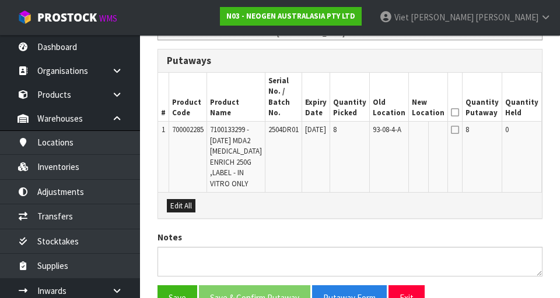
scroll to position [321, 0]
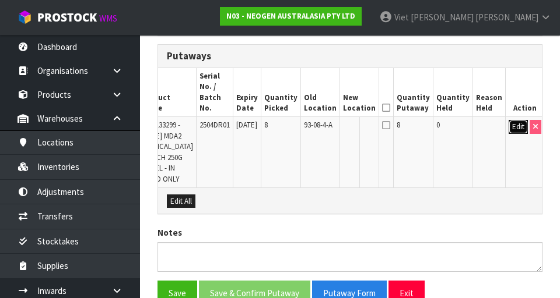
click at [349, 132] on button "Edit" at bounding box center [517, 127] width 19 height 14
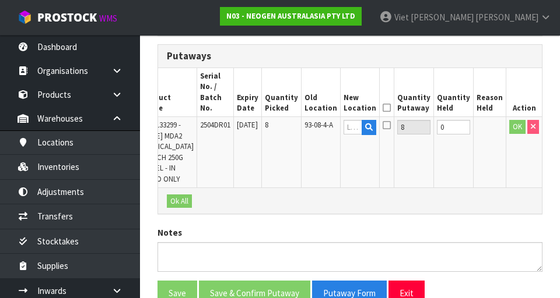
scroll to position [0, 66]
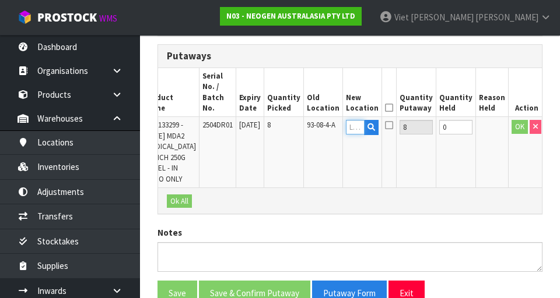
click at [349, 128] on input "text" at bounding box center [355, 127] width 19 height 15
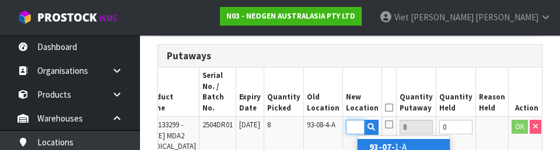
scroll to position [0, 16]
click at [349, 144] on link "93-07-3 -A" at bounding box center [403, 147] width 92 height 16
type input "93-07-3-A"
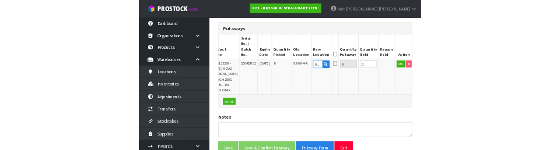
scroll to position [315, 0]
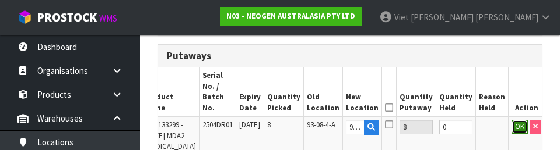
click at [349, 130] on button "OK" at bounding box center [519, 127] width 16 height 14
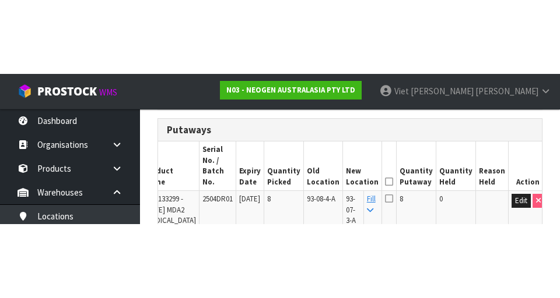
scroll to position [321, 0]
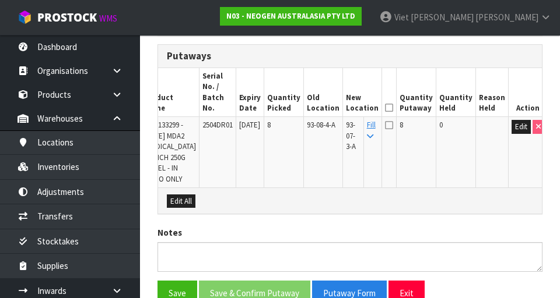
click at [349, 125] on icon at bounding box center [389, 125] width 8 height 9
click at [0, 0] on input "checkbox" at bounding box center [0, 0] width 0 height 0
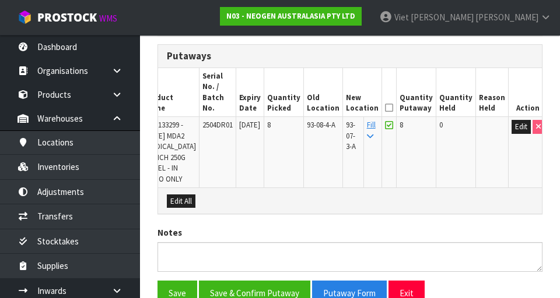
click at [349, 108] on icon at bounding box center [389, 108] width 8 height 1
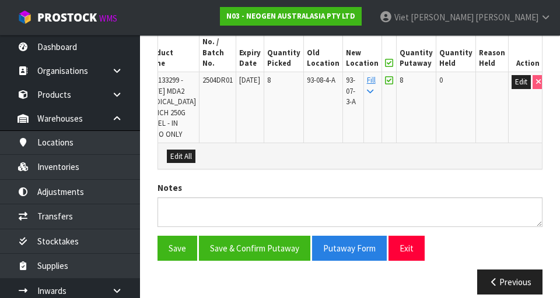
scroll to position [366, 0]
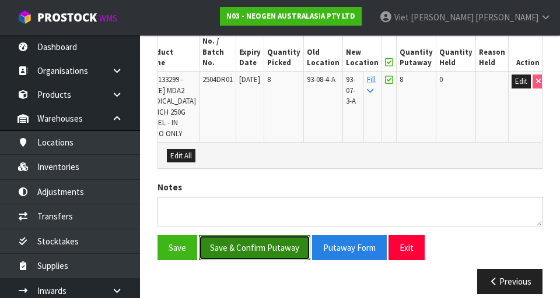
click at [226, 241] on button "Save & Confirm Putaway" at bounding box center [254, 248] width 111 height 25
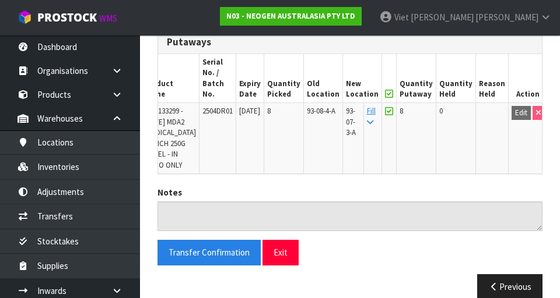
scroll to position [353, 0]
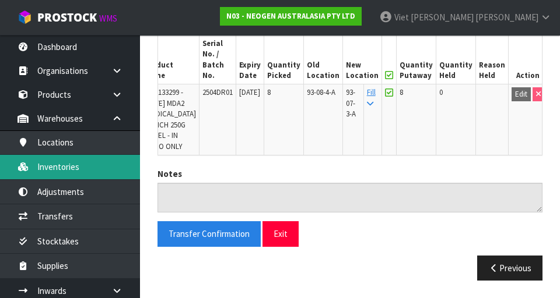
click at [37, 176] on link "Inventories" at bounding box center [70, 167] width 140 height 24
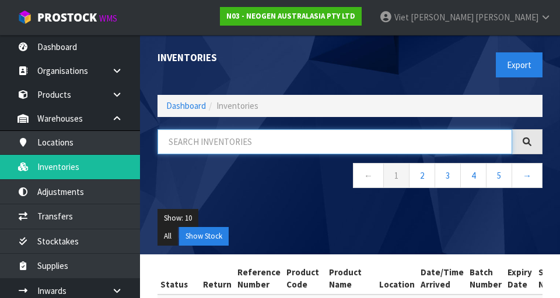
click at [198, 145] on input "text" at bounding box center [334, 141] width 354 height 25
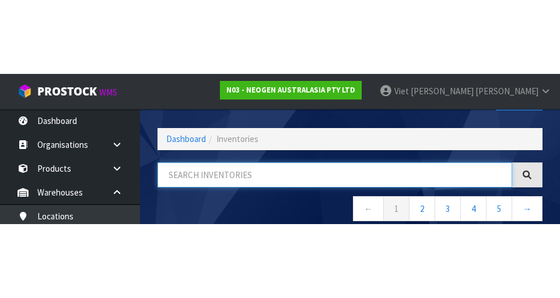
scroll to position [66, 0]
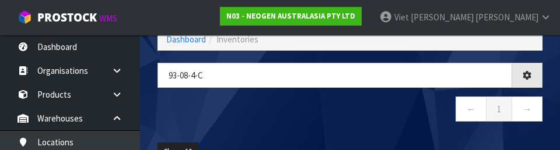
click at [349, 112] on nav "← 1 →" at bounding box center [349, 111] width 385 height 29
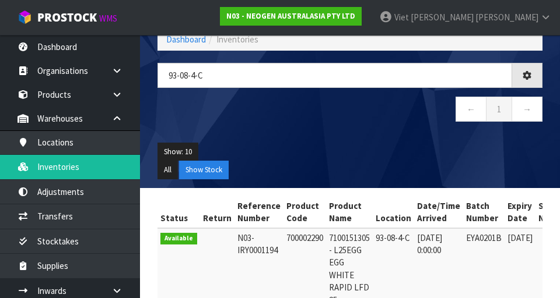
type input "93-08-4-C"
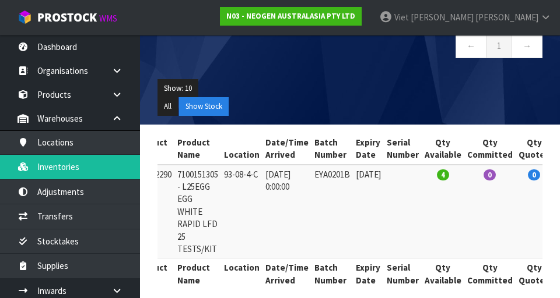
scroll to position [0, 247]
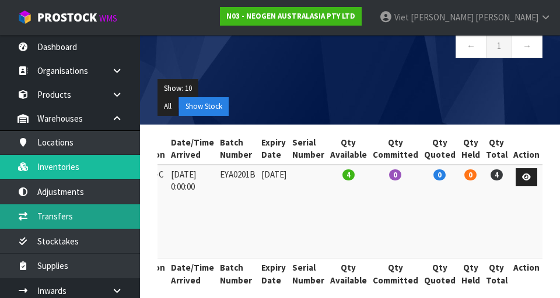
click at [38, 206] on link "Transfers" at bounding box center [70, 217] width 140 height 24
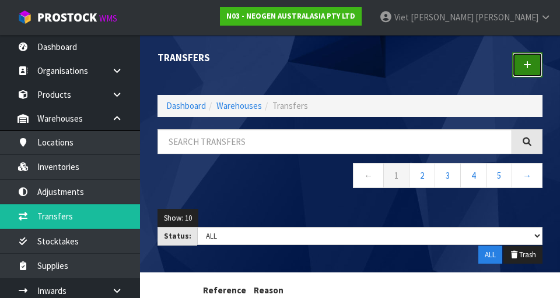
click at [349, 71] on link at bounding box center [527, 64] width 30 height 25
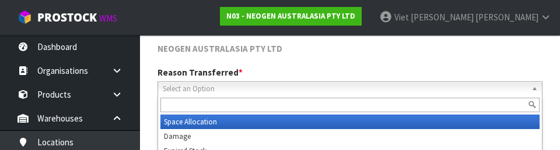
scroll to position [133, 0]
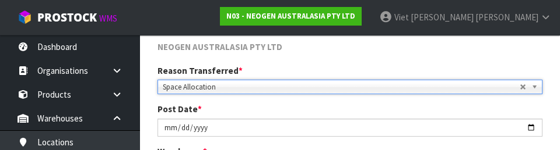
click at [349, 62] on div "NEOGEN AUSTRALASIA PTY LTD" at bounding box center [350, 53] width 402 height 24
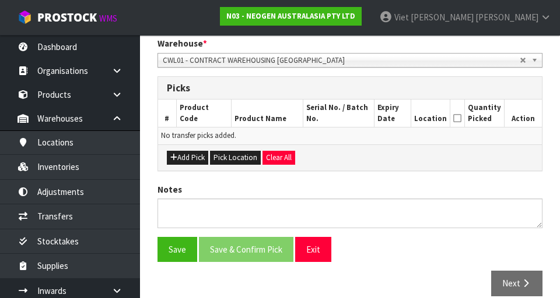
scroll to position [248, 0]
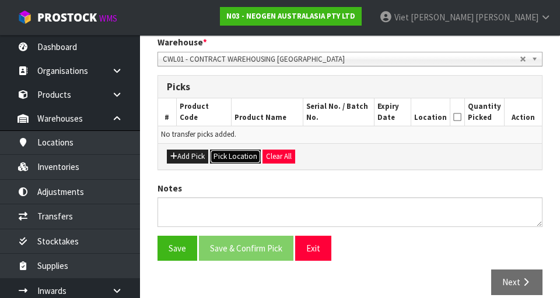
click at [234, 153] on button "Pick Location" at bounding box center [235, 157] width 51 height 14
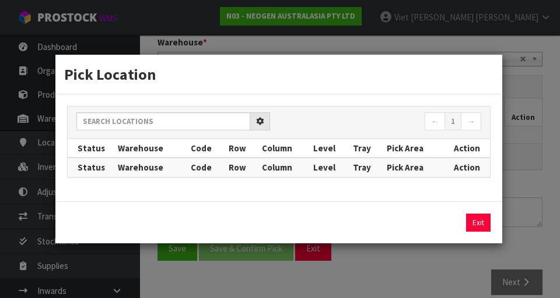
click at [131, 139] on th "Warehouse" at bounding box center [151, 148] width 73 height 19
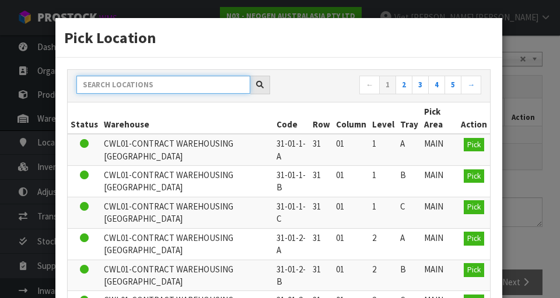
click at [101, 87] on input "text" at bounding box center [163, 85] width 174 height 18
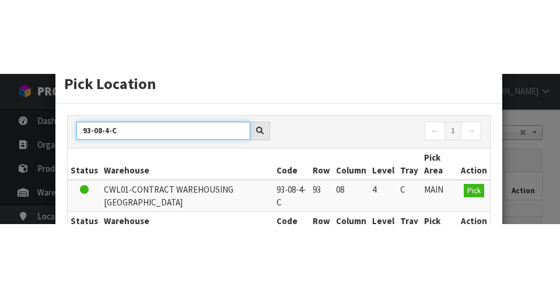
scroll to position [34, 0]
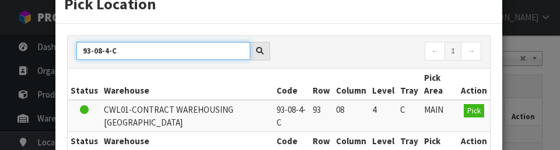
type input "93-08-4-C"
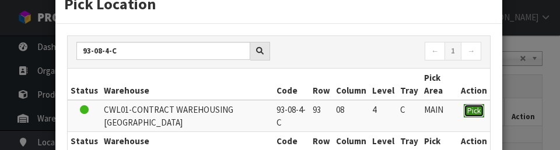
click at [349, 114] on span "Pick" at bounding box center [473, 111] width 13 height 10
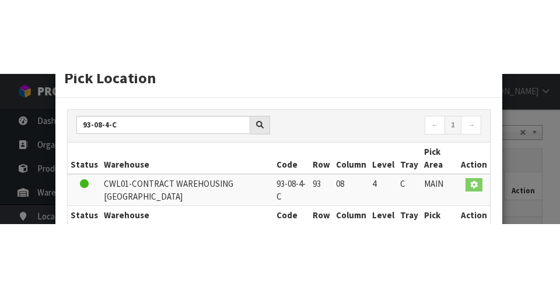
scroll to position [0, 0]
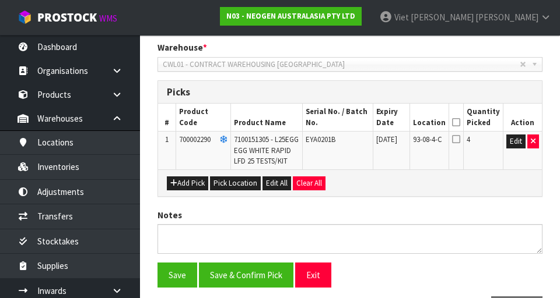
click at [349, 140] on icon at bounding box center [456, 139] width 8 height 9
click at [0, 0] on input "checkbox" at bounding box center [0, 0] width 0 height 0
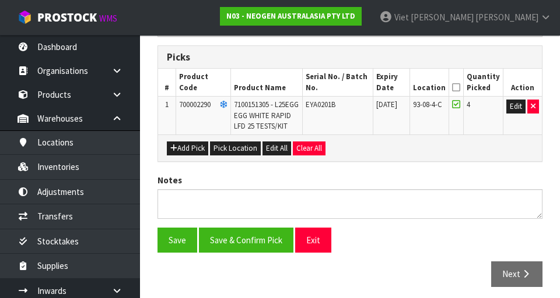
scroll to position [278, 0]
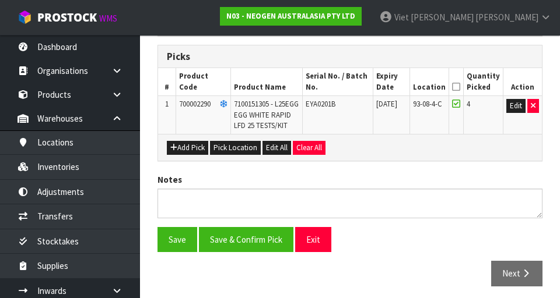
click at [349, 87] on icon at bounding box center [456, 87] width 8 height 1
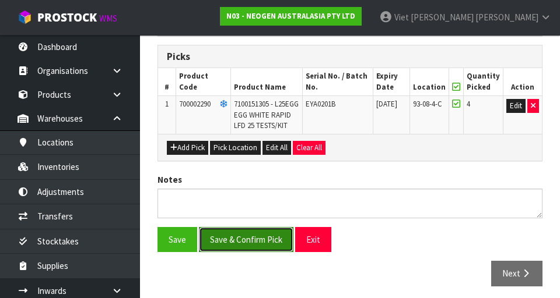
click at [226, 251] on button "Save & Confirm Pick" at bounding box center [246, 239] width 94 height 25
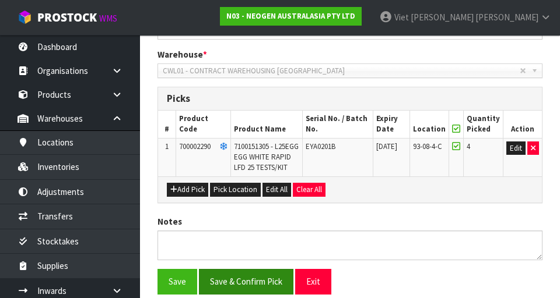
scroll to position [0, 0]
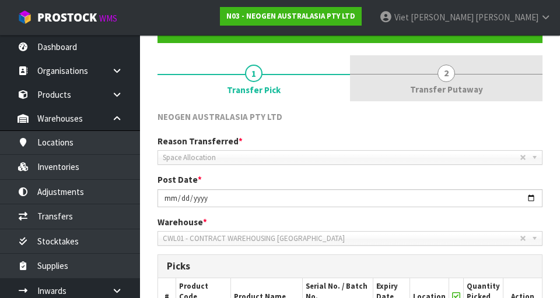
click at [349, 90] on span "Transfer Putaway" at bounding box center [446, 89] width 73 height 12
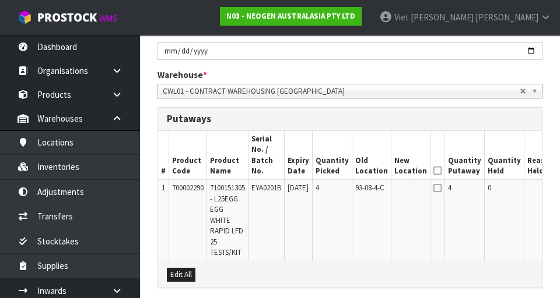
scroll to position [276, 0]
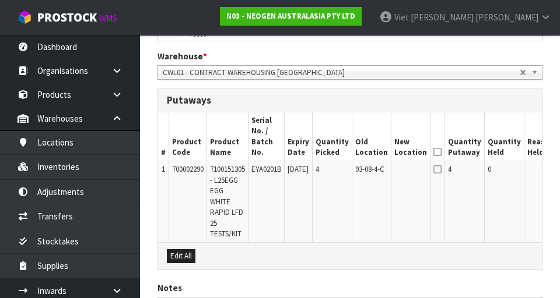
click at [349, 173] on icon at bounding box center [437, 169] width 8 height 9
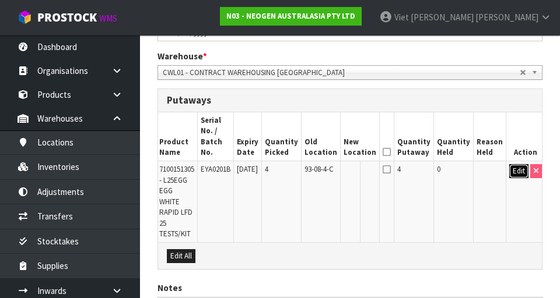
click at [349, 175] on button "Edit" at bounding box center [518, 171] width 19 height 14
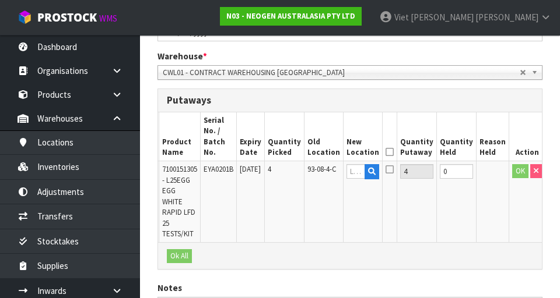
scroll to position [0, 0]
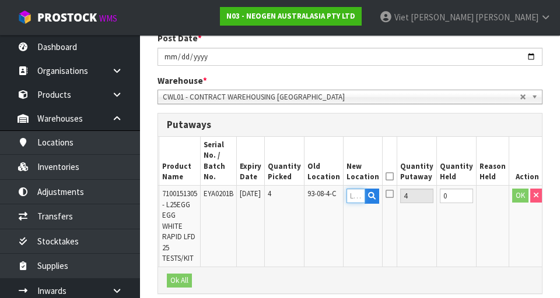
click at [349, 199] on input "text" at bounding box center [355, 196] width 19 height 15
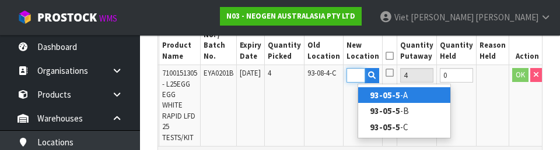
scroll to position [0, 18]
type input "93-05-5-C"
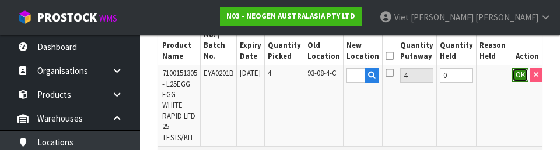
click at [349, 77] on button "OK" at bounding box center [520, 75] width 16 height 14
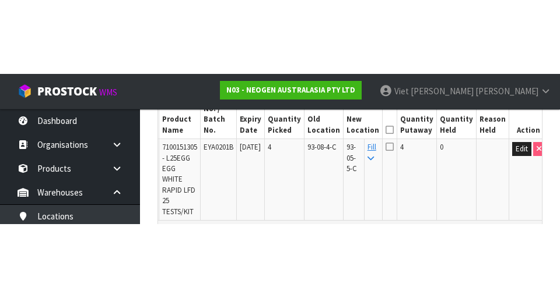
scroll to position [373, 0]
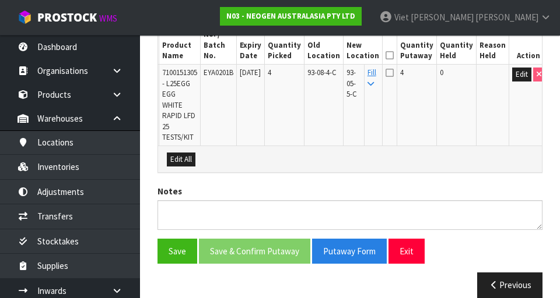
click at [349, 82] on td "4" at bounding box center [417, 106] width 40 height 82
click at [349, 75] on icon at bounding box center [389, 72] width 8 height 9
click at [0, 0] on input "checkbox" at bounding box center [0, 0] width 0 height 0
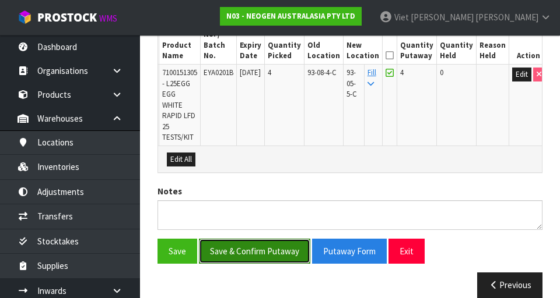
click at [238, 248] on button "Save & Confirm Putaway" at bounding box center [254, 251] width 111 height 25
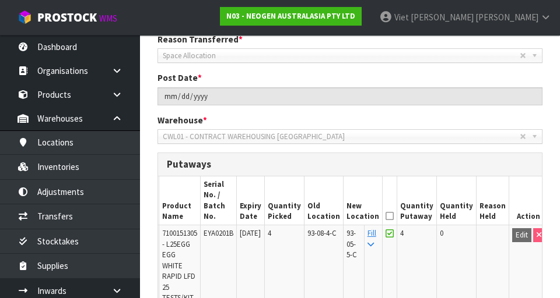
scroll to position [216, 0]
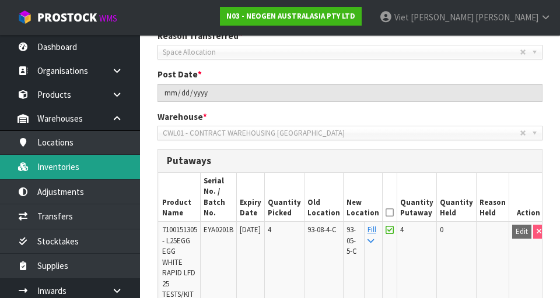
click at [38, 161] on link "Inventories" at bounding box center [70, 167] width 140 height 24
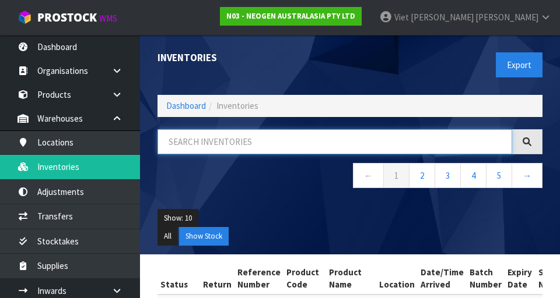
click at [192, 146] on input "text" at bounding box center [334, 141] width 354 height 25
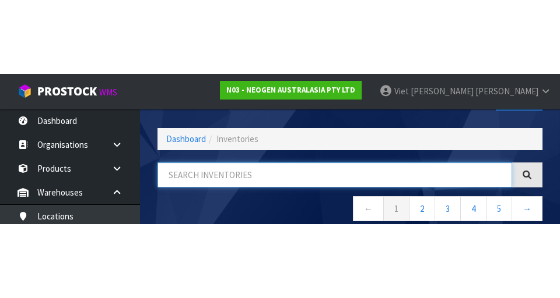
scroll to position [66, 0]
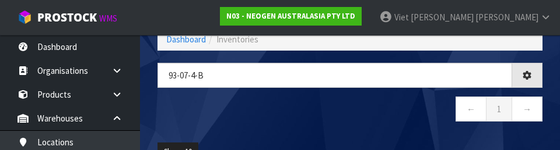
click at [174, 105] on nav "← 1 →" at bounding box center [349, 111] width 385 height 29
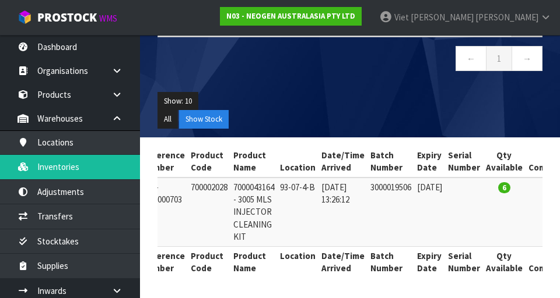
scroll to position [0, 0]
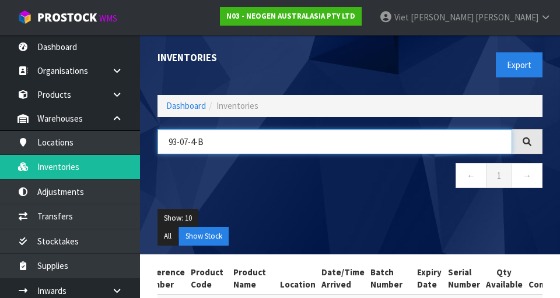
click at [248, 136] on input "93-07-4-B" at bounding box center [334, 141] width 354 height 25
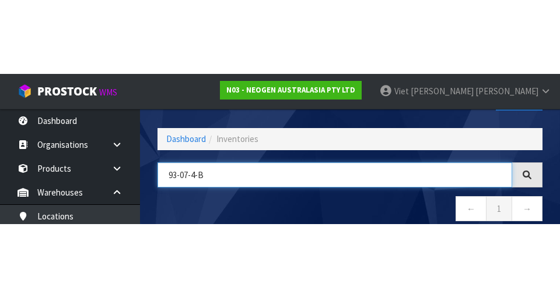
scroll to position [66, 0]
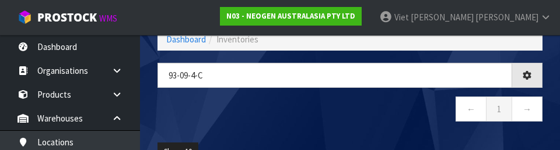
click at [349, 110] on nav "← 1 →" at bounding box center [349, 111] width 385 height 29
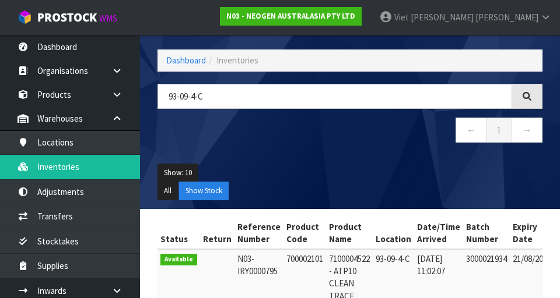
scroll to position [46, 0]
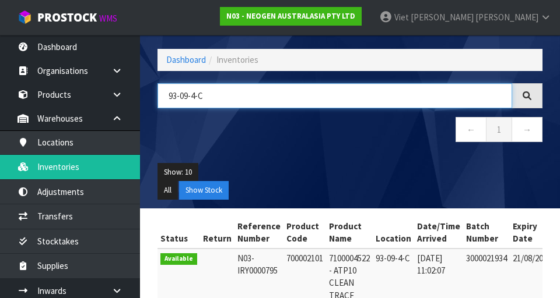
click at [349, 98] on input "93-09-4-C" at bounding box center [334, 95] width 354 height 25
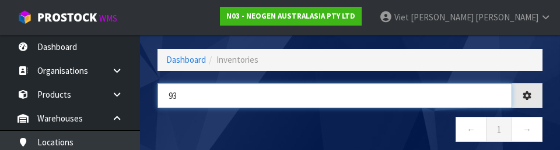
type input "9"
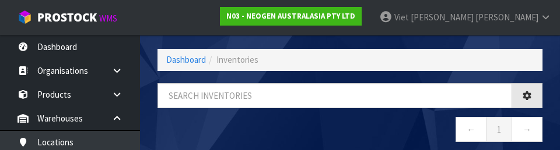
click at [173, 124] on nav "← 1 →" at bounding box center [349, 131] width 385 height 29
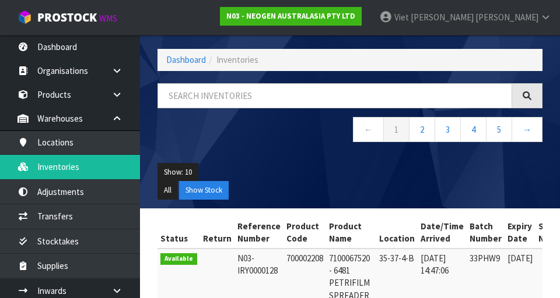
scroll to position [0, 0]
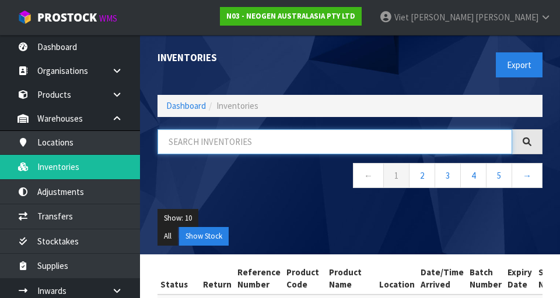
click at [349, 138] on input "text" at bounding box center [334, 141] width 354 height 25
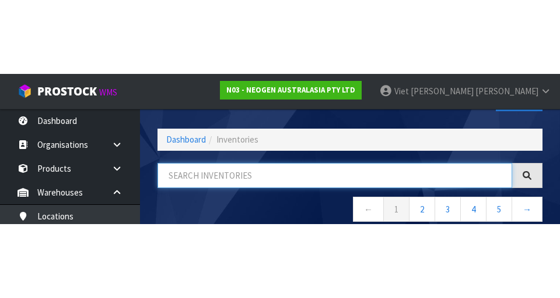
scroll to position [66, 0]
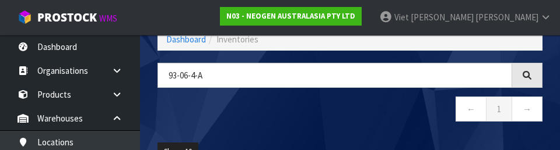
click at [349, 121] on nav "← 1 →" at bounding box center [349, 111] width 385 height 29
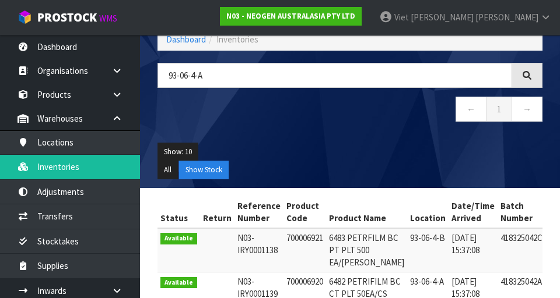
type input "93-06-4-A"
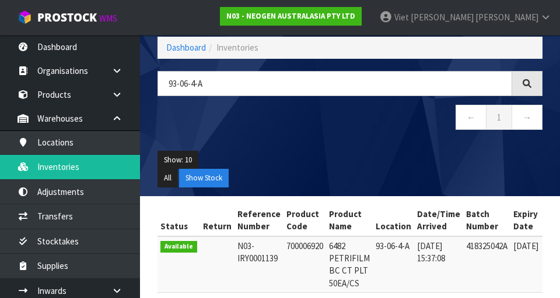
scroll to position [105, 0]
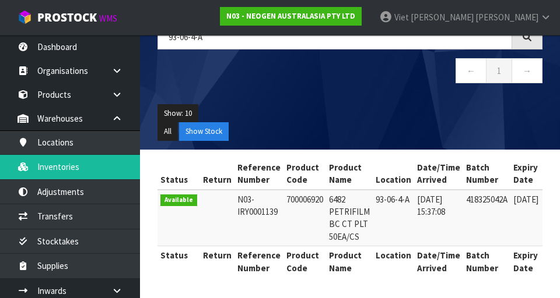
click at [349, 205] on td "93-06-4-A" at bounding box center [393, 218] width 41 height 57
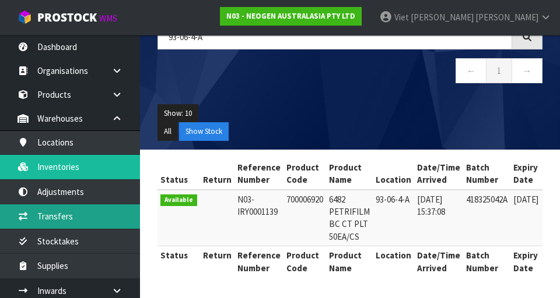
click at [43, 217] on link "Transfers" at bounding box center [70, 217] width 140 height 24
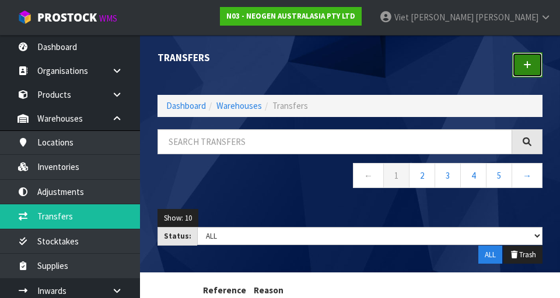
click at [349, 71] on link at bounding box center [527, 64] width 30 height 25
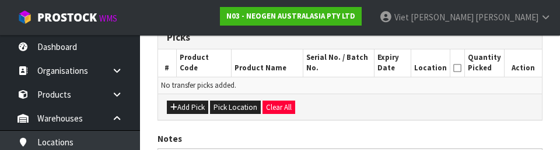
scroll to position [297, 0]
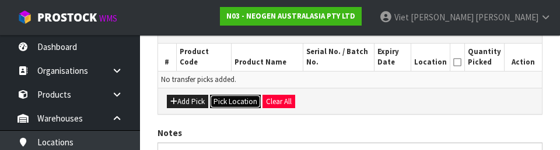
click at [229, 101] on button "Pick Location" at bounding box center [235, 102] width 51 height 14
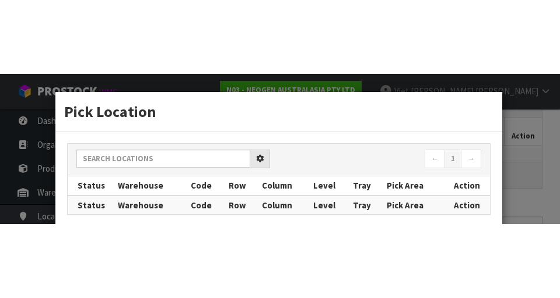
scroll to position [262, 0]
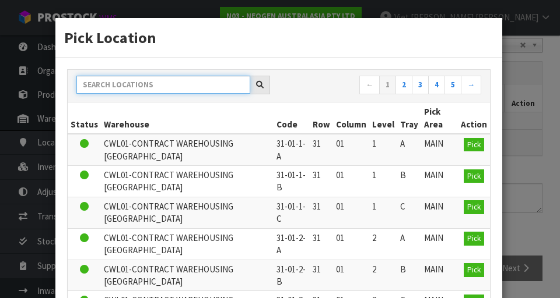
click at [128, 87] on input "text" at bounding box center [163, 85] width 174 height 18
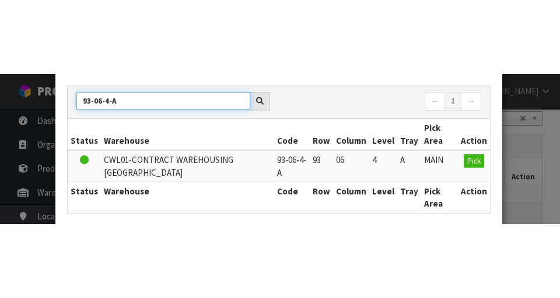
scroll to position [59, 0]
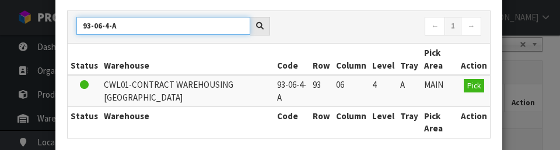
type input "93-06-4-A"
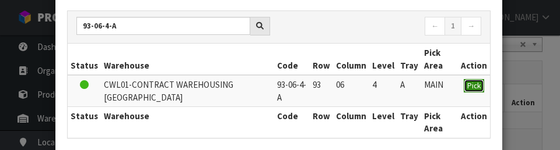
click at [349, 91] on button "Pick" at bounding box center [473, 86] width 20 height 14
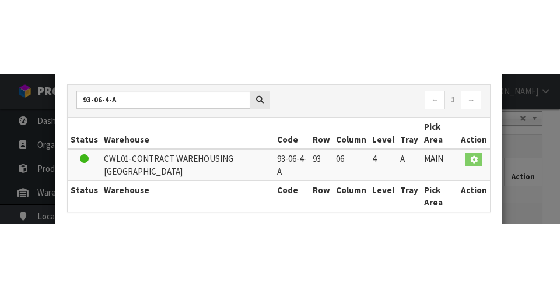
scroll to position [0, 0]
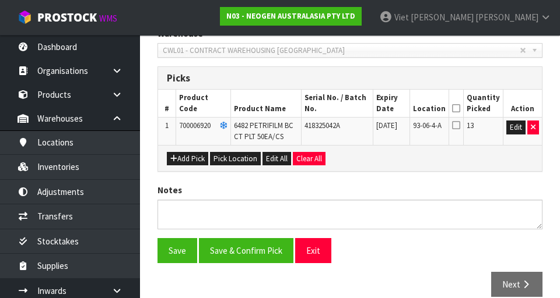
click at [349, 244] on div "Save Save & Confirm Pick Exit" at bounding box center [350, 250] width 402 height 25
click at [349, 121] on td "13" at bounding box center [483, 131] width 40 height 27
click at [349, 122] on icon at bounding box center [456, 125] width 8 height 9
click at [0, 0] on input "checkbox" at bounding box center [0, 0] width 0 height 0
click at [349, 123] on icon at bounding box center [456, 125] width 8 height 9
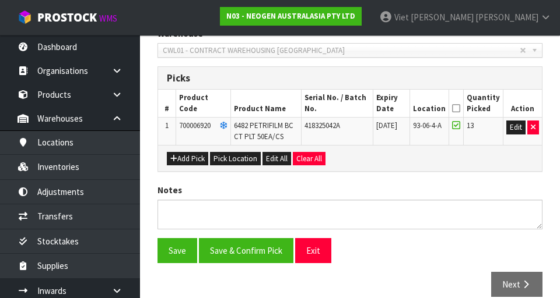
click at [0, 0] on input "checkbox" at bounding box center [0, 0] width 0 height 0
click at [349, 115] on th "Quantity Picked" at bounding box center [483, 103] width 40 height 27
click at [349, 108] on icon at bounding box center [456, 108] width 8 height 1
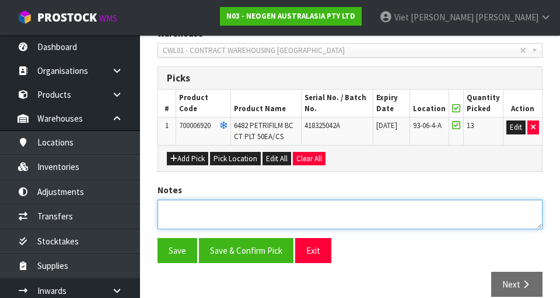
click at [229, 228] on textarea at bounding box center [349, 215] width 385 height 30
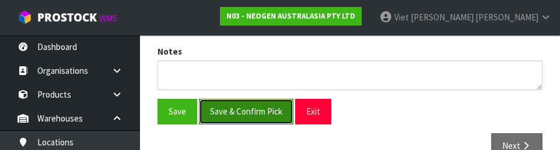
click at [234, 106] on button "Save & Confirm Pick" at bounding box center [246, 111] width 94 height 25
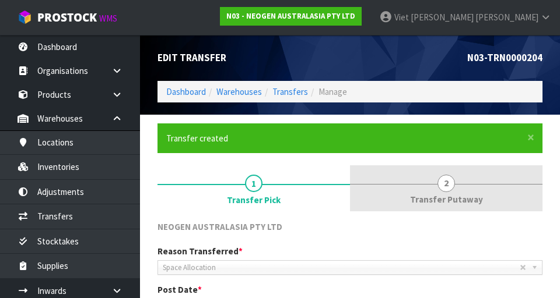
click at [349, 195] on span "Transfer Putaway" at bounding box center [446, 200] width 73 height 12
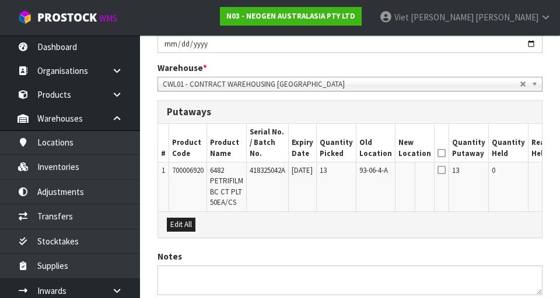
scroll to position [269, 0]
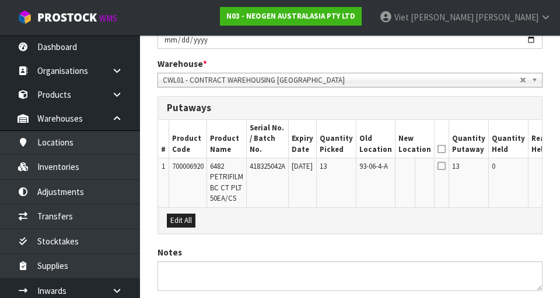
click at [349, 161] on icon at bounding box center [441, 165] width 8 height 9
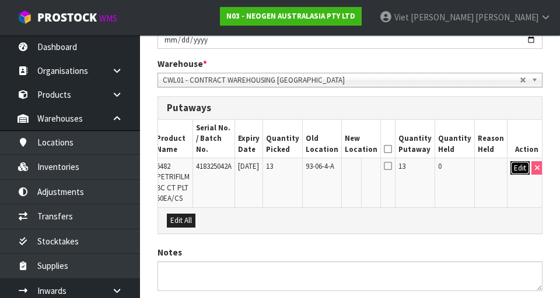
click at [349, 163] on button "Edit" at bounding box center [519, 168] width 19 height 14
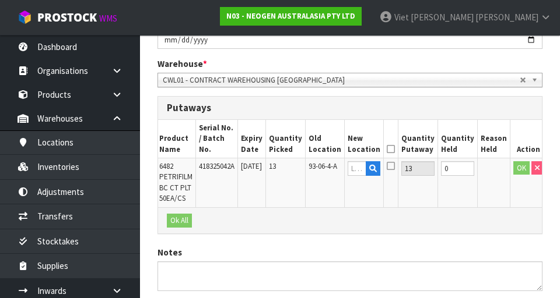
scroll to position [0, 0]
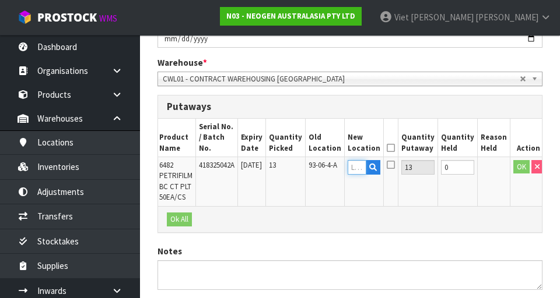
click at [349, 160] on input "text" at bounding box center [356, 167] width 19 height 15
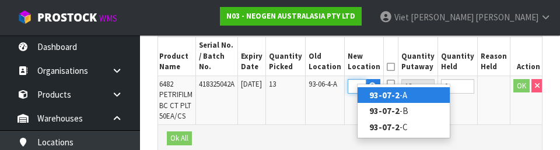
scroll to position [0, 18]
click at [349, 93] on link "93-07-2- A" at bounding box center [403, 95] width 92 height 16
type input "93-07-2-A"
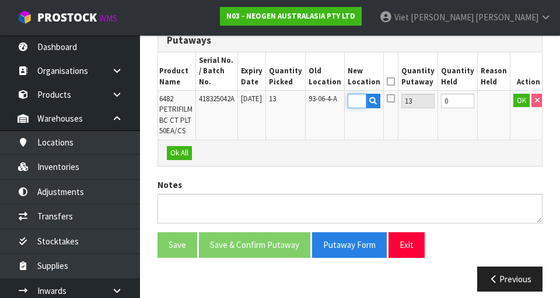
scroll to position [0, 0]
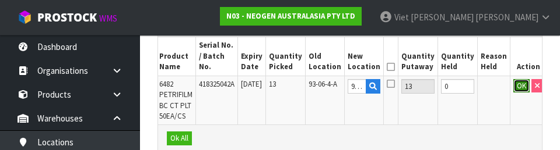
click at [349, 79] on button "OK" at bounding box center [521, 86] width 16 height 14
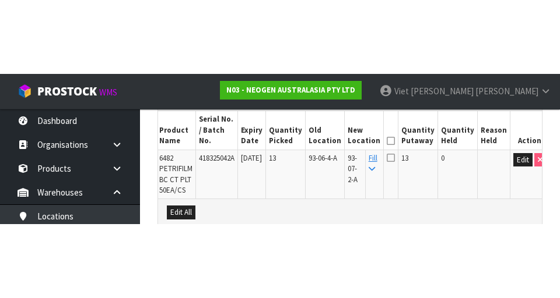
scroll to position [336, 0]
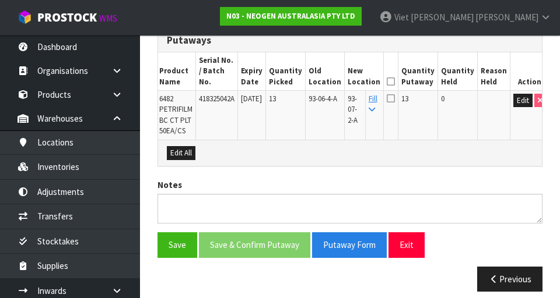
click at [349, 82] on icon at bounding box center [390, 82] width 8 height 1
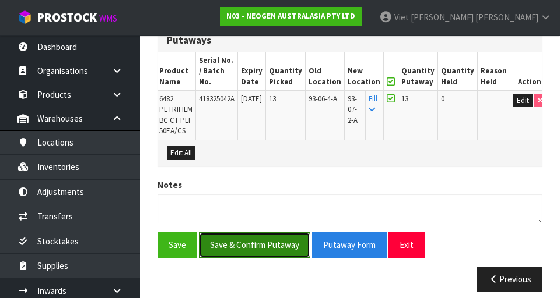
click at [228, 233] on button "Save & Confirm Putaway" at bounding box center [254, 245] width 111 height 25
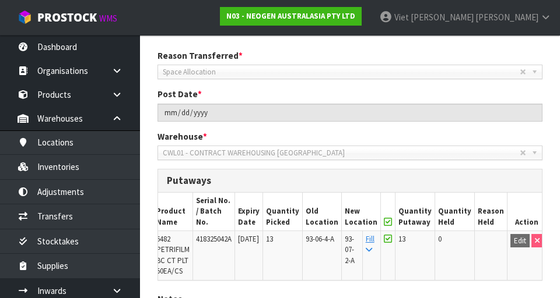
scroll to position [310, 0]
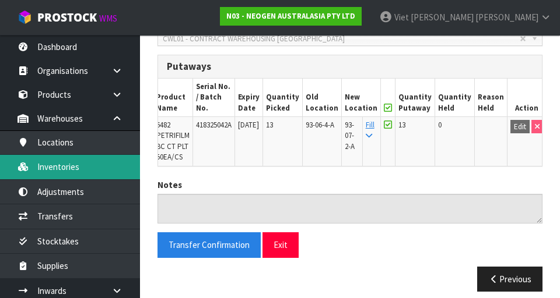
click at [42, 164] on link "Inventories" at bounding box center [70, 167] width 140 height 24
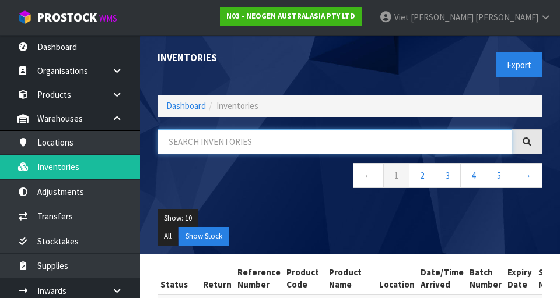
click at [184, 129] on input "text" at bounding box center [334, 141] width 354 height 25
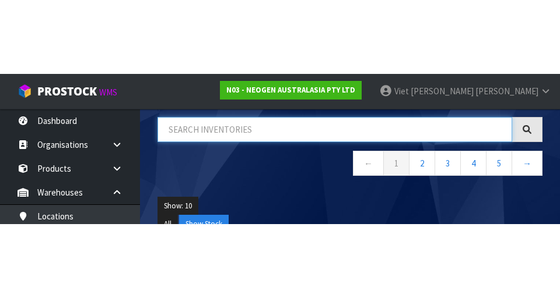
scroll to position [89, 0]
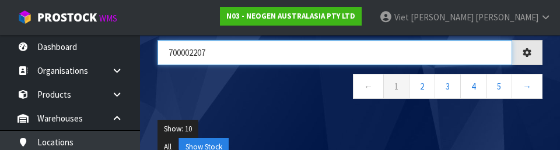
type input "700002207"
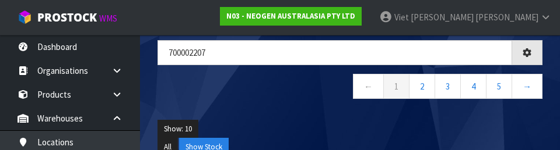
click at [349, 126] on ul "Show: 10 5 10 25 50" at bounding box center [349, 129] width 385 height 19
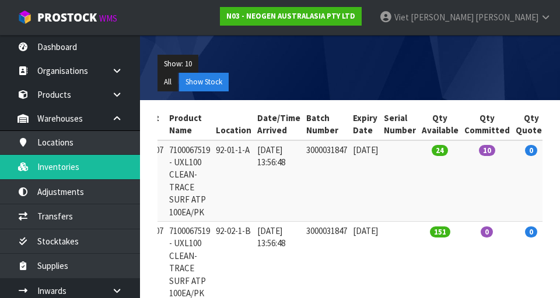
scroll to position [169, 0]
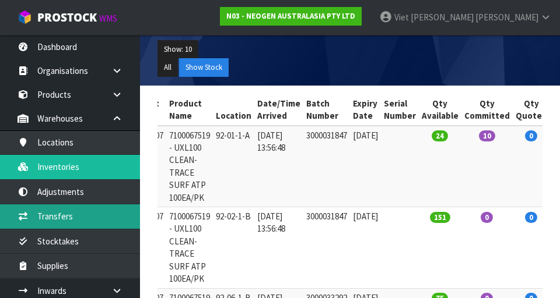
click at [30, 216] on link "Transfers" at bounding box center [70, 217] width 140 height 24
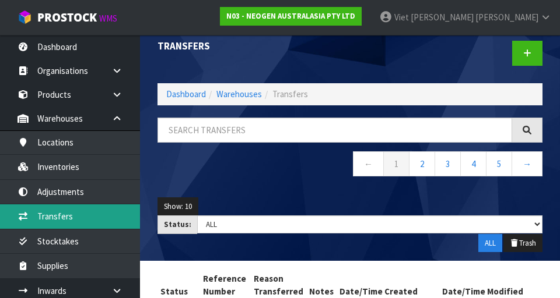
scroll to position [15, 0]
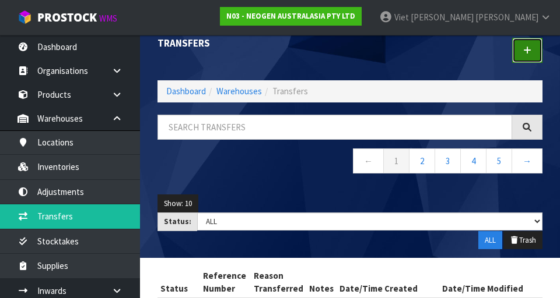
click at [349, 52] on icon at bounding box center [527, 50] width 8 height 9
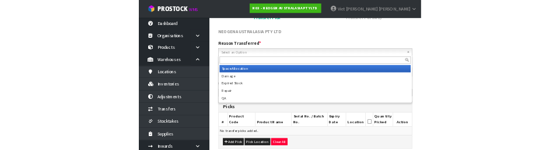
scroll to position [117, 0]
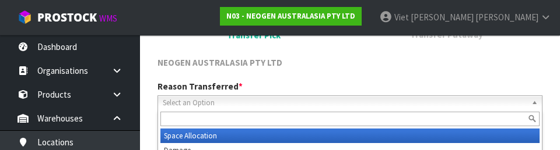
click at [178, 123] on input "text" at bounding box center [349, 119] width 379 height 15
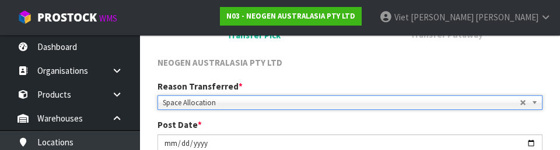
click at [349, 68] on div "NEOGEN AUSTRALASIA PTY LTD" at bounding box center [350, 64] width 402 height 15
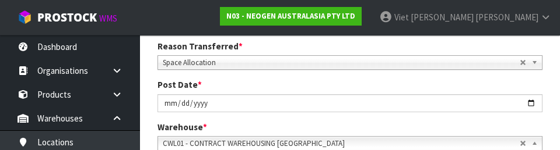
scroll to position [242, 0]
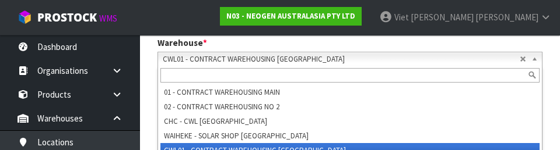
click at [150, 80] on div "1 Transfer Pick 2 Transfer Putaway NEOGEN AUSTRALASIA PTY LTD Reason Transferre…" at bounding box center [350, 90] width 402 height 428
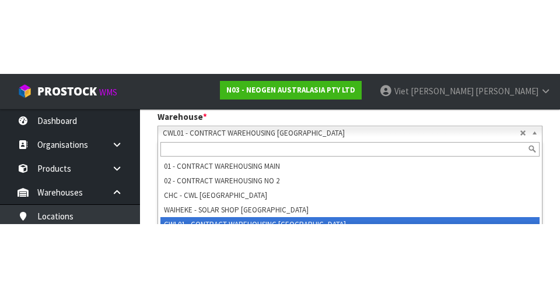
scroll to position [247, 0]
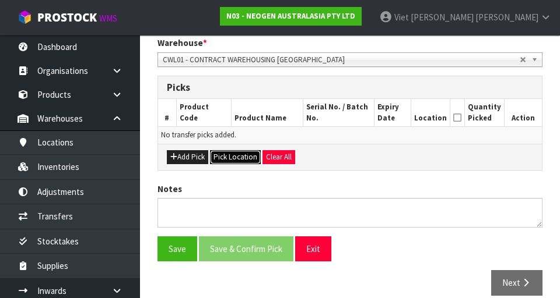
click at [230, 161] on button "Pick Location" at bounding box center [235, 157] width 51 height 14
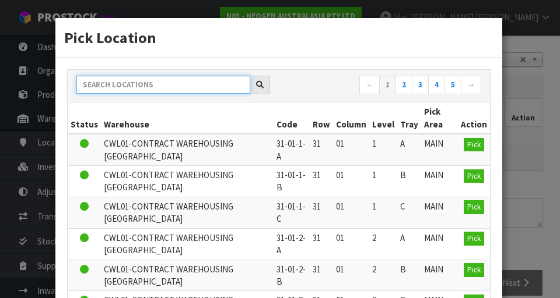
click at [108, 89] on input "text" at bounding box center [163, 85] width 174 height 18
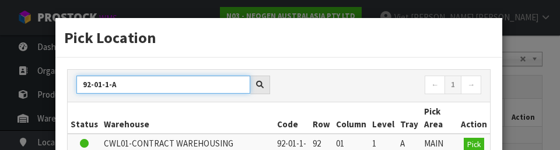
type input "92-01-1-A"
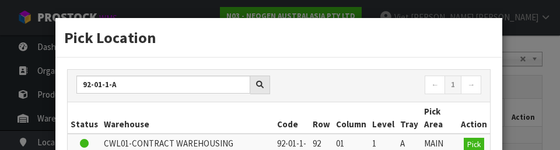
click at [349, 48] on h3 "Pick Location" at bounding box center [278, 38] width 429 height 22
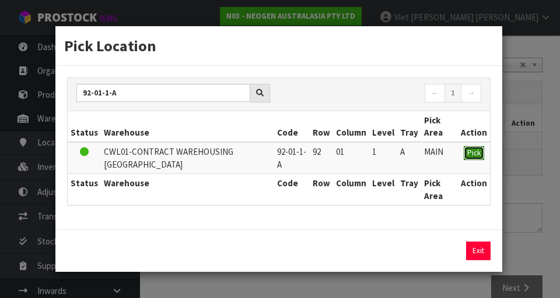
click at [349, 150] on span "Pick" at bounding box center [473, 153] width 13 height 10
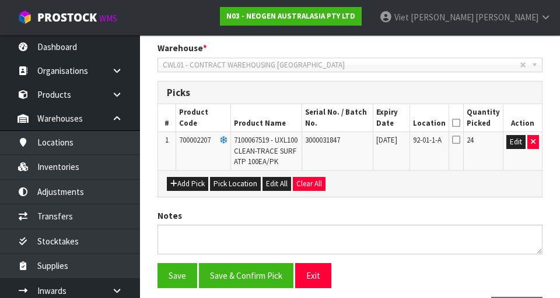
click at [349, 138] on icon at bounding box center [456, 139] width 8 height 9
click at [0, 0] on input "checkbox" at bounding box center [0, 0] width 0 height 0
click at [349, 123] on icon at bounding box center [456, 123] width 8 height 1
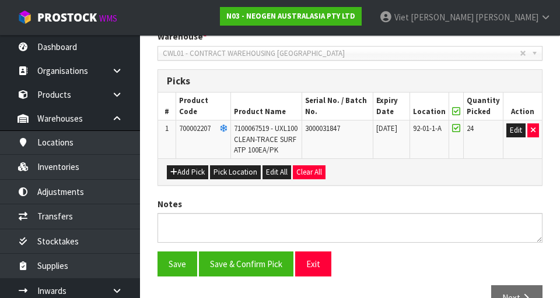
scroll to position [255, 0]
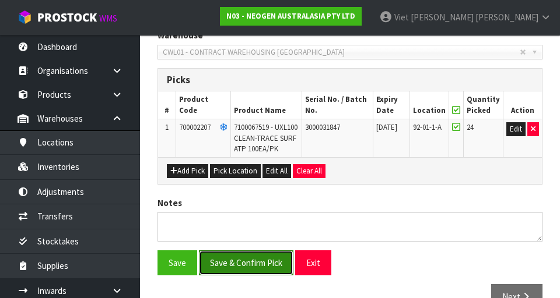
click at [231, 272] on button "Save & Confirm Pick" at bounding box center [246, 263] width 94 height 25
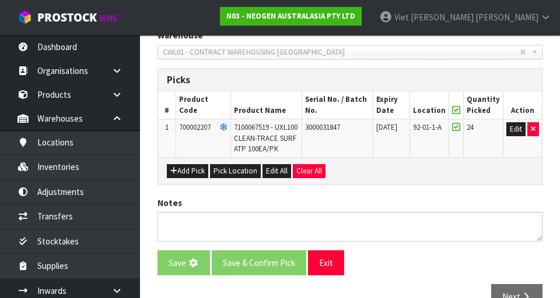
scroll to position [0, 0]
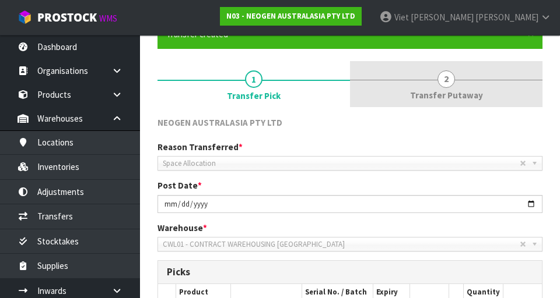
click at [349, 89] on span "Transfer Putaway" at bounding box center [446, 95] width 73 height 12
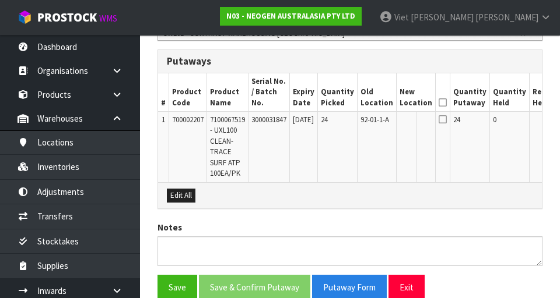
scroll to position [0, 57]
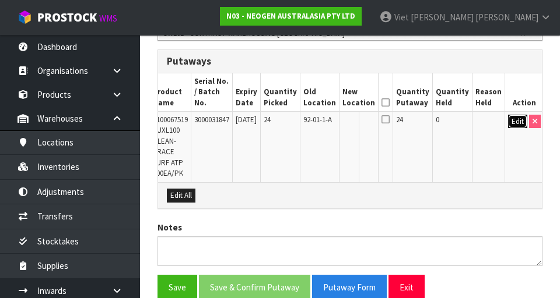
click at [349, 115] on button "Edit" at bounding box center [517, 122] width 19 height 14
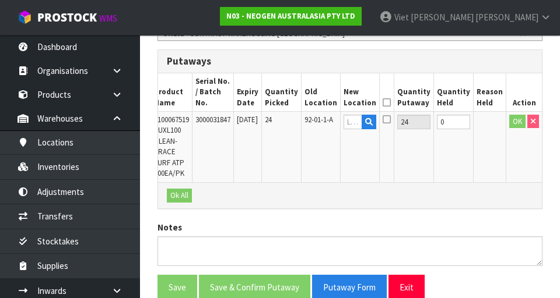
scroll to position [0, 54]
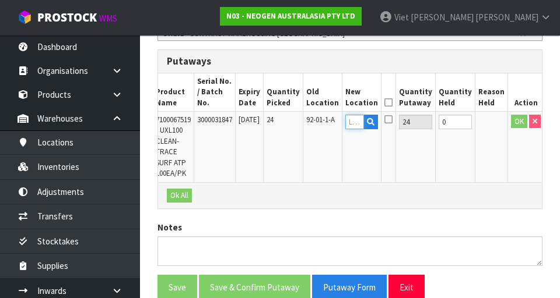
click at [349, 115] on input "text" at bounding box center [354, 122] width 19 height 15
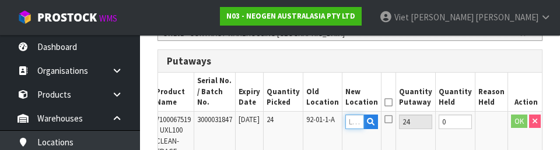
scroll to position [0, 0]
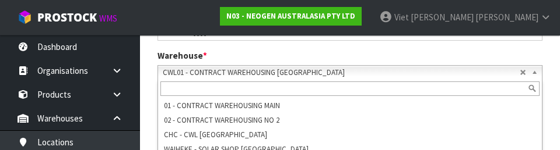
click at [146, 78] on section "× Close Transfer created 1 Transfer Pick 2 Transfer Putaway NEOGEN AUSTRALASIA …" at bounding box center [350, 115] width 420 height 553
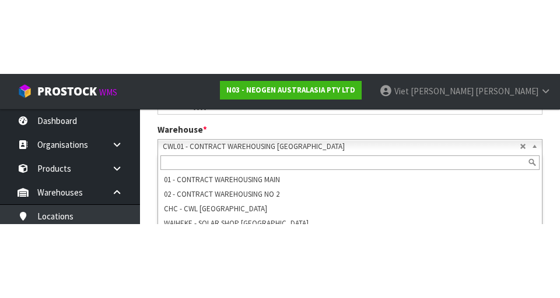
scroll to position [276, 0]
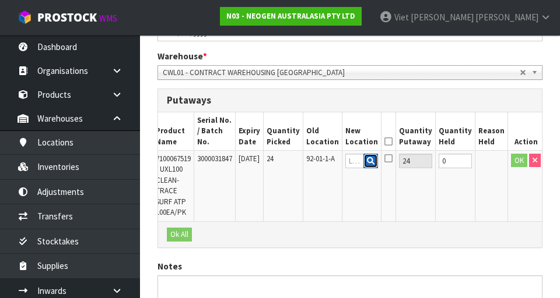
click at [349, 157] on icon "button" at bounding box center [371, 161] width 8 height 8
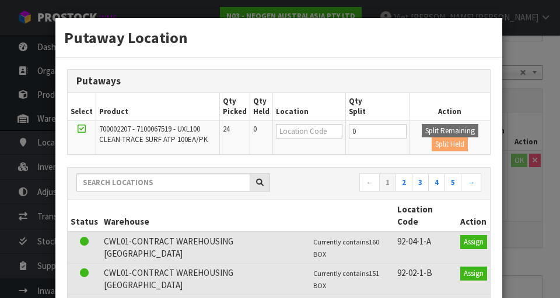
click at [349, 108] on div "Putaway Location Putaways Select Product Qty Picked Qty Held Location Qty Split…" at bounding box center [280, 149] width 560 height 298
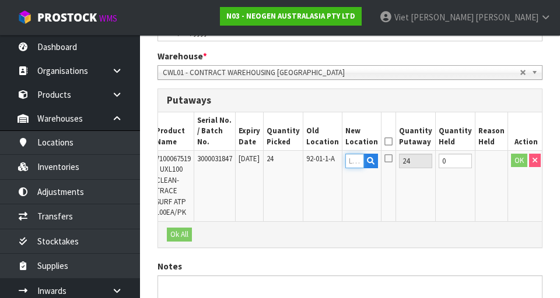
click at [349, 154] on input "text" at bounding box center [354, 161] width 19 height 15
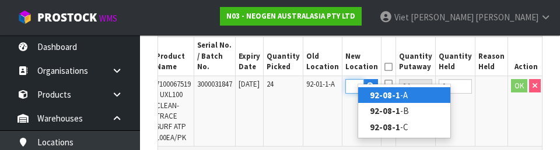
scroll to position [0, 18]
type input "92-08-1-A"
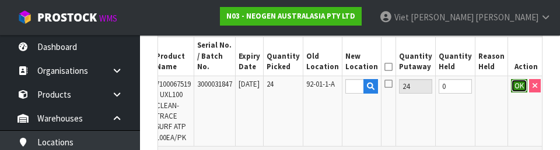
click at [349, 79] on button "OK" at bounding box center [519, 86] width 16 height 14
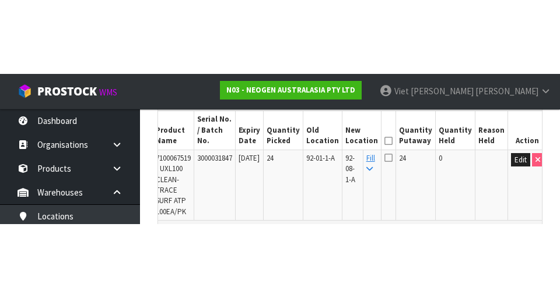
scroll to position [352, 0]
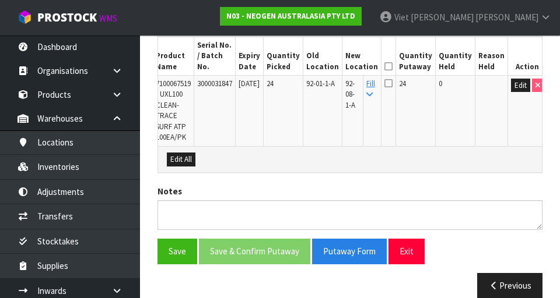
click at [349, 79] on icon at bounding box center [388, 83] width 8 height 9
click at [0, 0] on input "checkbox" at bounding box center [0, 0] width 0 height 0
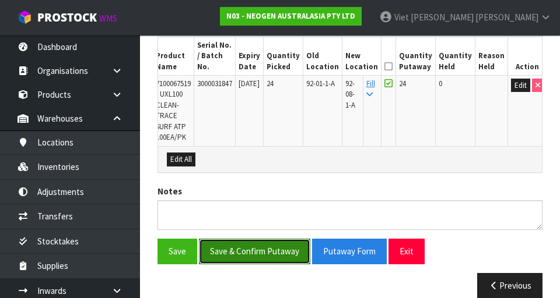
click at [228, 239] on button "Save & Confirm Putaway" at bounding box center [254, 251] width 111 height 25
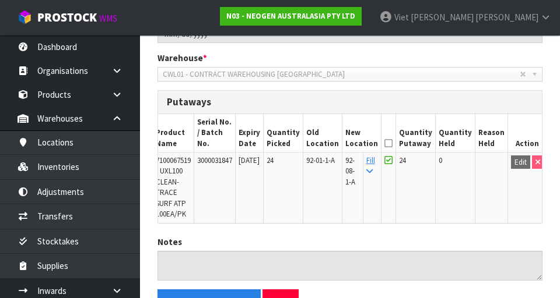
scroll to position [275, 0]
